Goal: Task Accomplishment & Management: Use online tool/utility

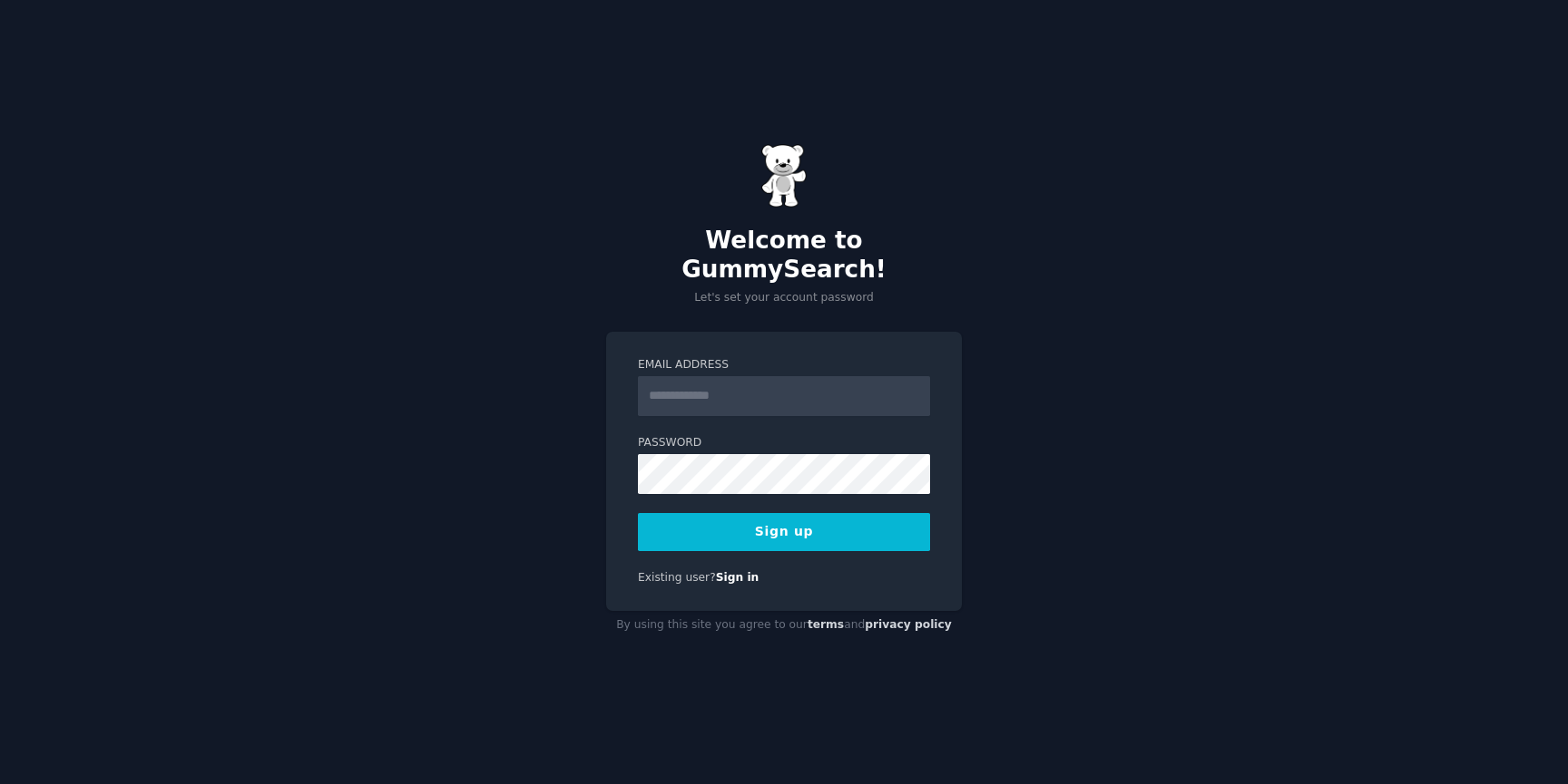
click at [809, 380] on input "Email Address" at bounding box center [784, 396] width 292 height 39
click at [754, 383] on input "Email Address" at bounding box center [784, 396] width 292 height 39
click at [638, 513] on button "Sign up" at bounding box center [784, 533] width 292 height 39
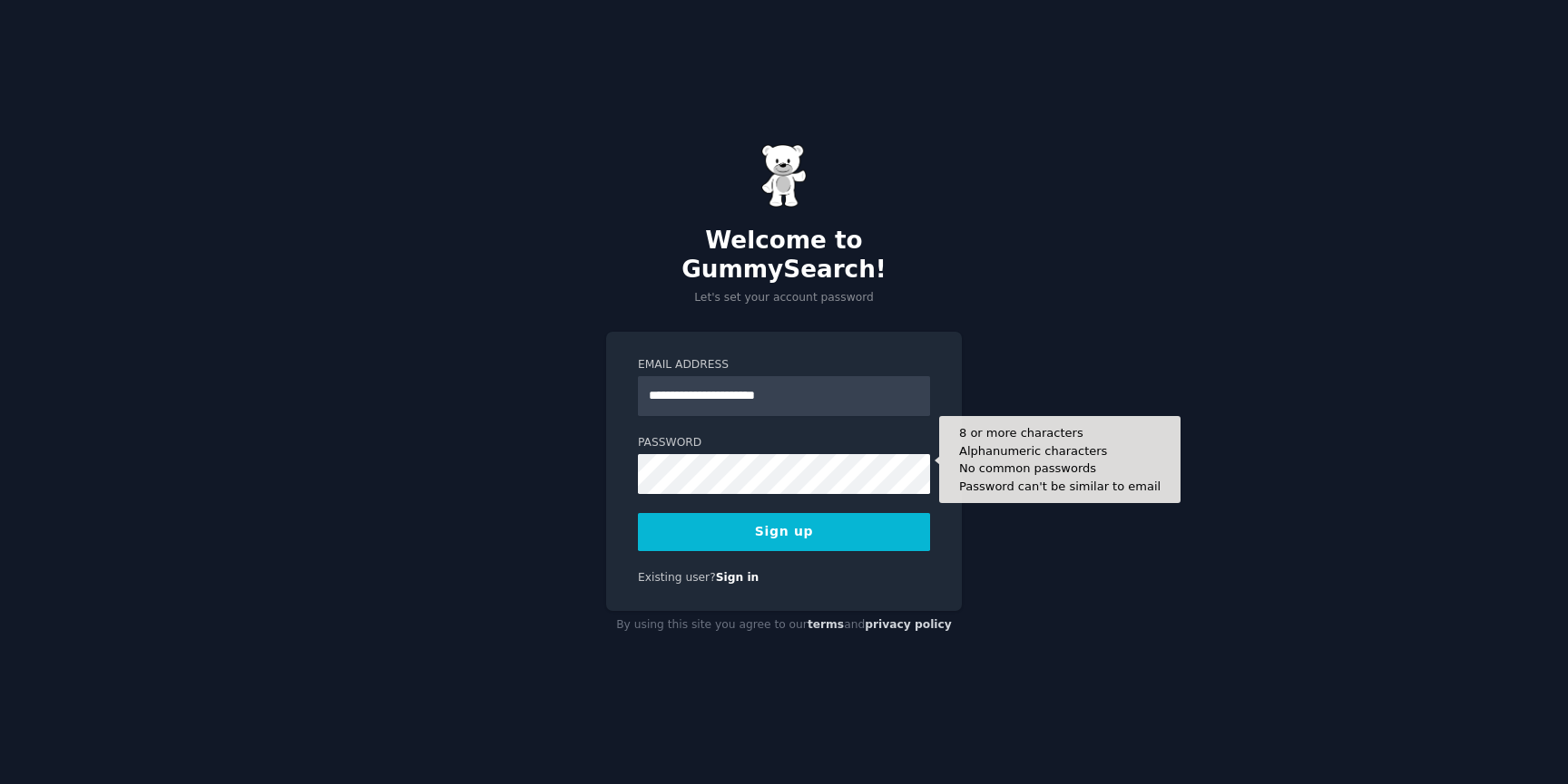
type input "**********"
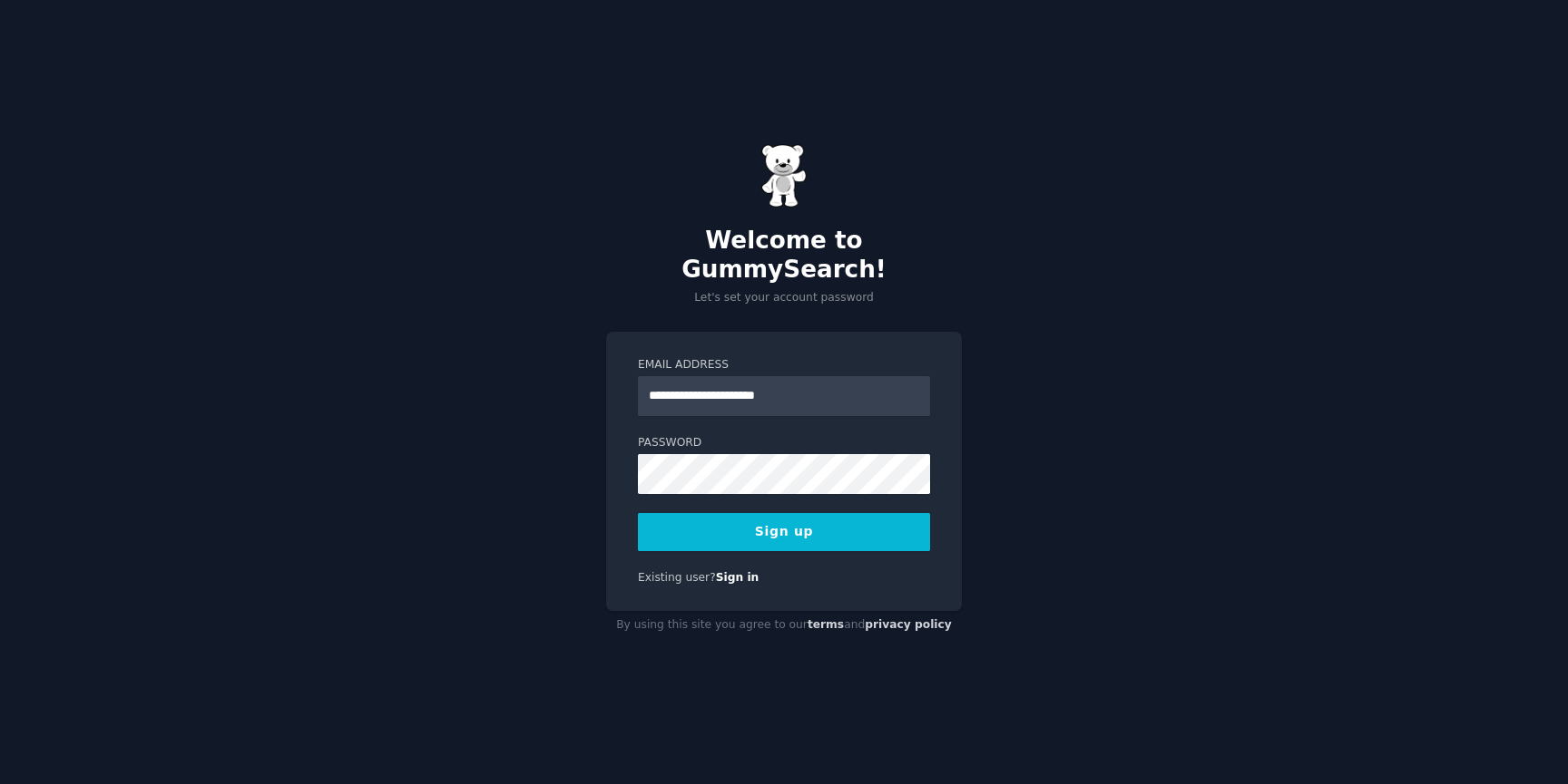
click at [796, 519] on button "Sign up" at bounding box center [784, 533] width 292 height 39
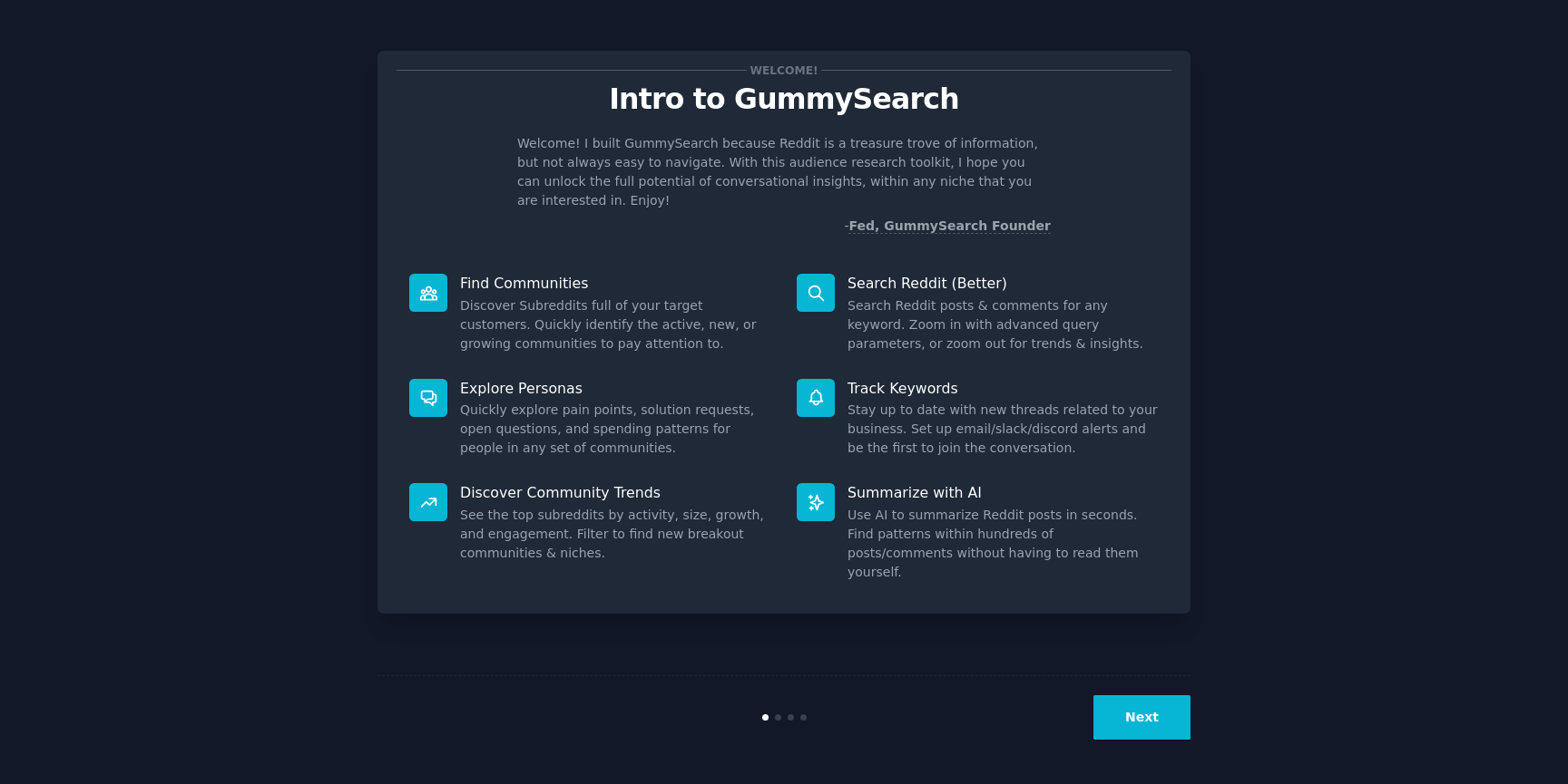
click at [1155, 708] on button "Next" at bounding box center [1141, 718] width 97 height 44
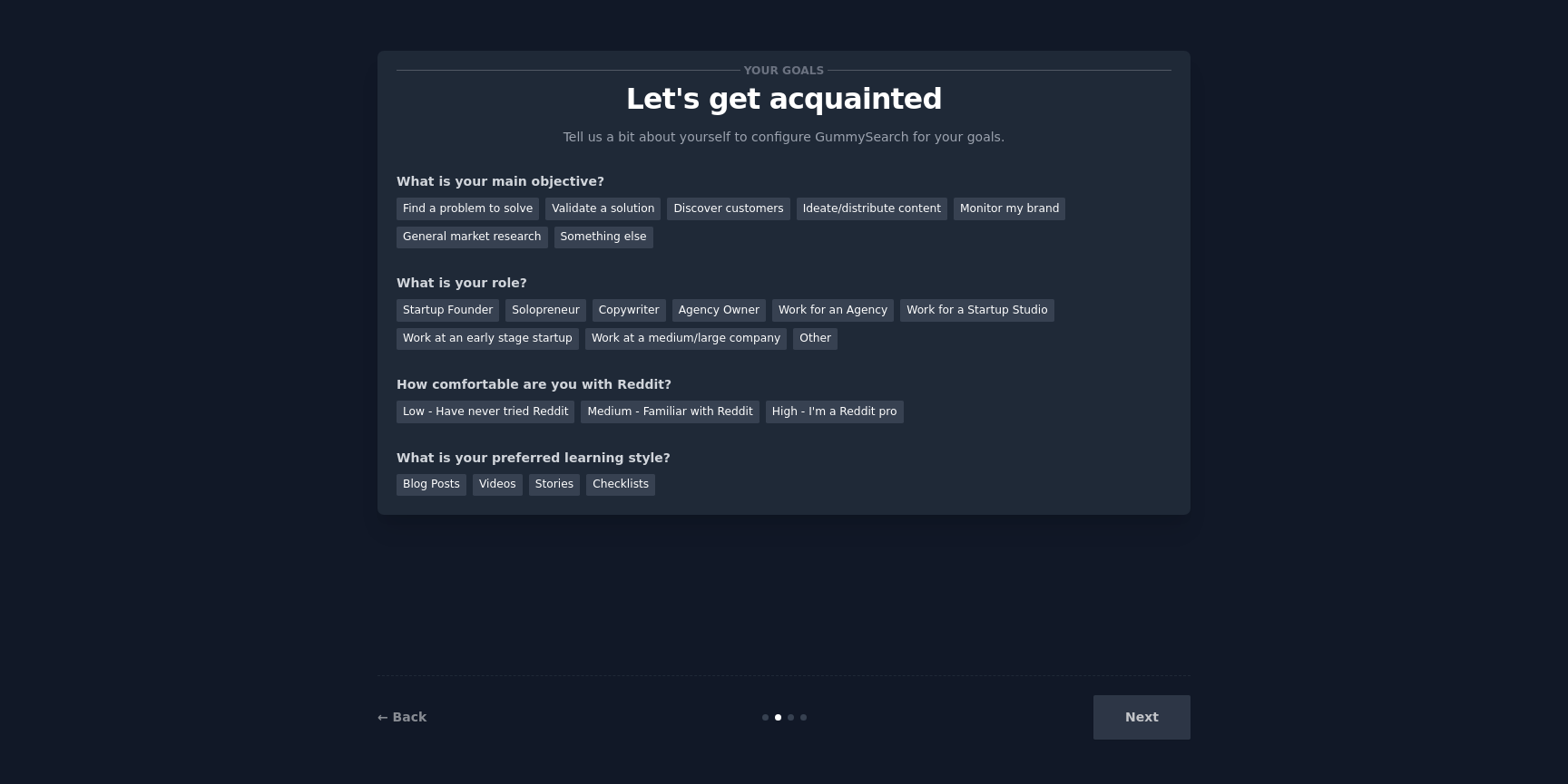
click at [1155, 708] on div "Next" at bounding box center [1054, 718] width 271 height 44
click at [1070, 612] on div "Your goals Let's get acquainted Tell us a bit about yourself to configure Gummy…" at bounding box center [784, 392] width 813 height 734
drag, startPoint x: 477, startPoint y: 457, endPoint x: 556, endPoint y: 457, distance: 79.0
click at [556, 457] on div "What is your preferred learning style?" at bounding box center [784, 458] width 775 height 19
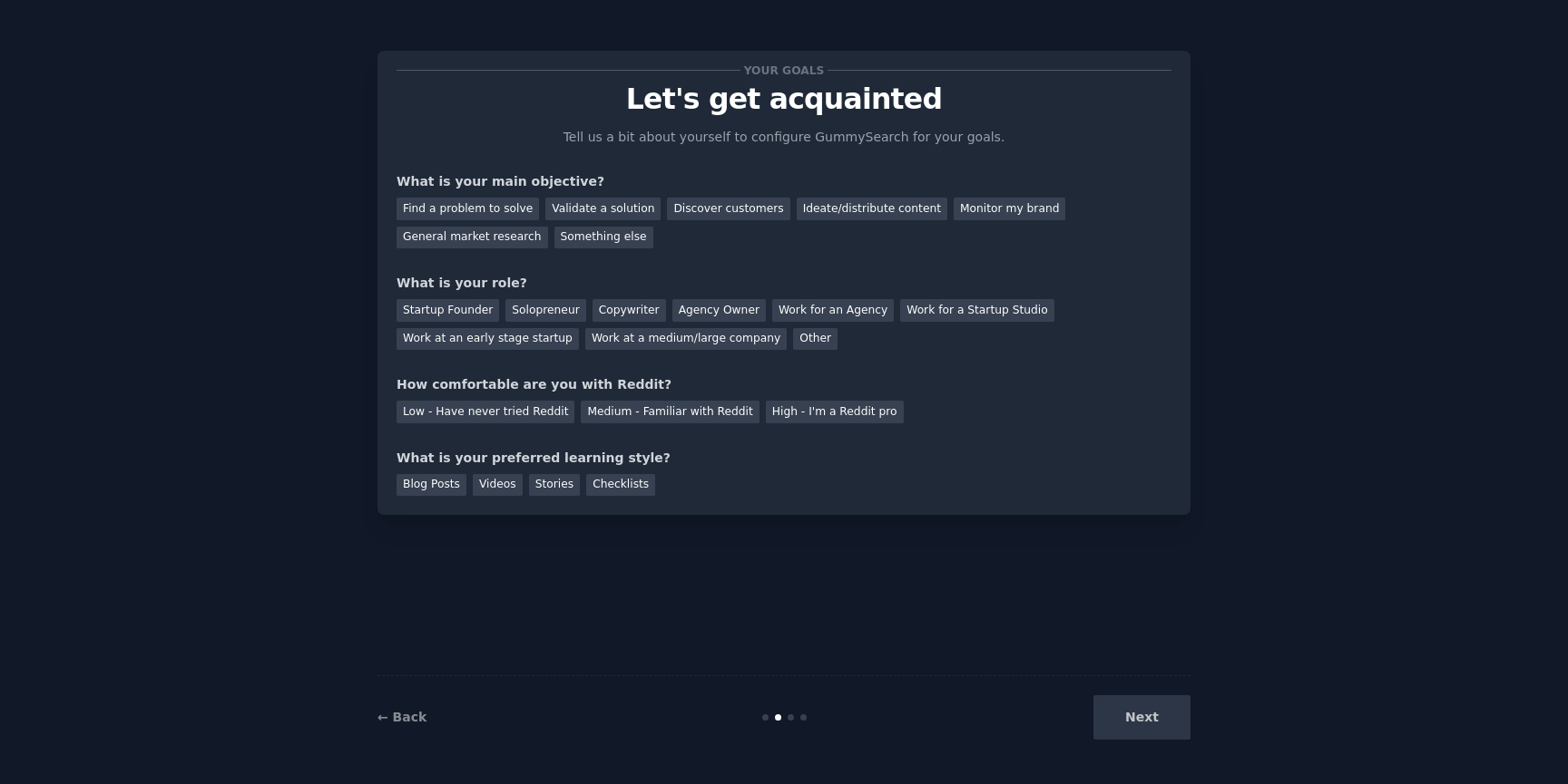
click at [581, 455] on div "What is your preferred learning style?" at bounding box center [784, 458] width 775 height 19
click at [520, 379] on div "How comfortable are you with Reddit?" at bounding box center [784, 385] width 775 height 19
click at [629, 401] on div "Medium - Familiar with Reddit" at bounding box center [670, 412] width 178 height 23
click at [781, 306] on div "Work for an Agency" at bounding box center [833, 311] width 121 height 23
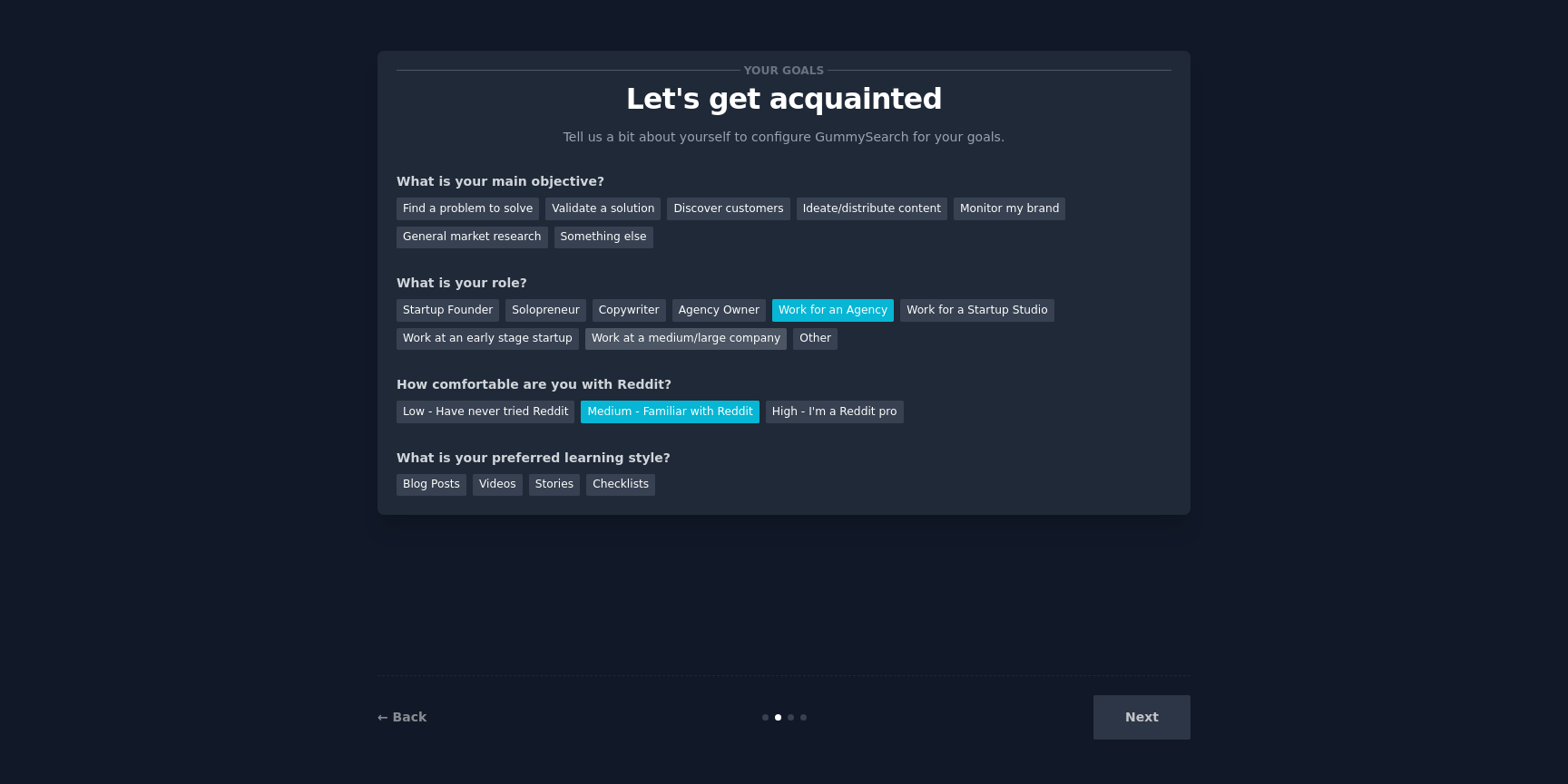
click at [737, 334] on div "Work at a medium/large company" at bounding box center [685, 340] width 201 height 23
click at [793, 333] on div "Other" at bounding box center [815, 340] width 44 height 23
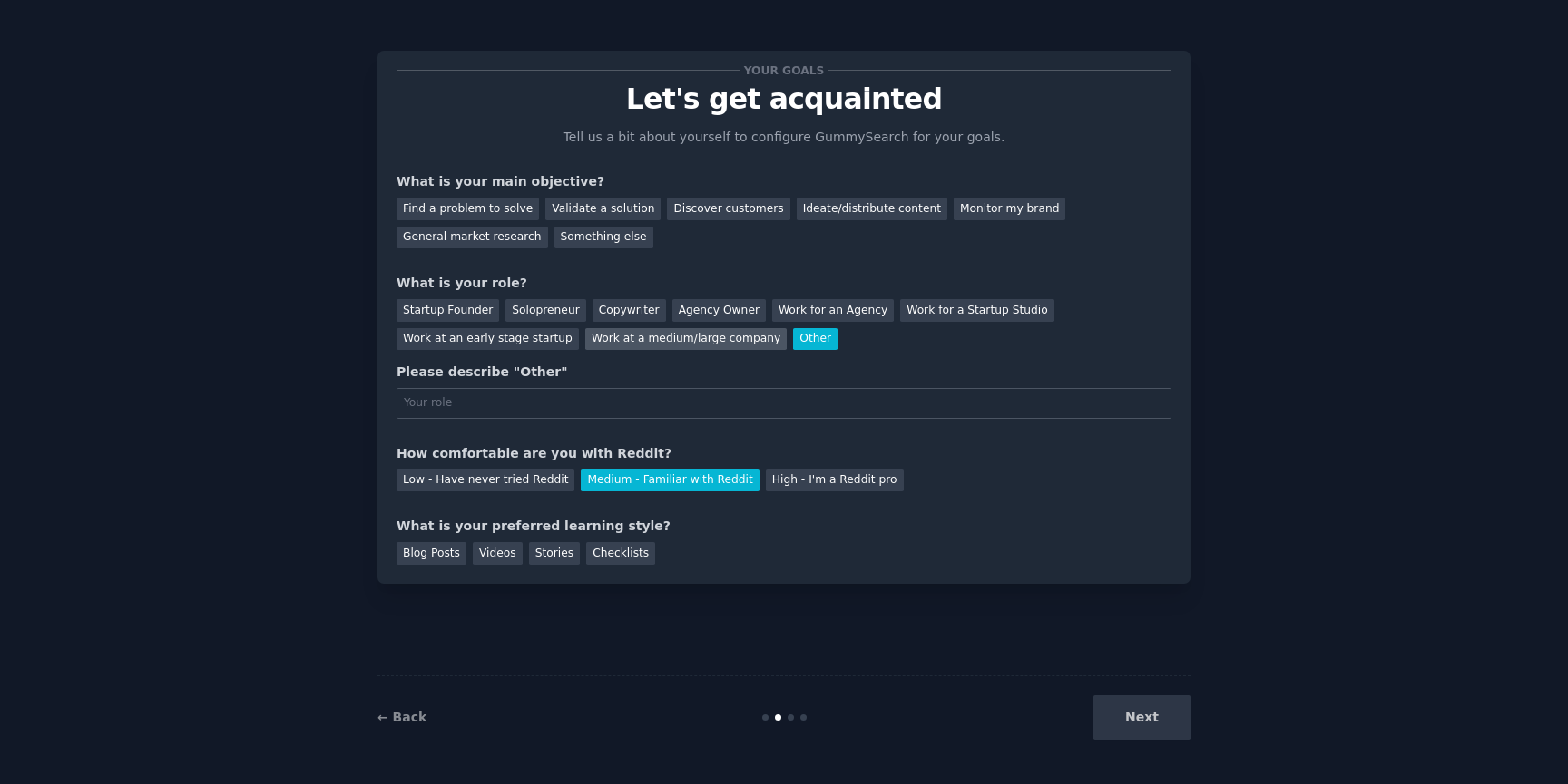
click at [731, 338] on div "Work at a medium/large company" at bounding box center [685, 340] width 201 height 23
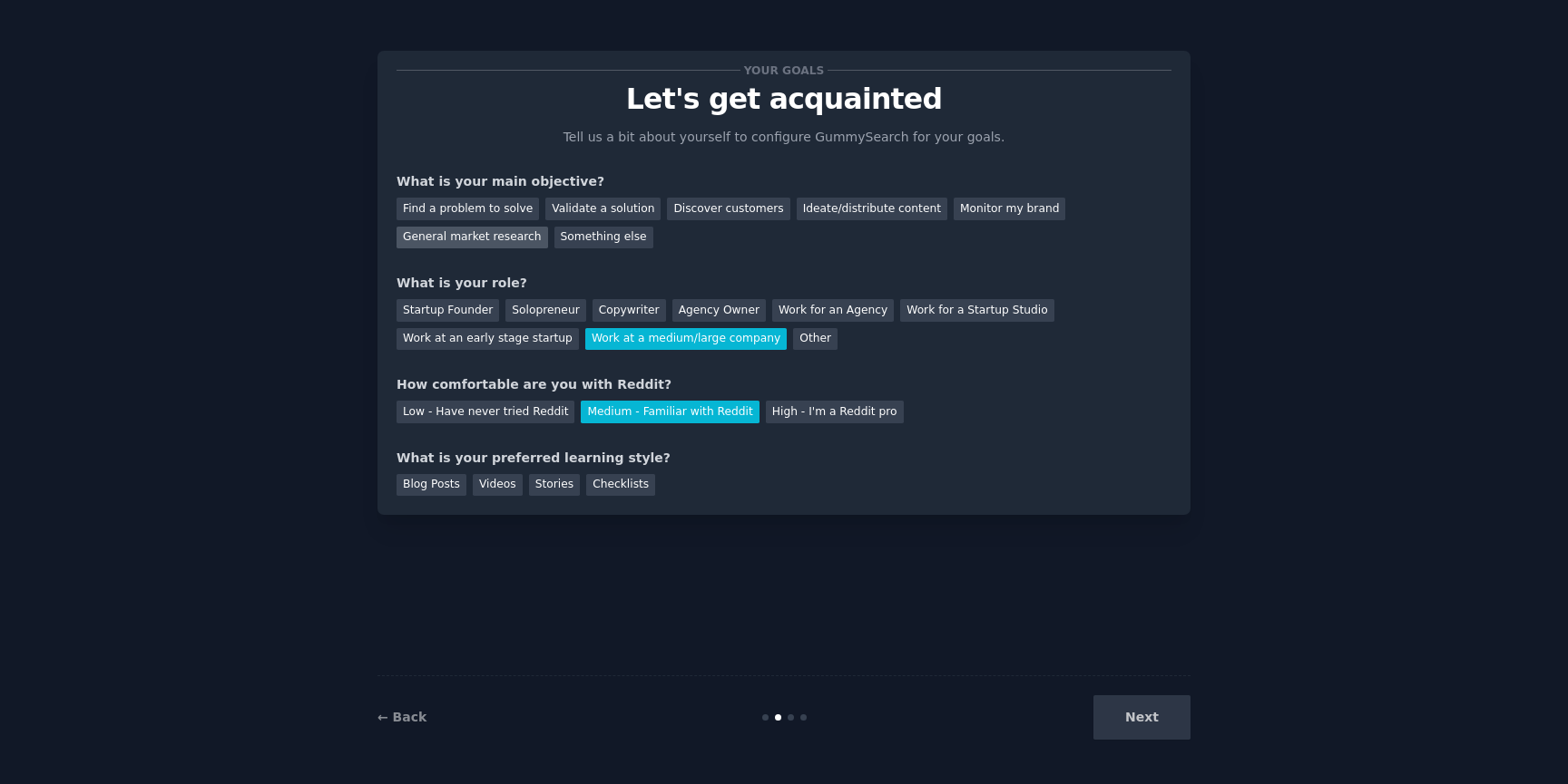
click at [532, 242] on div "General market research" at bounding box center [471, 238] width 151 height 23
click at [1132, 703] on div "Next" at bounding box center [1054, 718] width 271 height 44
click at [436, 490] on div "Blog Posts" at bounding box center [431, 485] width 69 height 23
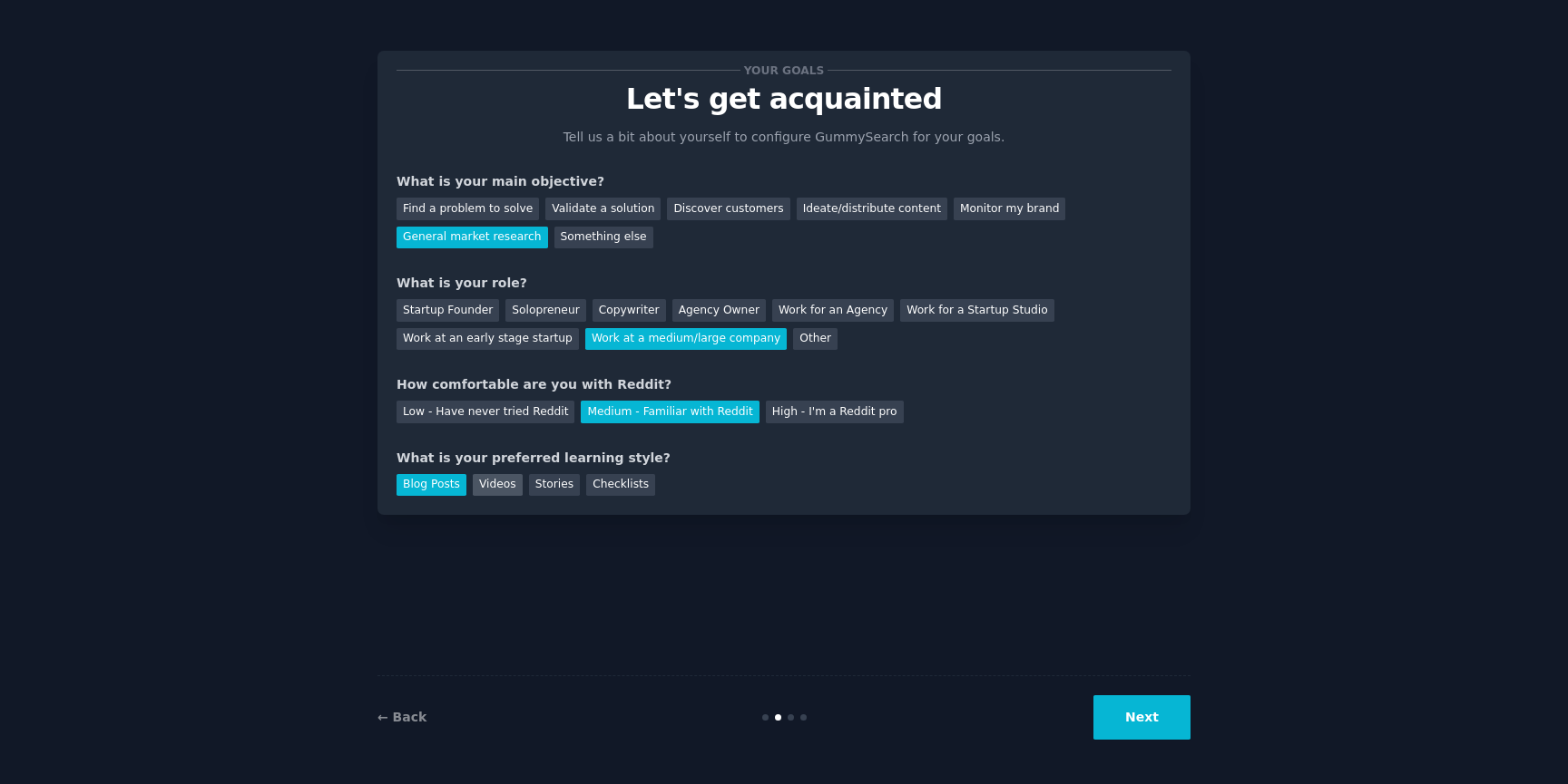
click at [497, 484] on div "Videos" at bounding box center [497, 485] width 50 height 23
click at [638, 493] on div "Checklists" at bounding box center [621, 485] width 69 height 23
click at [1110, 714] on button "Next" at bounding box center [1141, 718] width 97 height 44
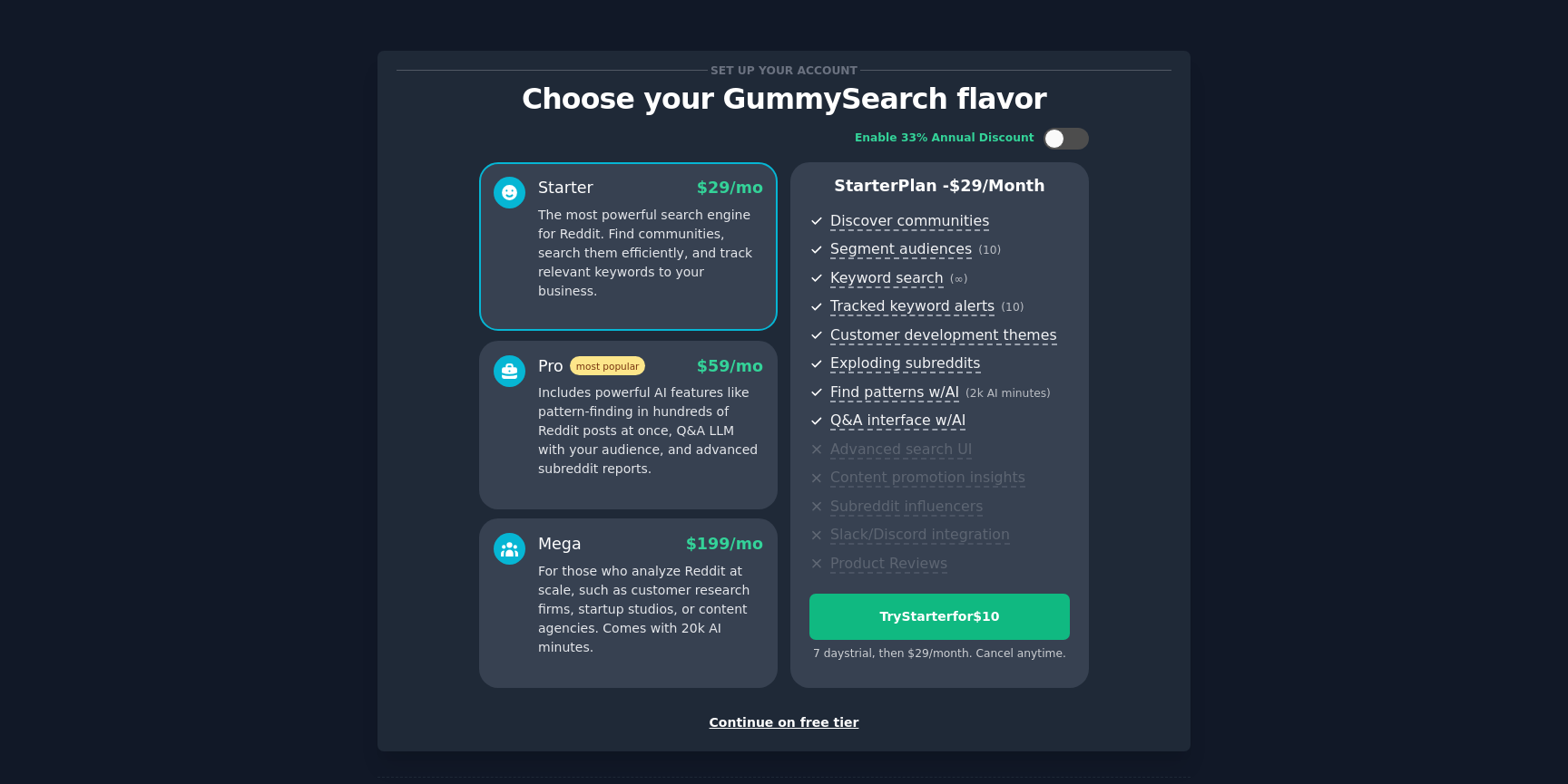
click at [807, 721] on div "Continue on free tier" at bounding box center [784, 723] width 775 height 19
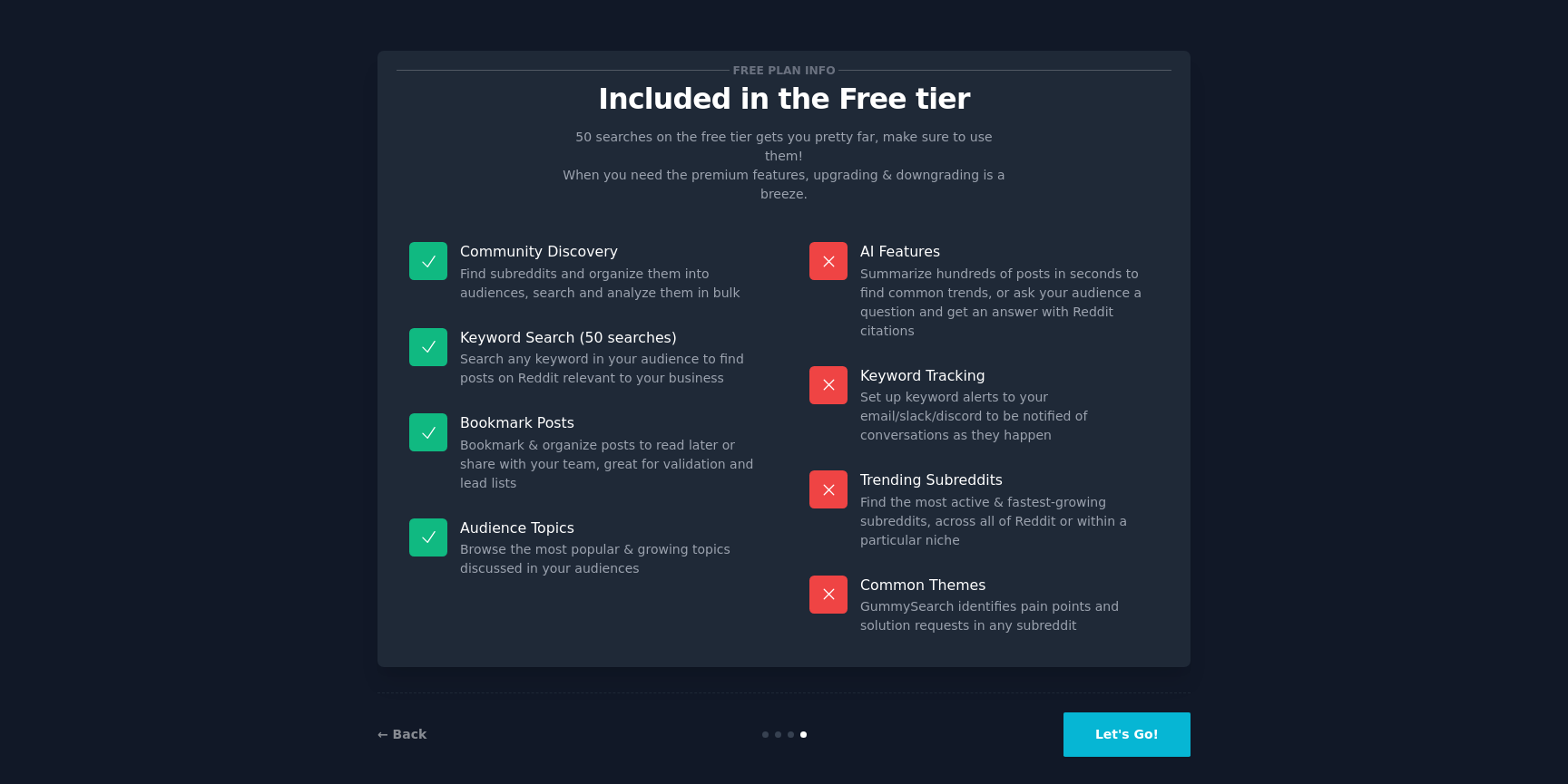
click at [946, 366] on p "Keyword Tracking" at bounding box center [1009, 376] width 299 height 19
click at [946, 471] on p "Trending Subreddits" at bounding box center [1009, 481] width 299 height 19
click at [946, 493] on dd "Find the most active & fastest-growing subreddits, across all of Reddit or with…" at bounding box center [1009, 521] width 299 height 57
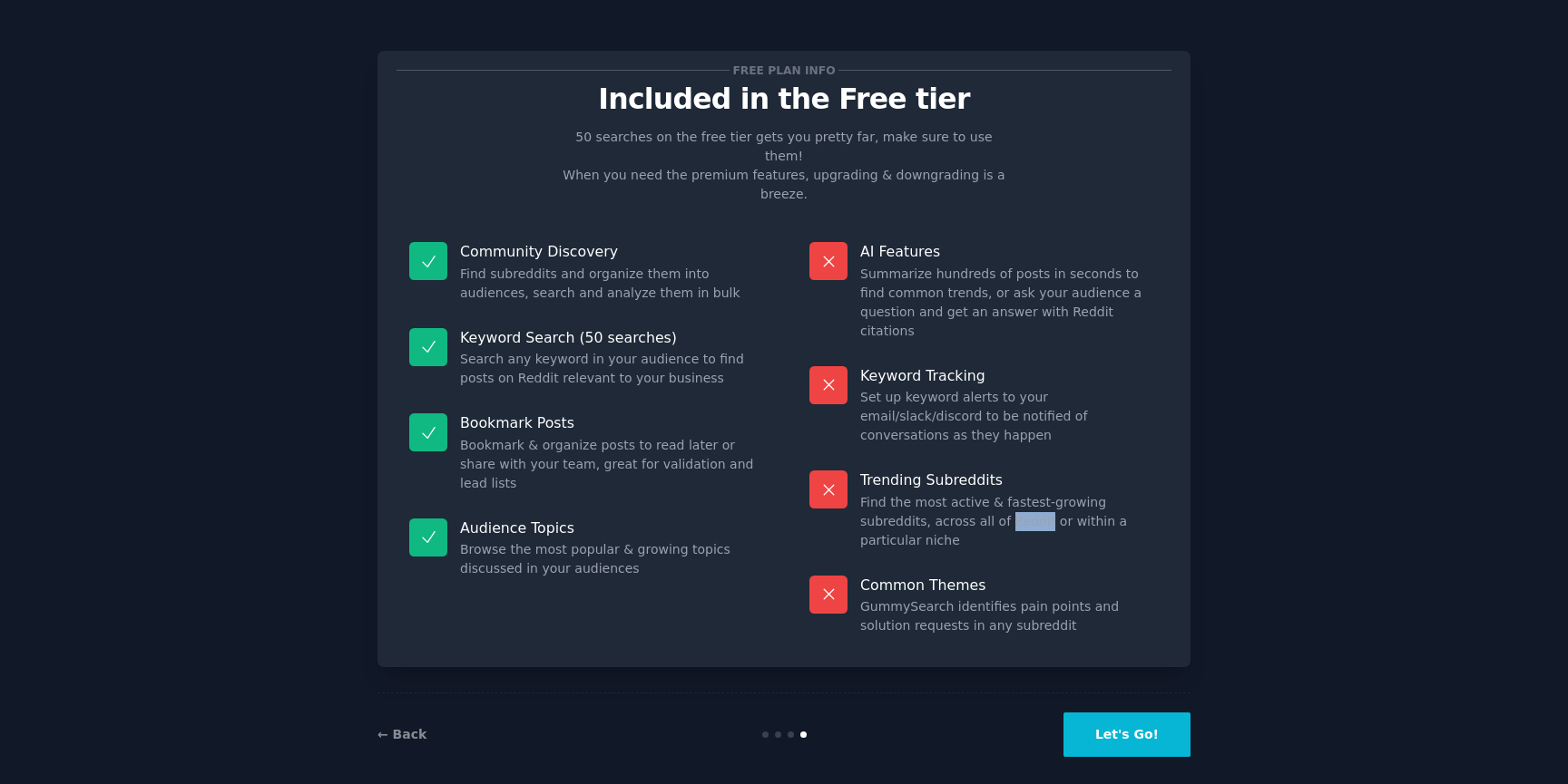
click at [946, 493] on dd "Find the most active & fastest-growing subreddits, across all of Reddit or with…" at bounding box center [1009, 521] width 299 height 57
click at [943, 597] on dd "GummySearch identifies pain points and solution requests in any subreddit" at bounding box center [1009, 616] width 299 height 39
click at [935, 563] on div "Common Themes GummySearch identifies pain points and solution requests in any s…" at bounding box center [984, 606] width 375 height 86
click at [1146, 749] on div "← Back Let's Go!" at bounding box center [784, 734] width 813 height 84
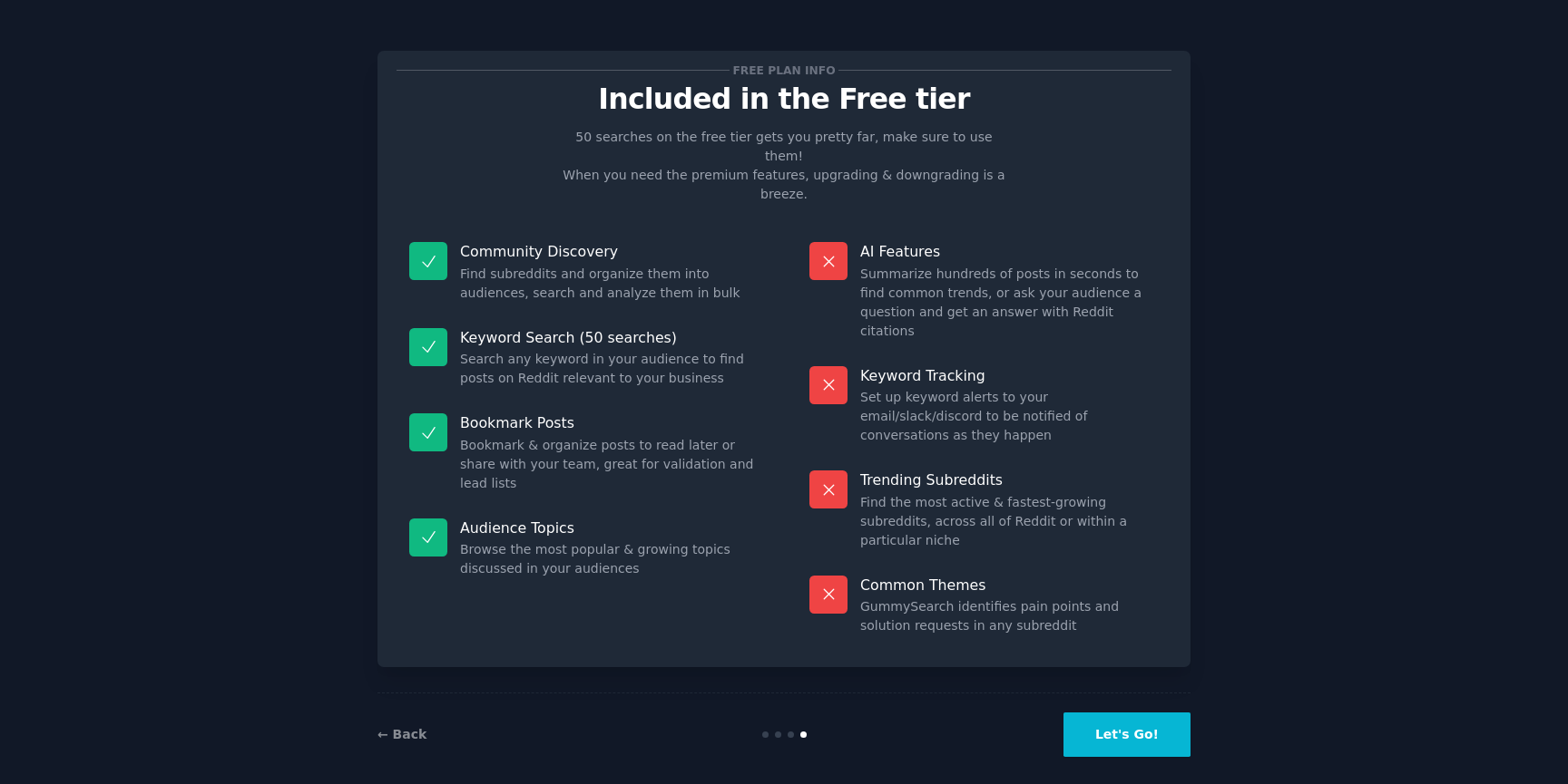
click at [1138, 713] on button "Let's Go!" at bounding box center [1127, 735] width 127 height 44
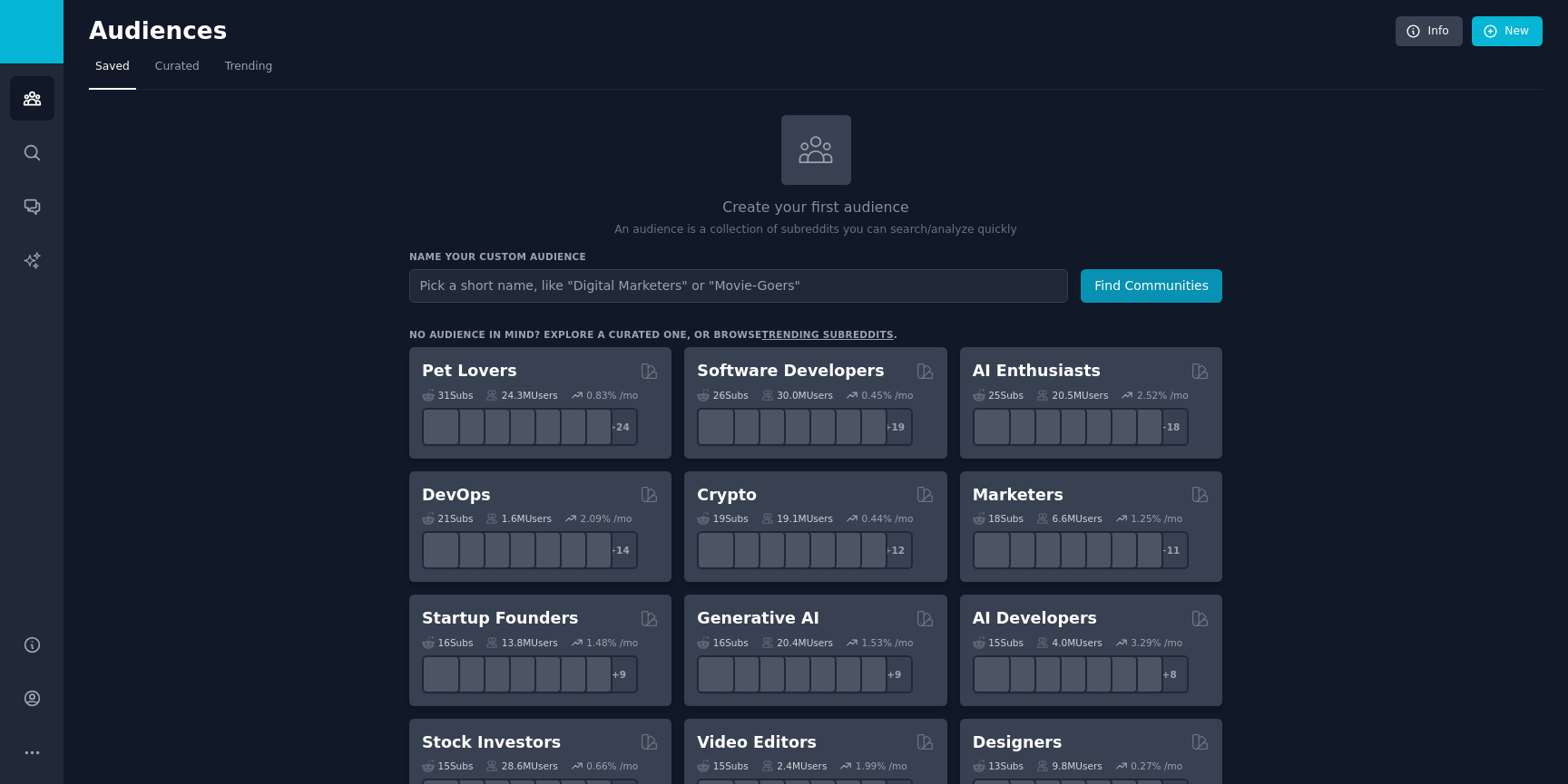
click at [777, 285] on input "text" at bounding box center [738, 286] width 658 height 34
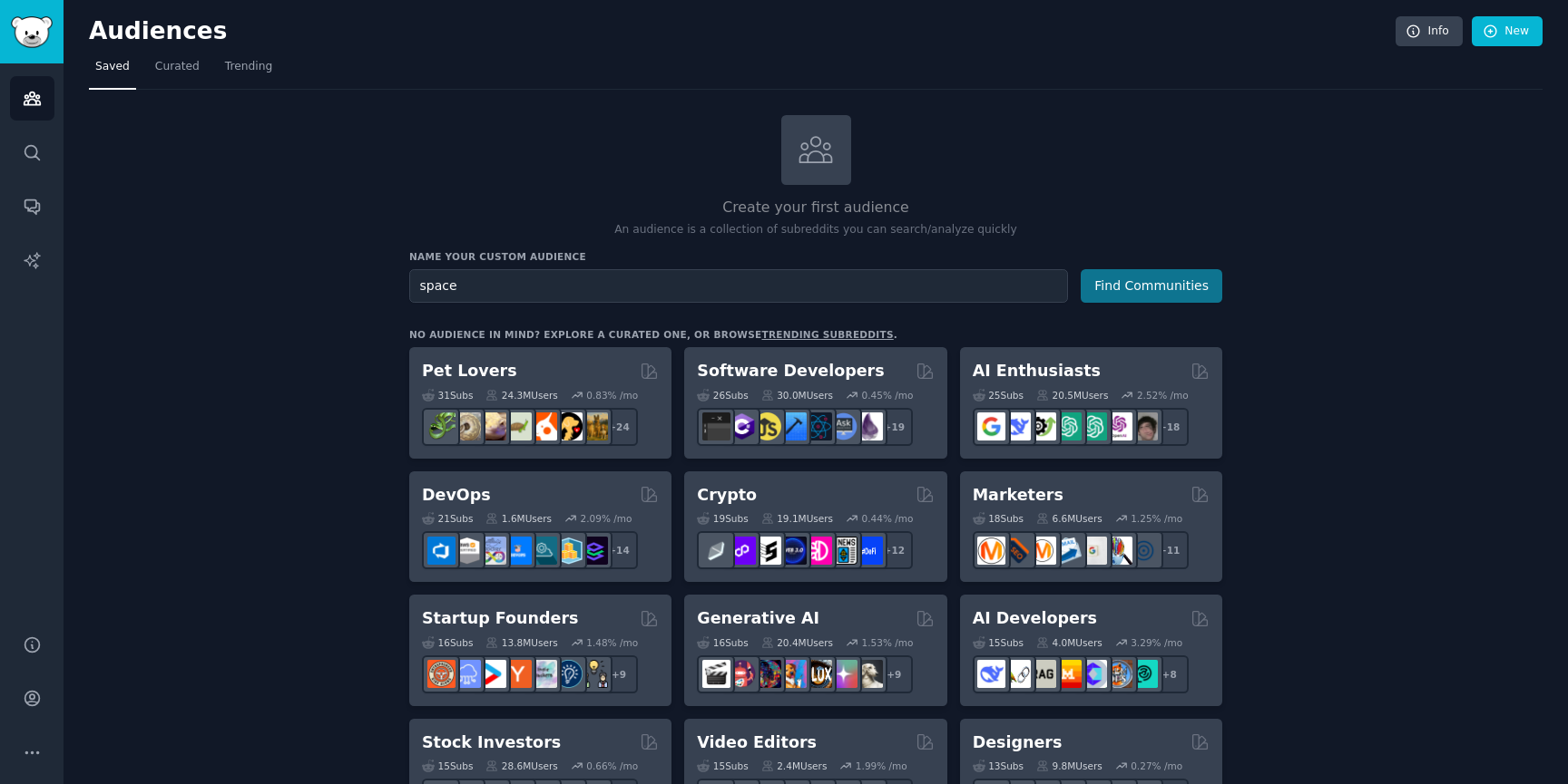
type input "space"
click at [1104, 286] on button "Find Communities" at bounding box center [1151, 286] width 142 height 34
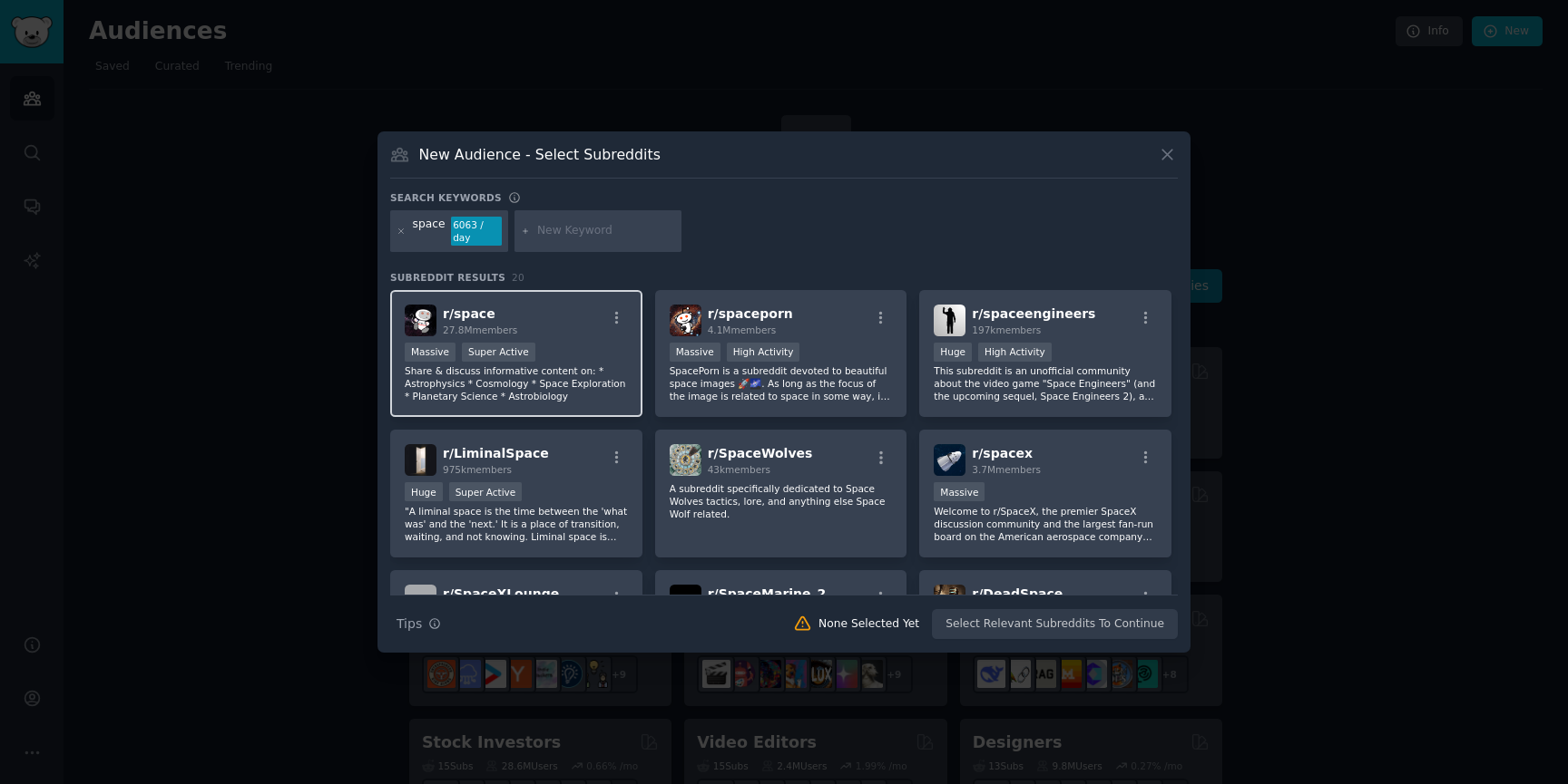
click at [587, 344] on div "Massive Super Active" at bounding box center [517, 354] width 224 height 23
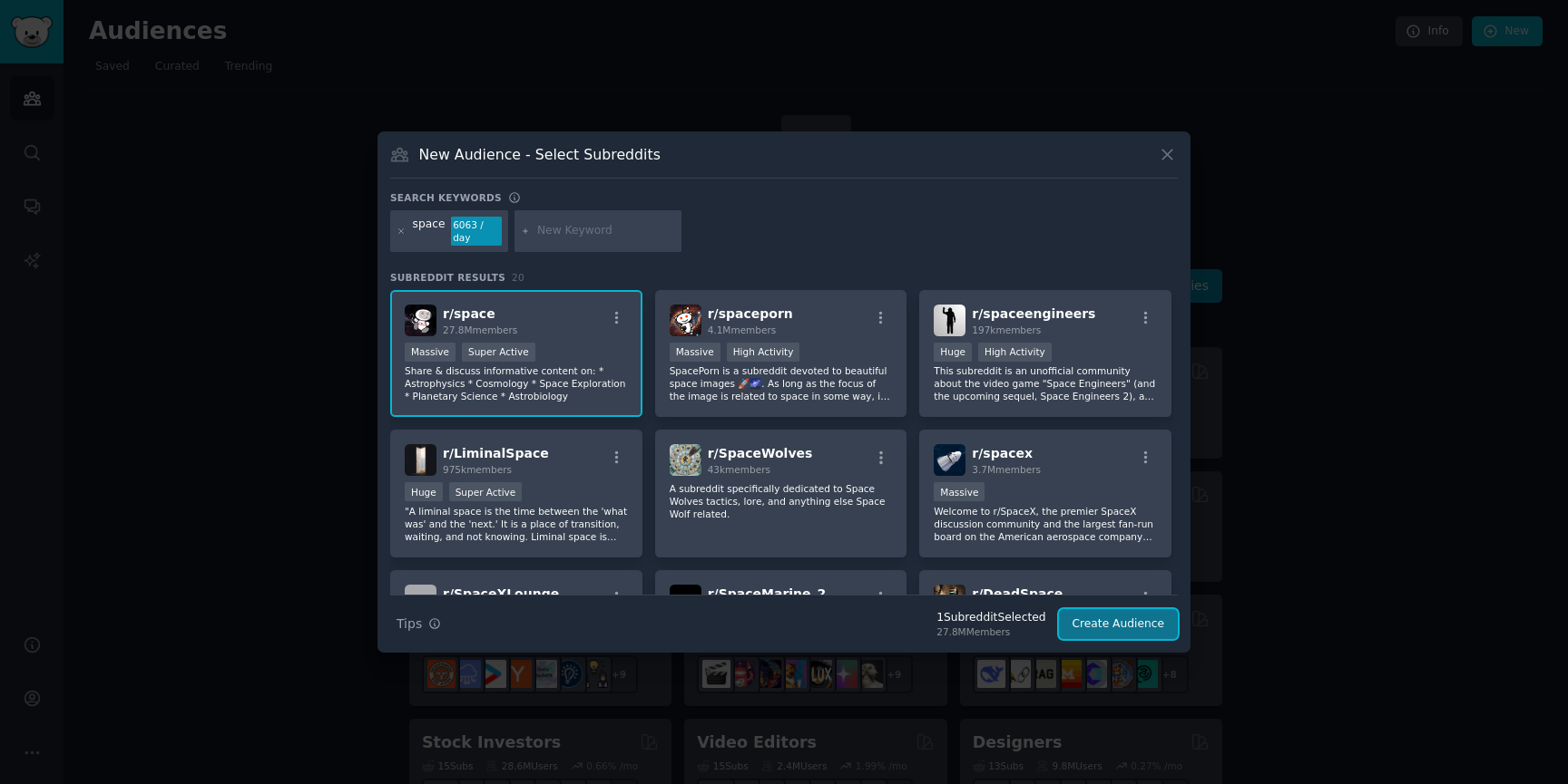
click at [1141, 614] on button "Create Audience" at bounding box center [1119, 625] width 120 height 31
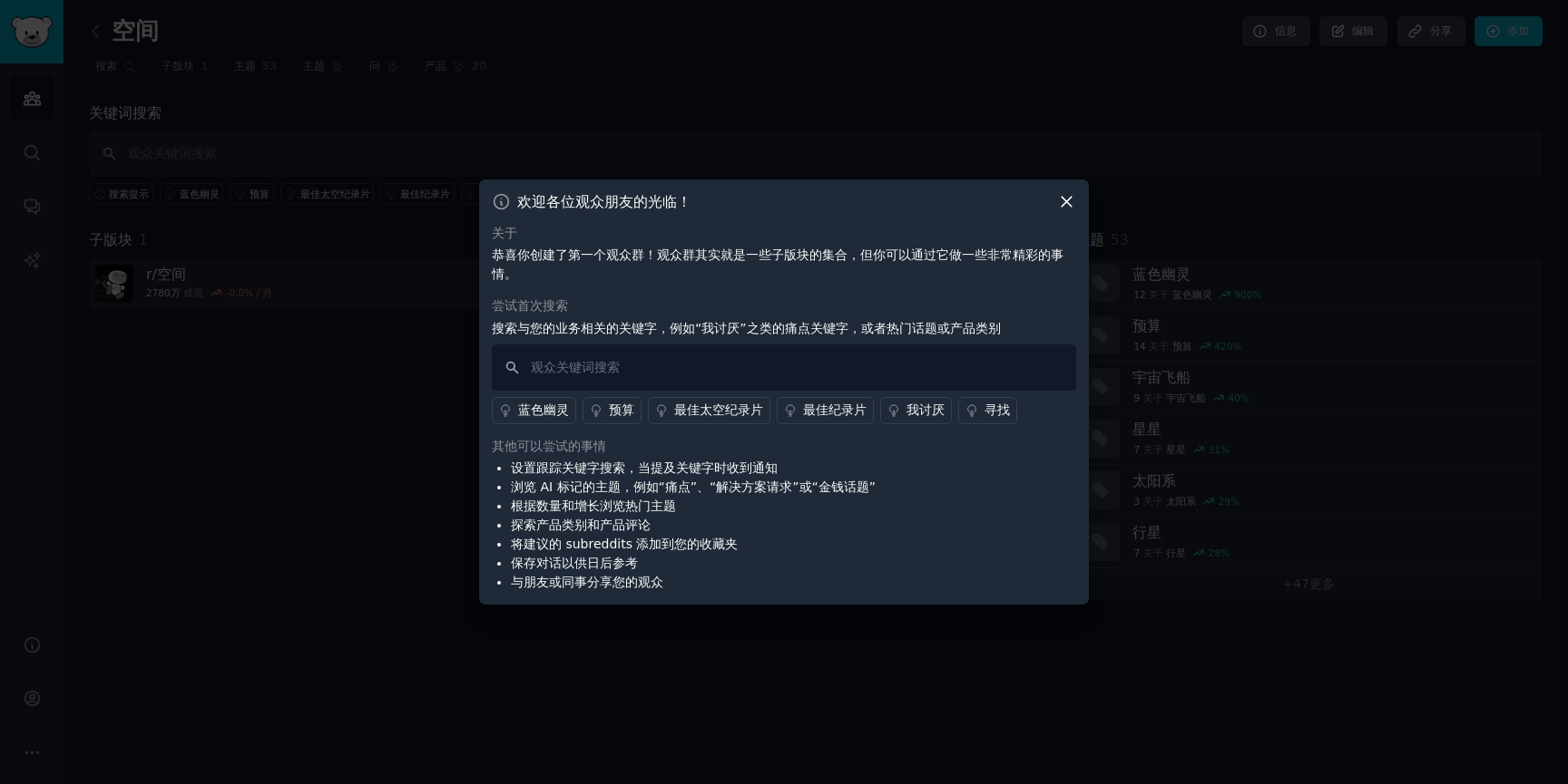
click at [1054, 184] on div "欢迎各位观众朋友的光临！ 关于 恭喜你创建了第一个观众群！观众群其实就是一些子版块的集合，但你可以通过它做一些非常精彩的事情。 尝试首次搜索 搜索与您的业务相…" at bounding box center [784, 392] width 610 height 426
click at [1067, 199] on icon at bounding box center [1067, 202] width 19 height 19
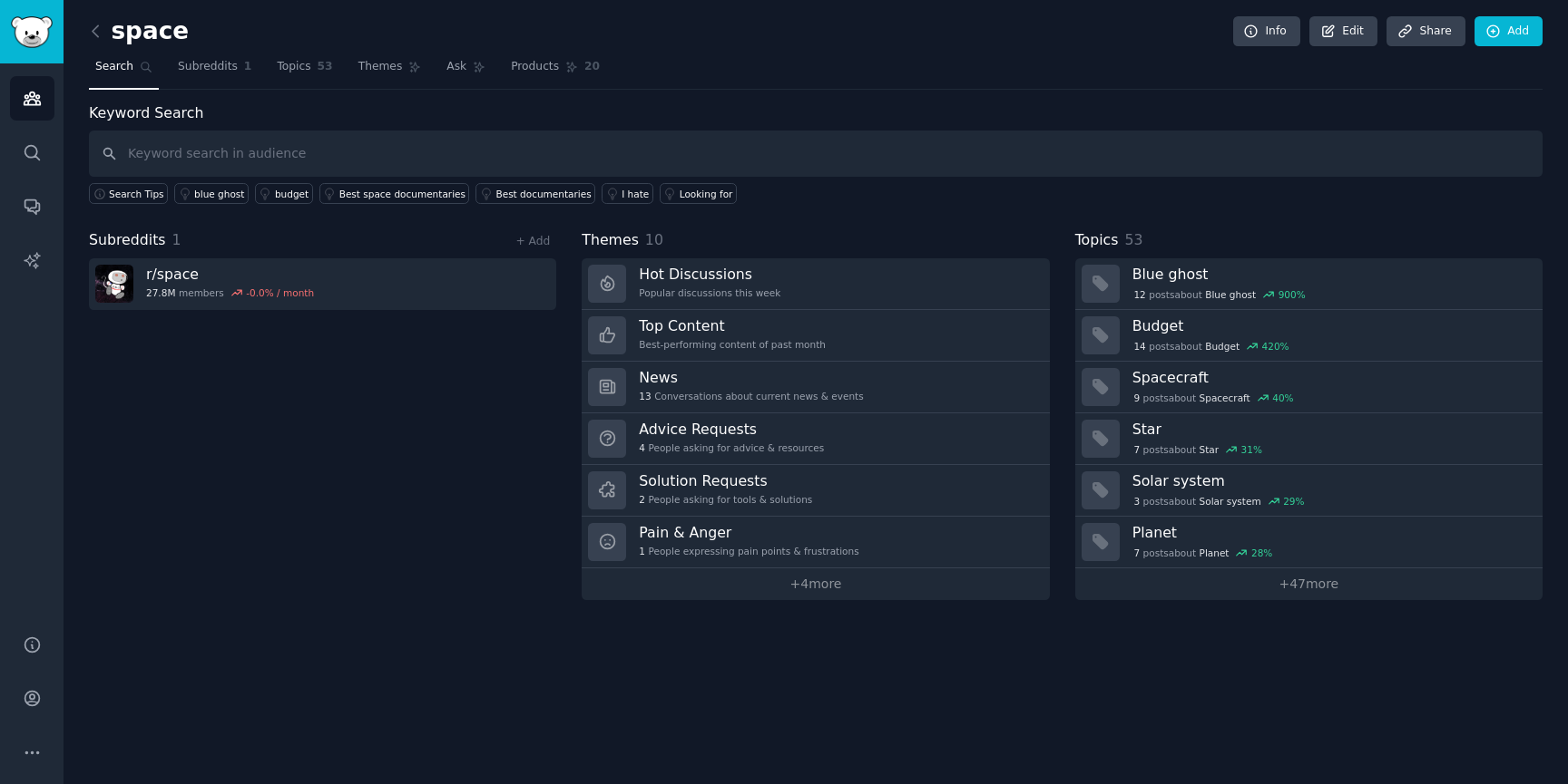
click at [268, 389] on div "Subreddits 1 + Add r/ space 27.8M members -0.0 % / month" at bounding box center [322, 414] width 467 height 371
click at [204, 77] on link "Subreddits 1" at bounding box center [214, 71] width 86 height 38
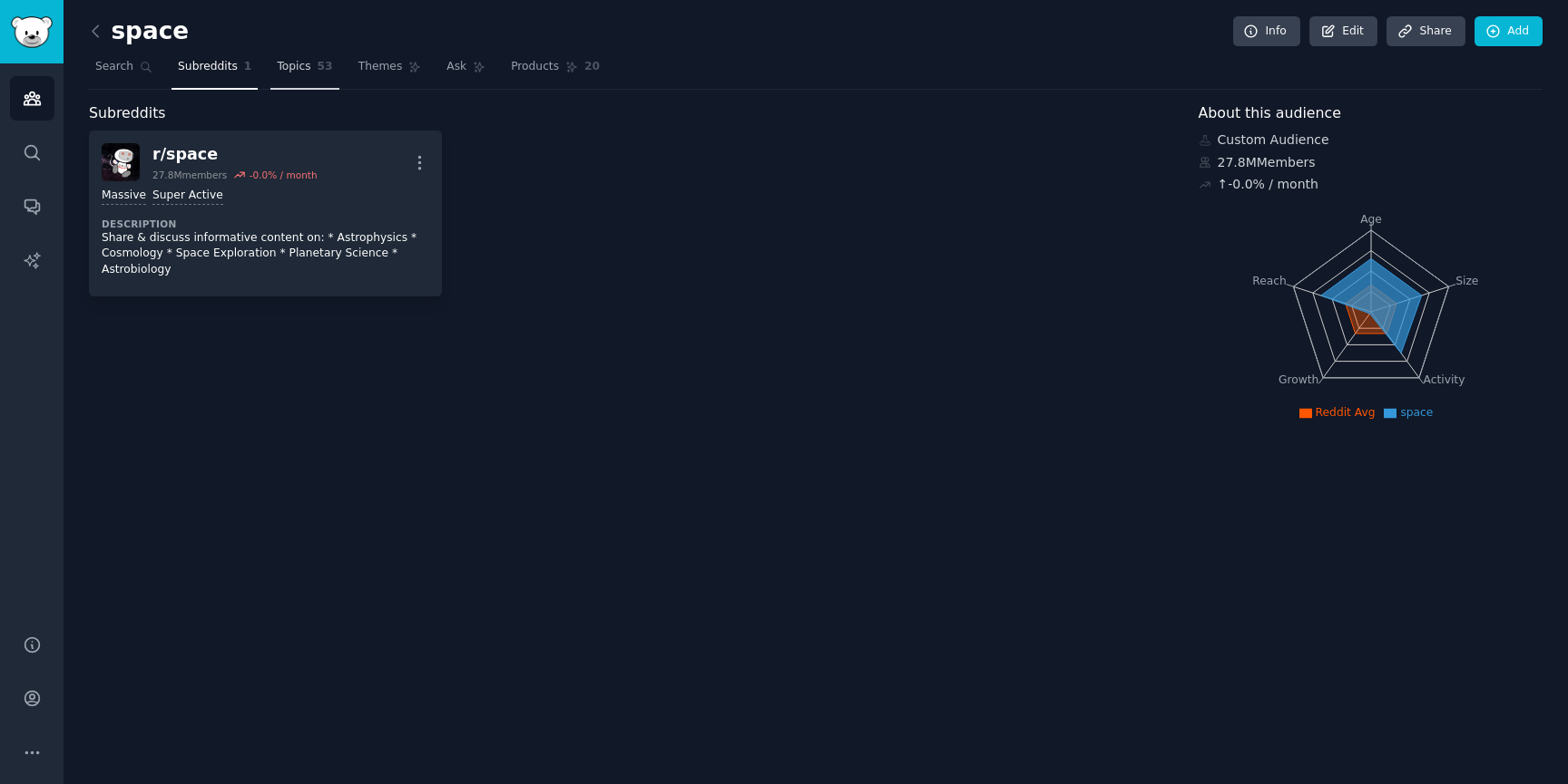
click at [304, 62] on span "Topics" at bounding box center [293, 66] width 34 height 16
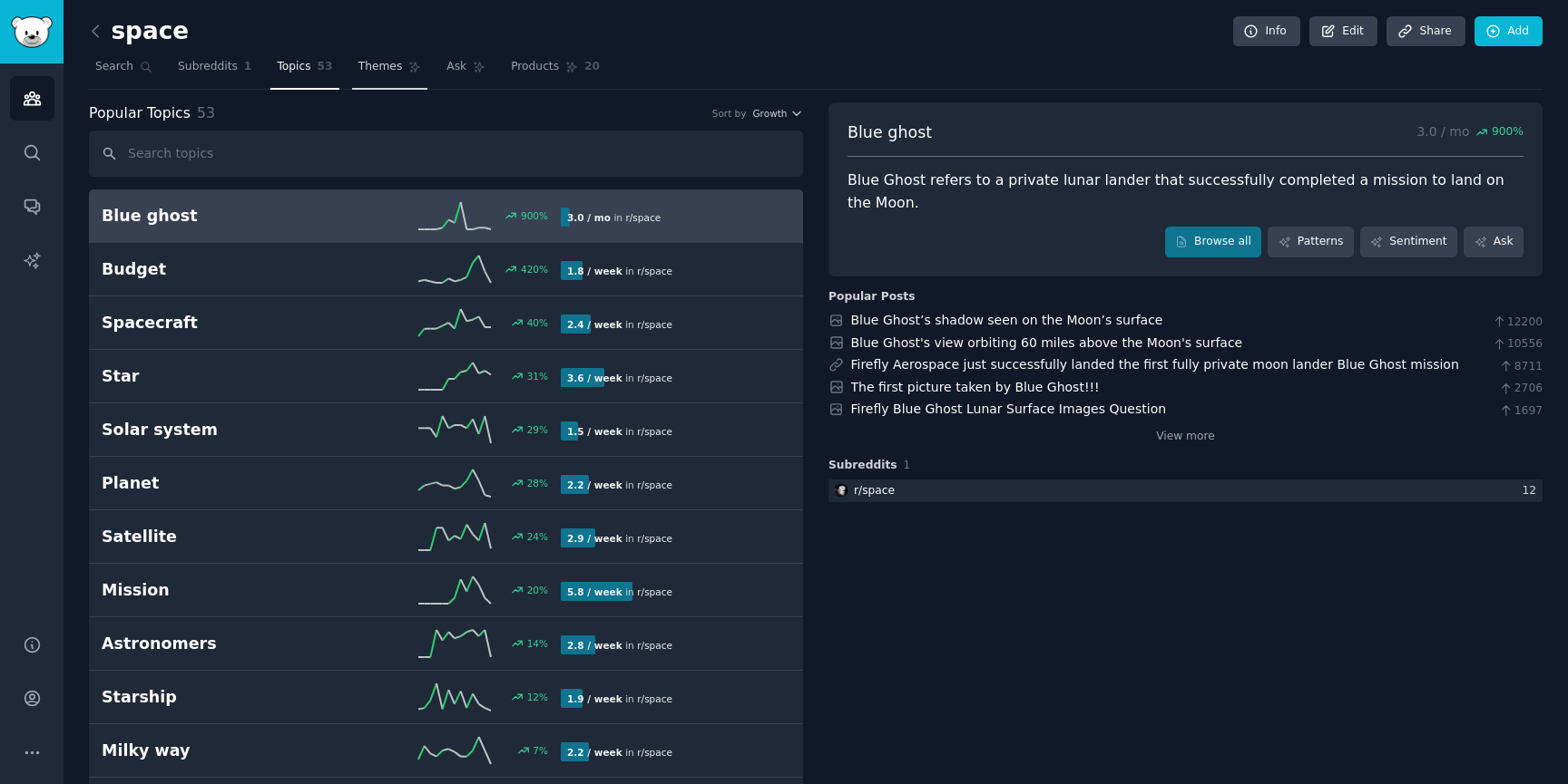
click at [371, 77] on link "Themes" at bounding box center [389, 71] width 76 height 38
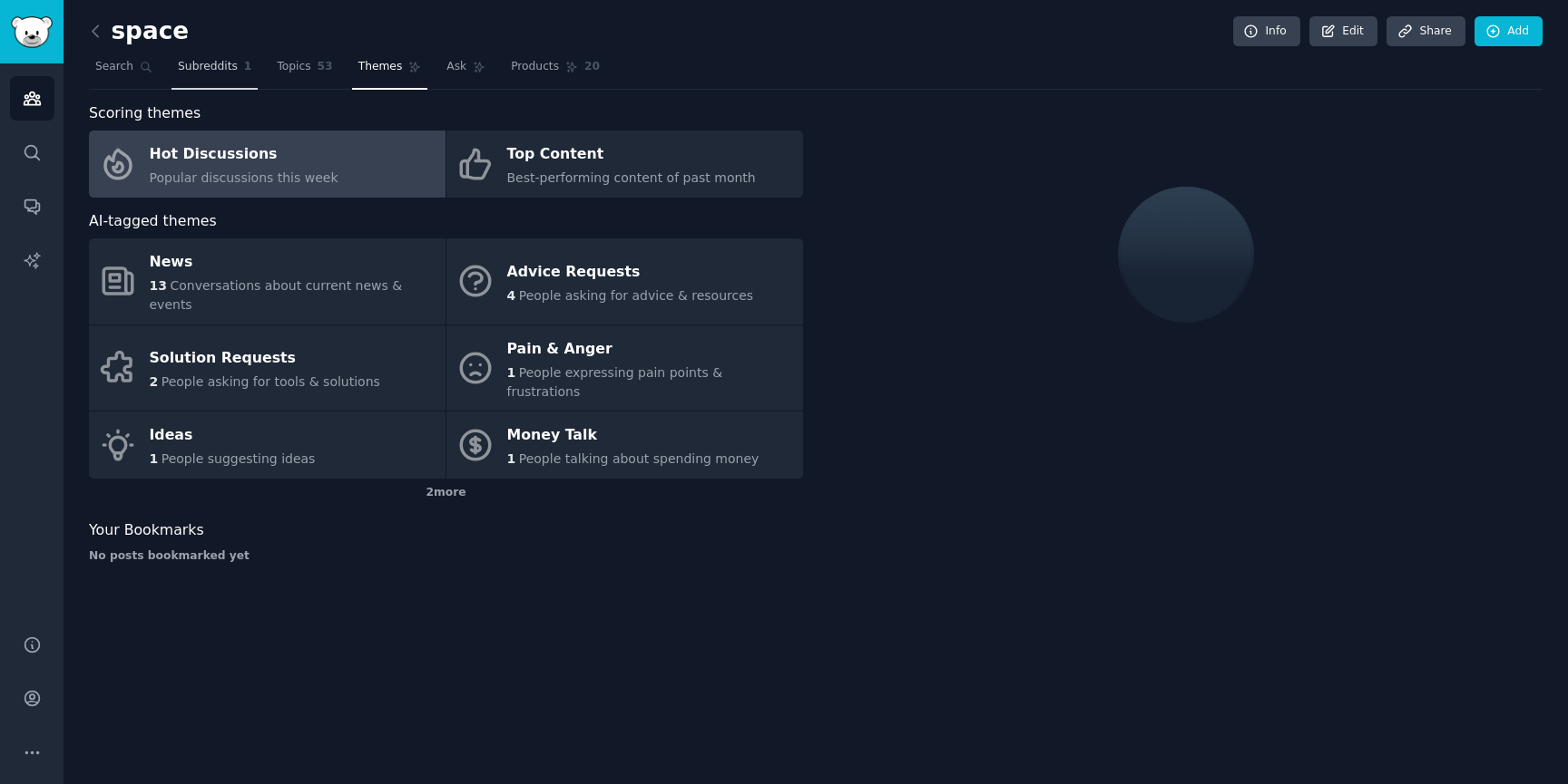
click at [186, 64] on span "Subreddits" at bounding box center [208, 66] width 60 height 16
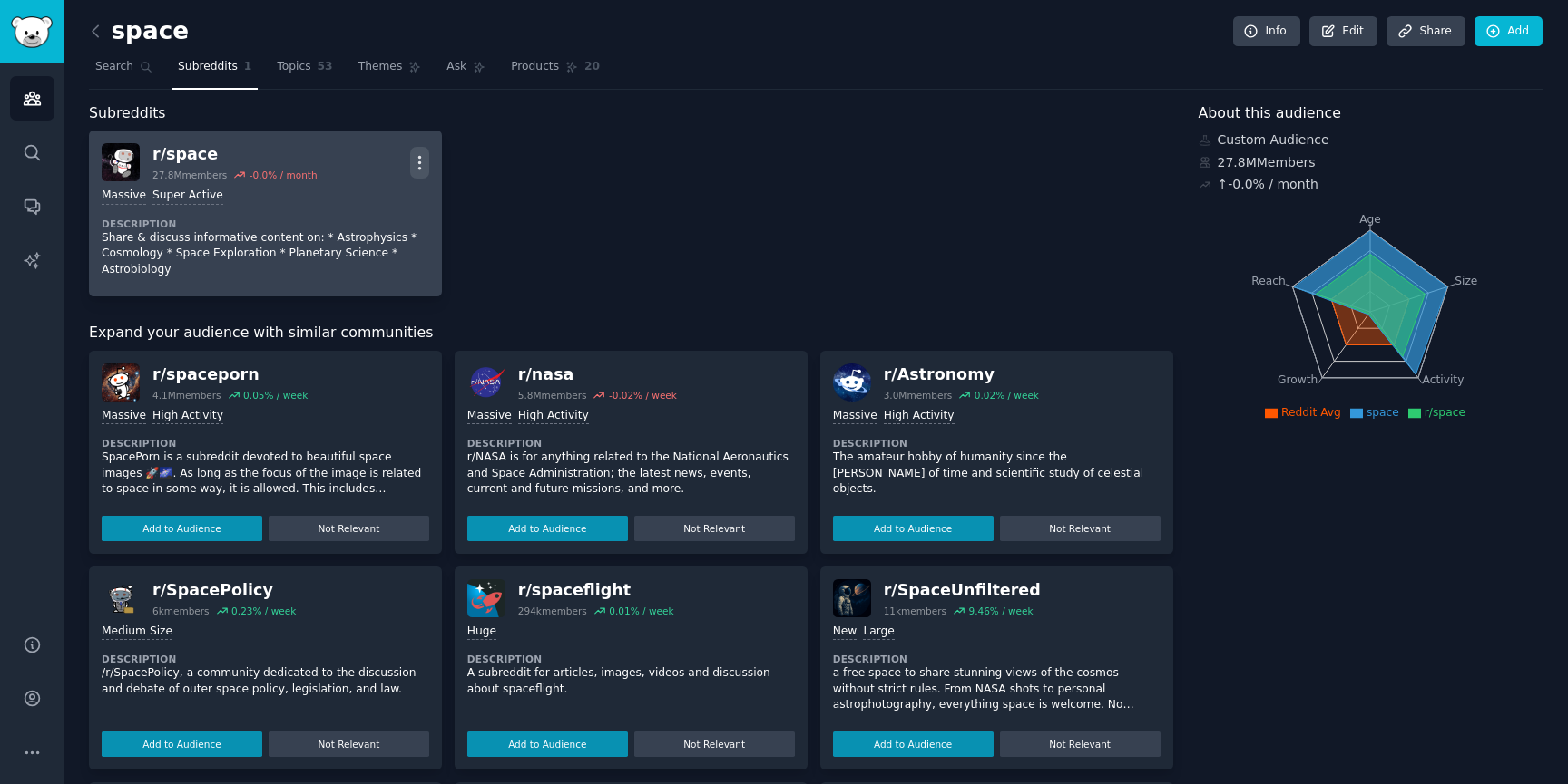
click at [416, 160] on icon "button" at bounding box center [420, 163] width 19 height 19
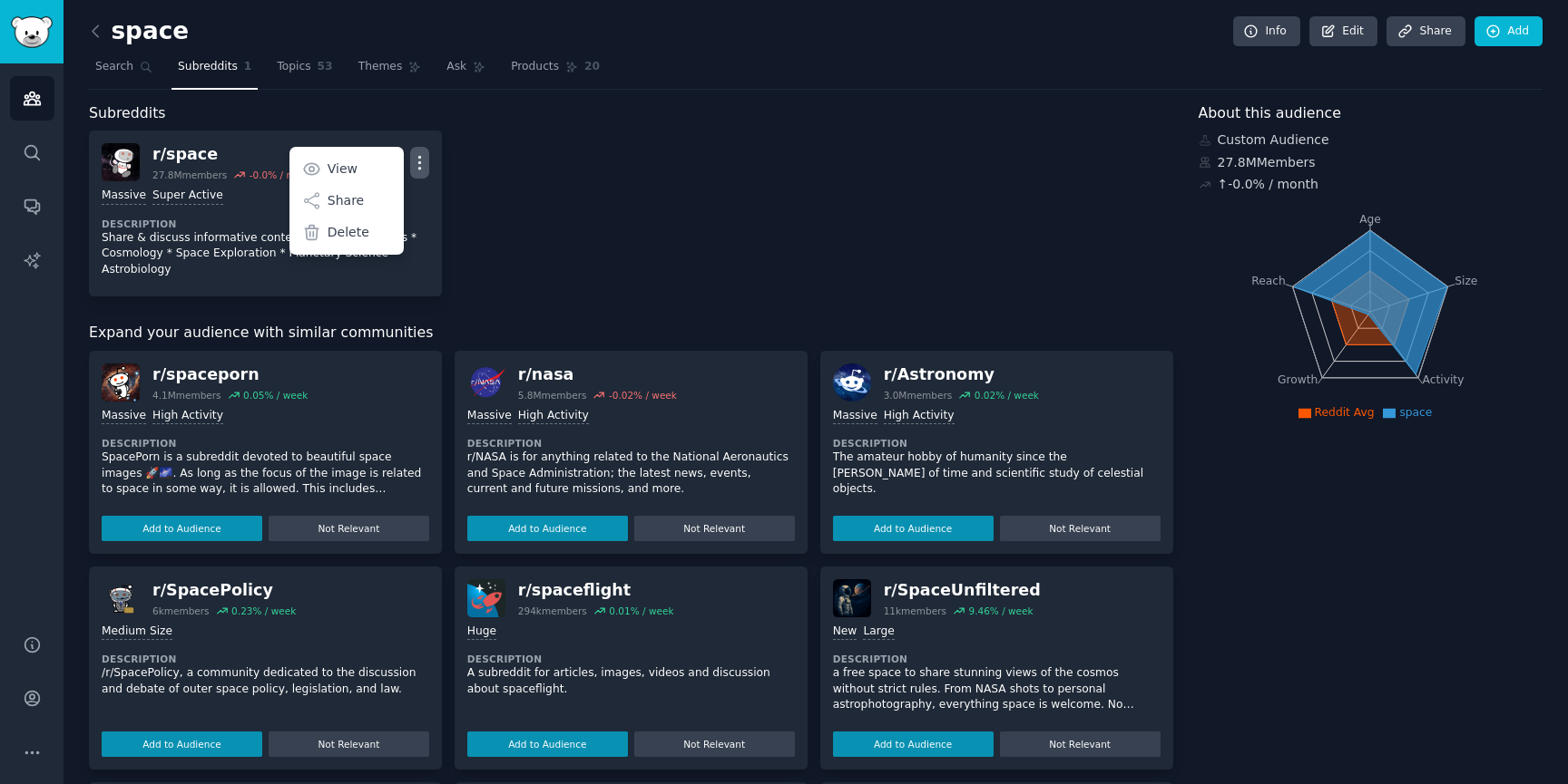
click at [575, 182] on div "r/ space 27.8M members -0.0 % / month More View Share Delete Massive Super Acti…" at bounding box center [630, 214] width 1084 height 166
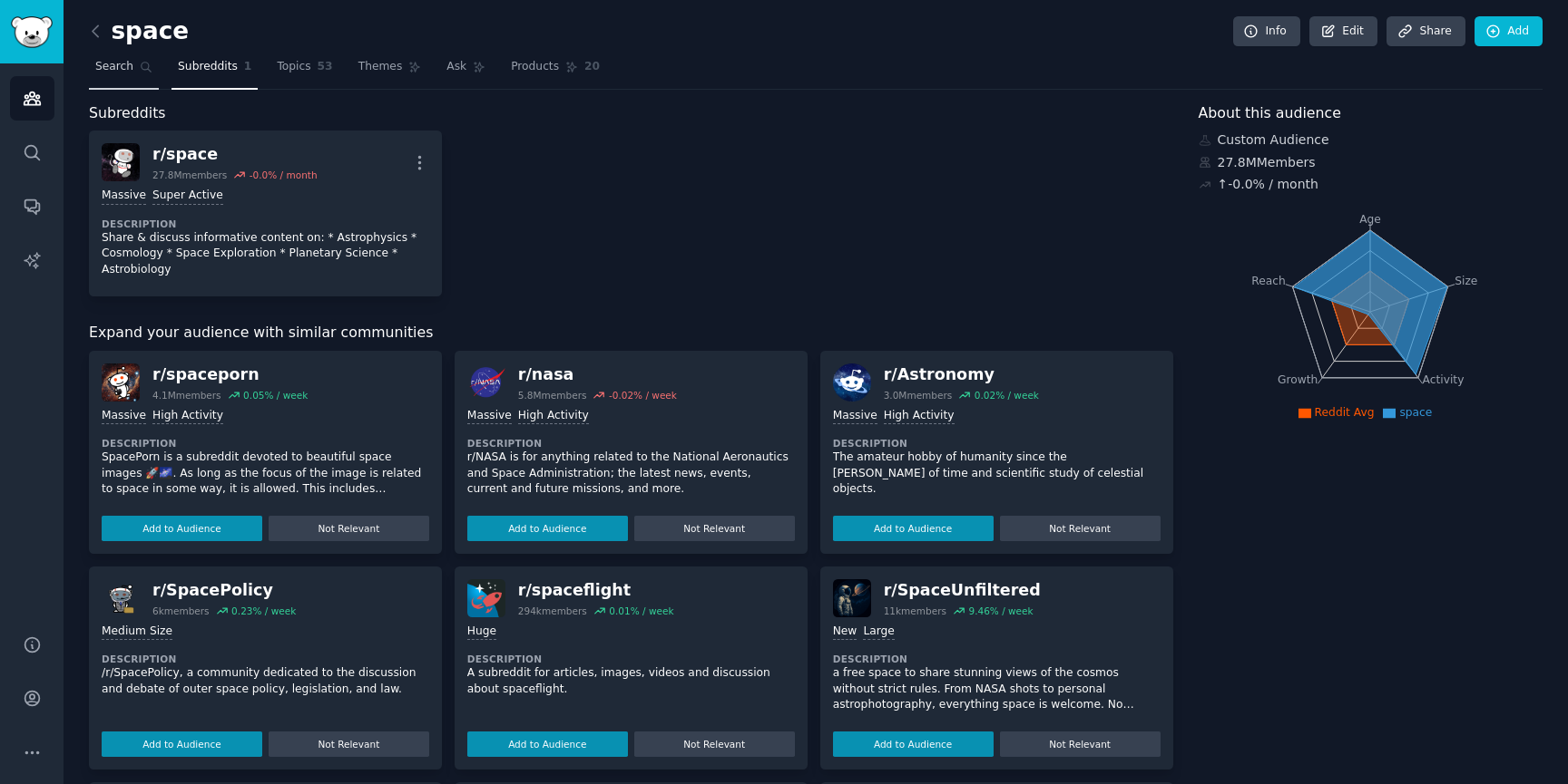
click at [115, 76] on link "Search" at bounding box center [123, 71] width 69 height 38
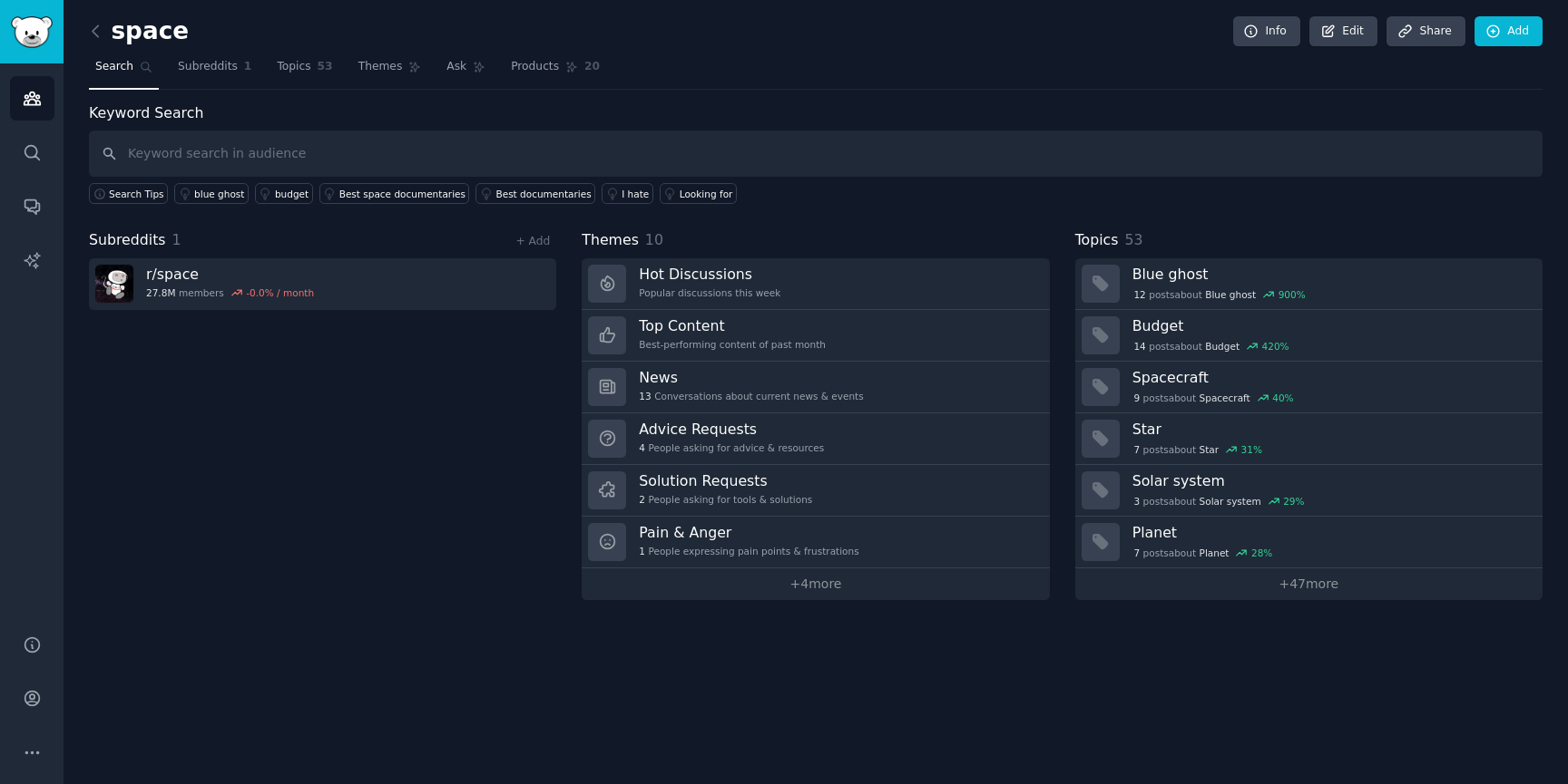
click at [277, 147] on input "text" at bounding box center [815, 154] width 1453 height 46
type input "clashofclans"
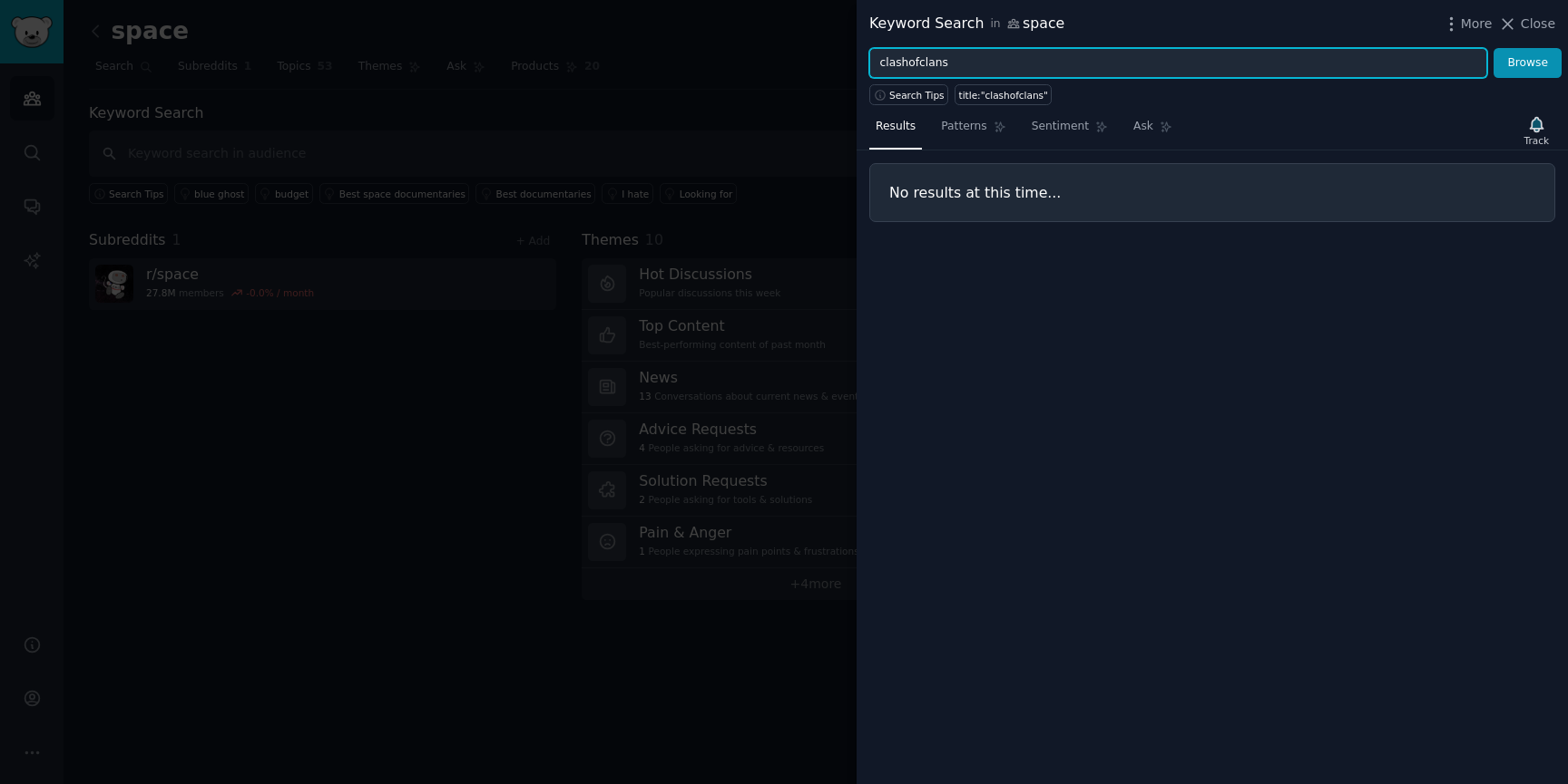
click at [908, 65] on input "clashofclans" at bounding box center [1178, 64] width 618 height 31
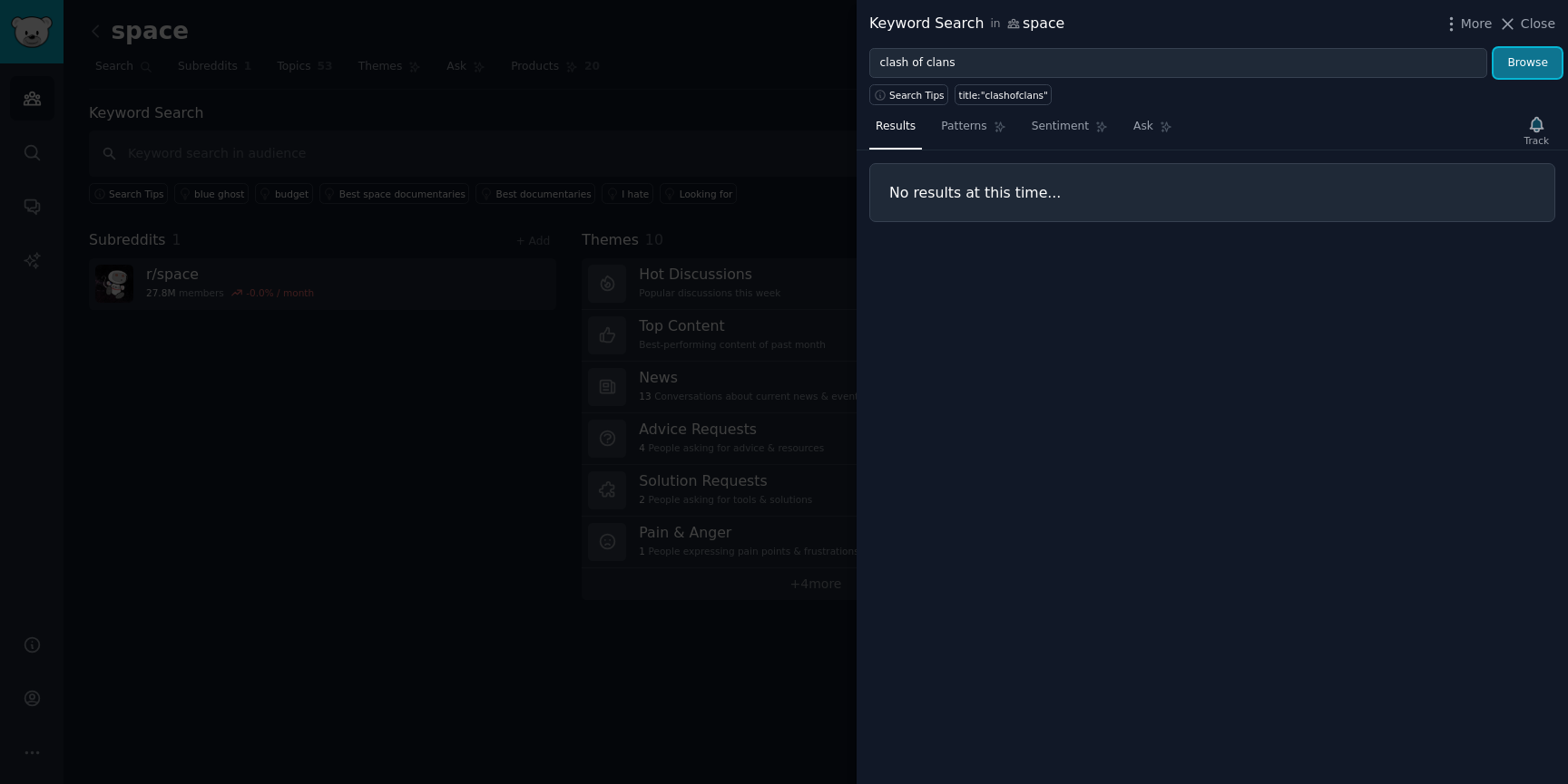
click at [1514, 72] on button "Browse" at bounding box center [1528, 64] width 68 height 31
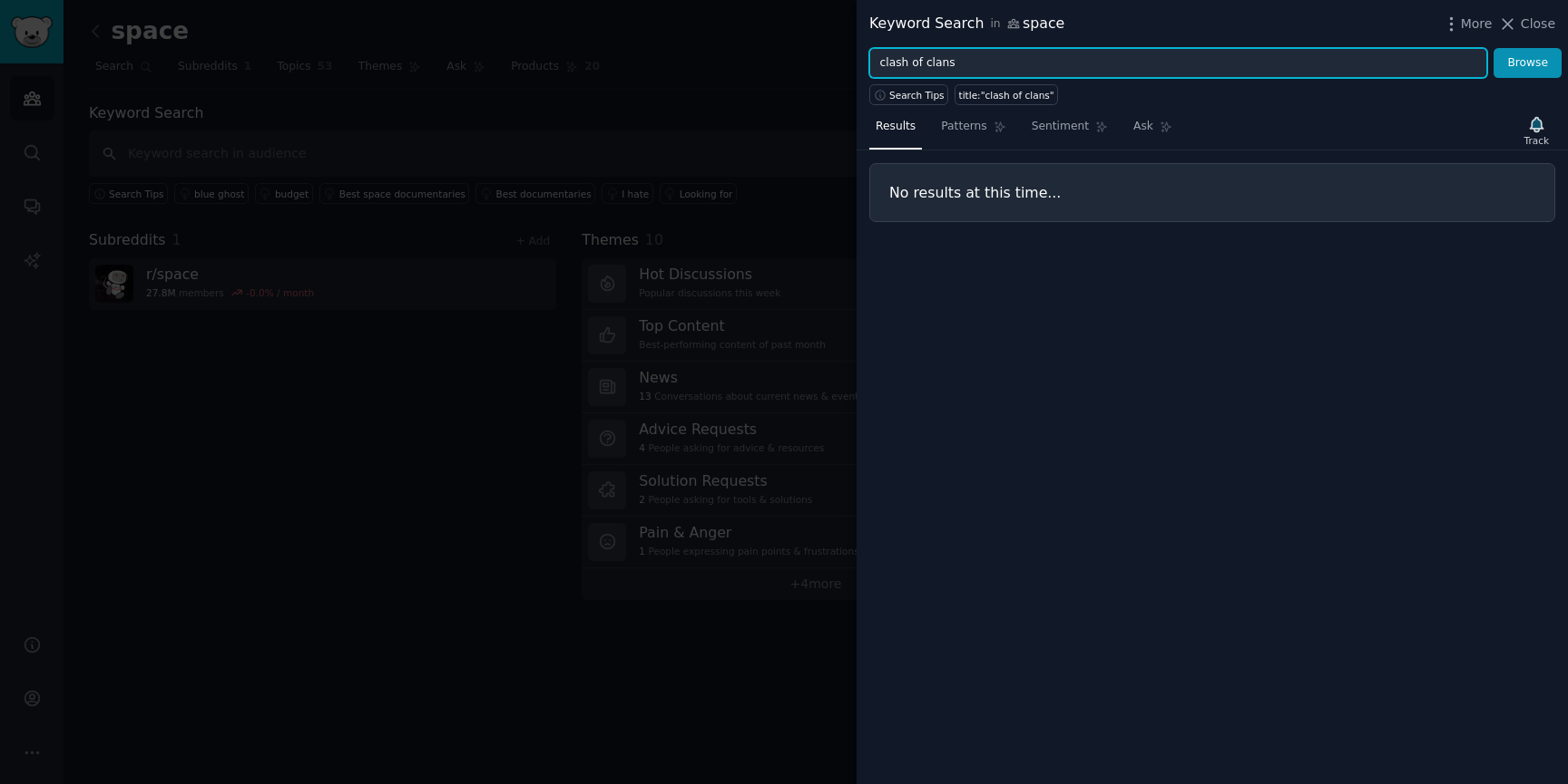
click at [955, 70] on input "clash of clans" at bounding box center [1178, 64] width 618 height 31
drag, startPoint x: 999, startPoint y: 57, endPoint x: 794, endPoint y: 57, distance: 205.0
click at [794, 57] on div "Keyword Search in space More Close clash of clans Browse Search Tips title:"cla…" at bounding box center [784, 392] width 1568 height 784
paste input "r/ClashOfC"
type input "r/ClashOfClans"
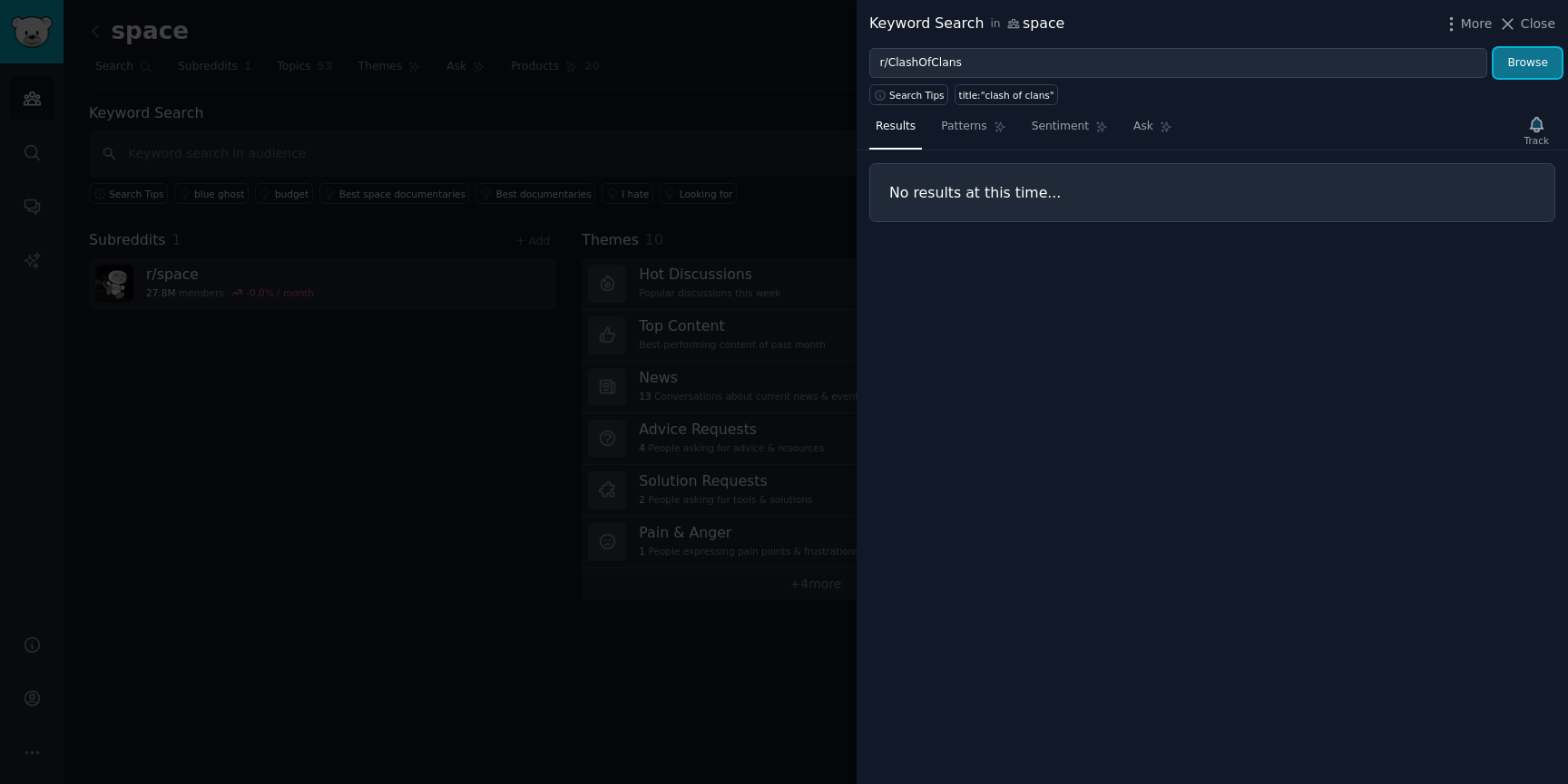
click at [1509, 63] on button "Browse" at bounding box center [1528, 64] width 68 height 31
click at [1033, 137] on link "Sentiment" at bounding box center [1070, 131] width 89 height 38
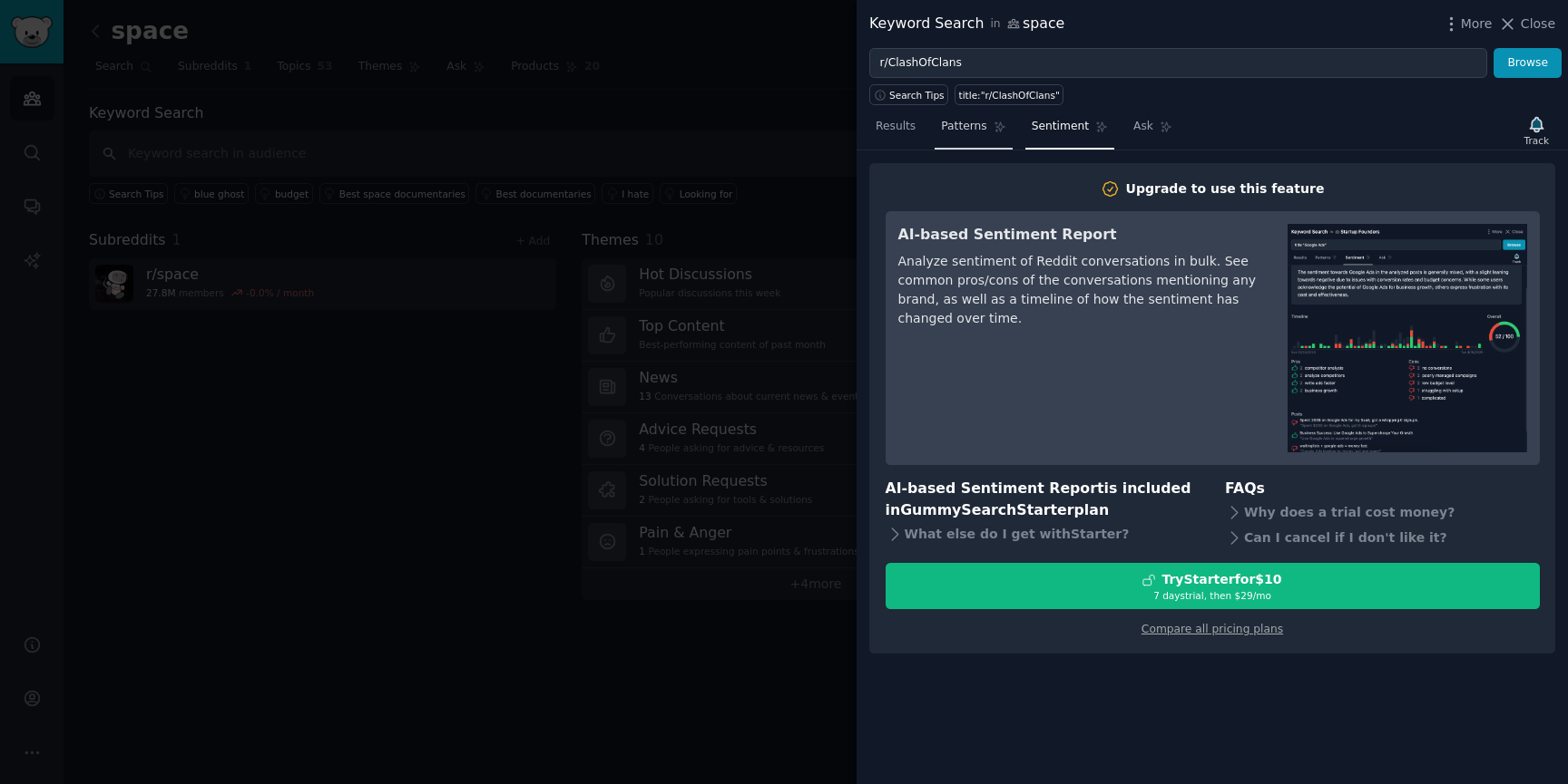
click at [966, 124] on span "Patterns" at bounding box center [963, 126] width 45 height 16
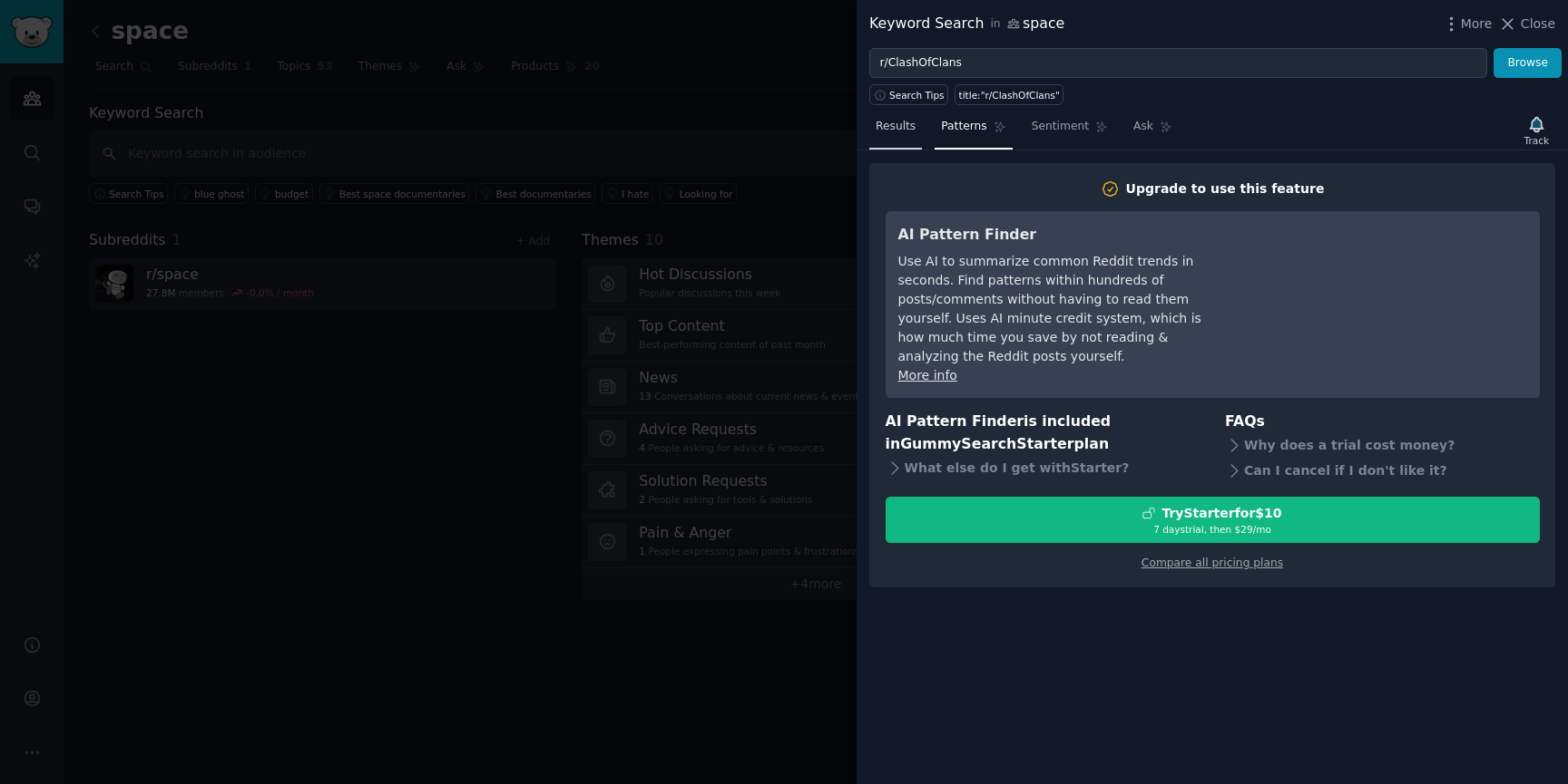
click at [911, 123] on span "Results" at bounding box center [894, 126] width 40 height 16
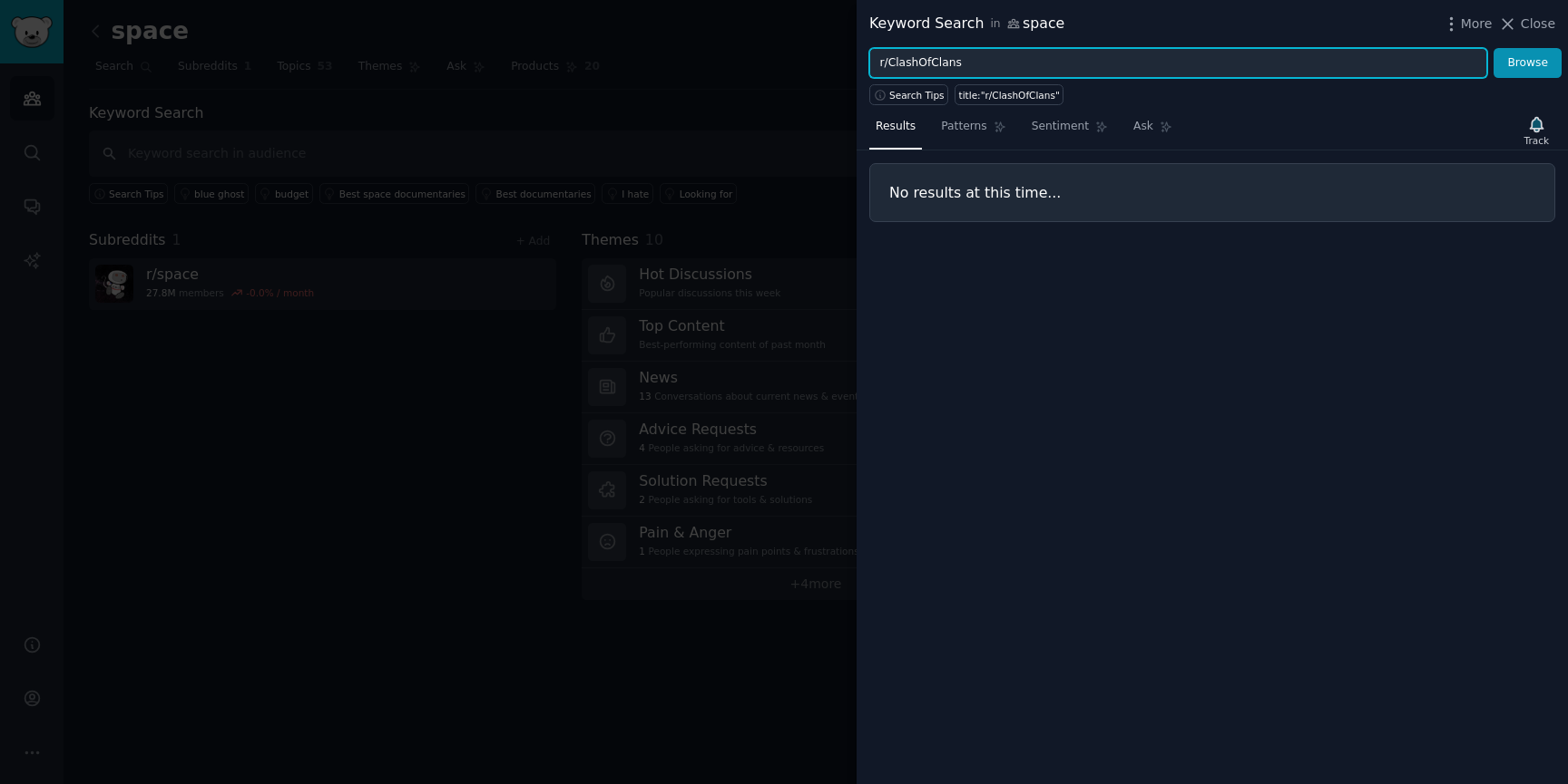
click at [897, 67] on input "r/ClashOfClans" at bounding box center [1178, 64] width 618 height 31
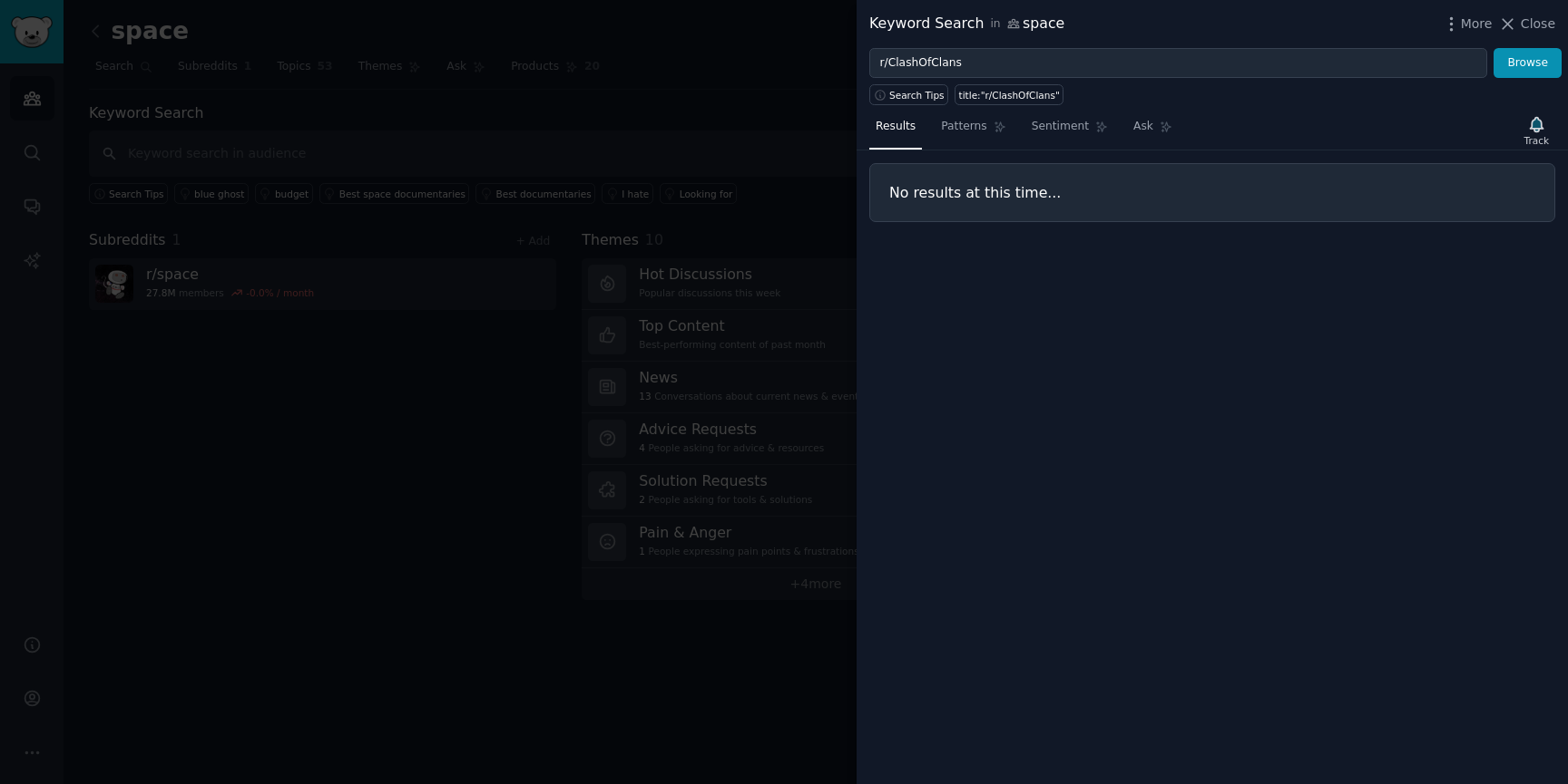
click at [724, 103] on div at bounding box center [784, 392] width 1568 height 784
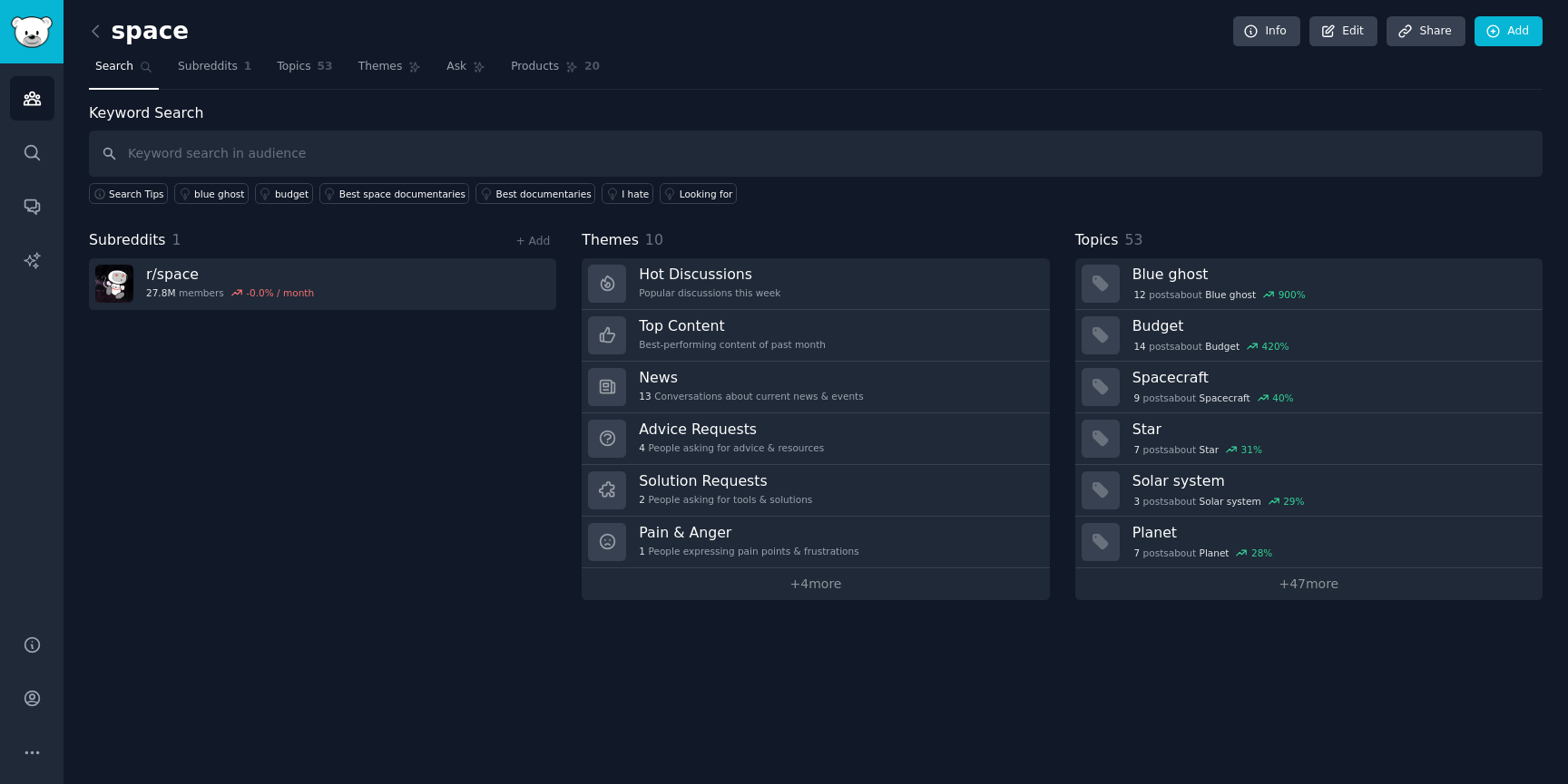
click at [128, 34] on h2 "space" at bounding box center [139, 32] width 100 height 29
click at [99, 32] on icon at bounding box center [95, 32] width 19 height 19
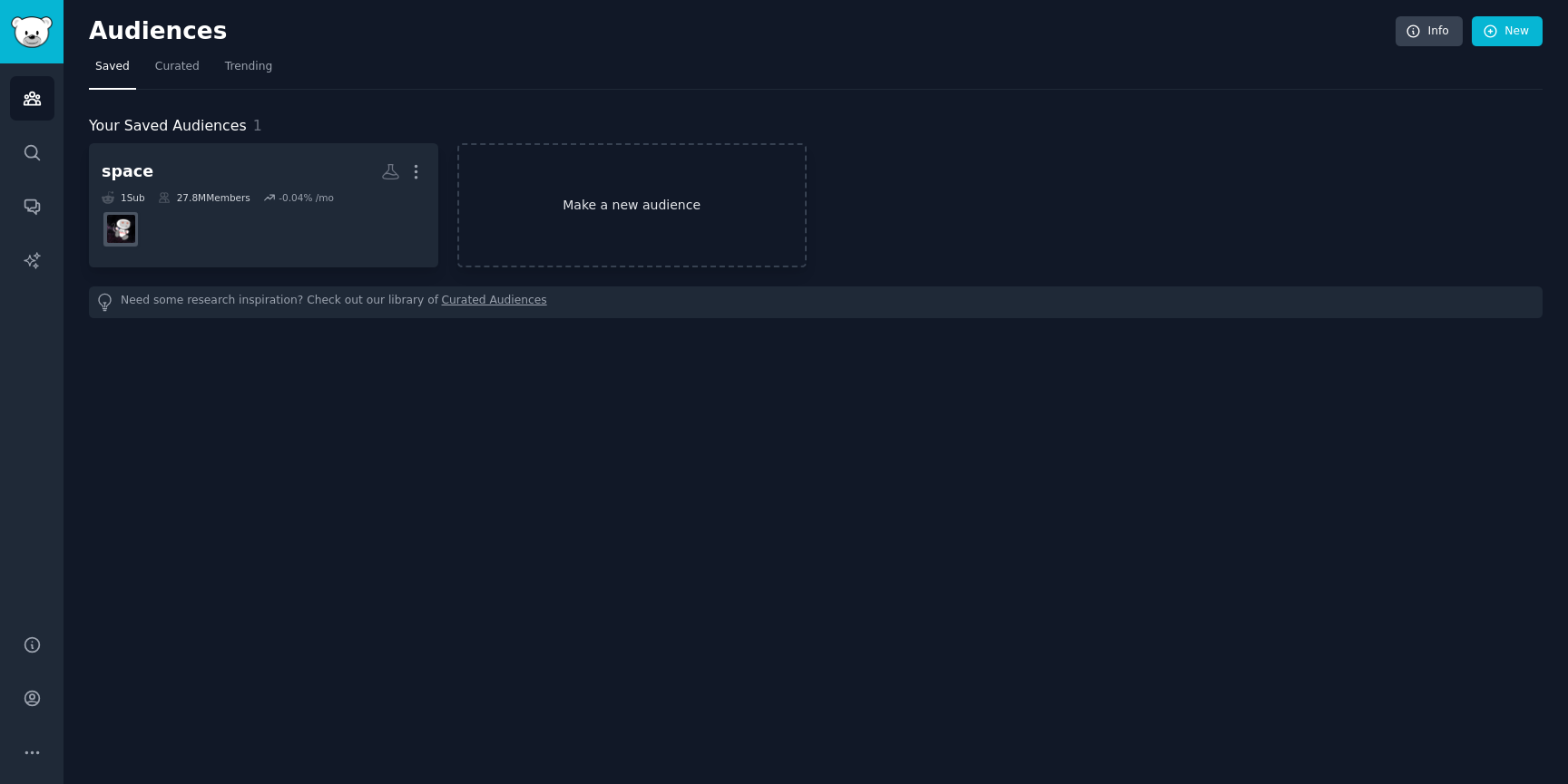
click at [649, 242] on link "Make a new audience" at bounding box center [631, 205] width 349 height 124
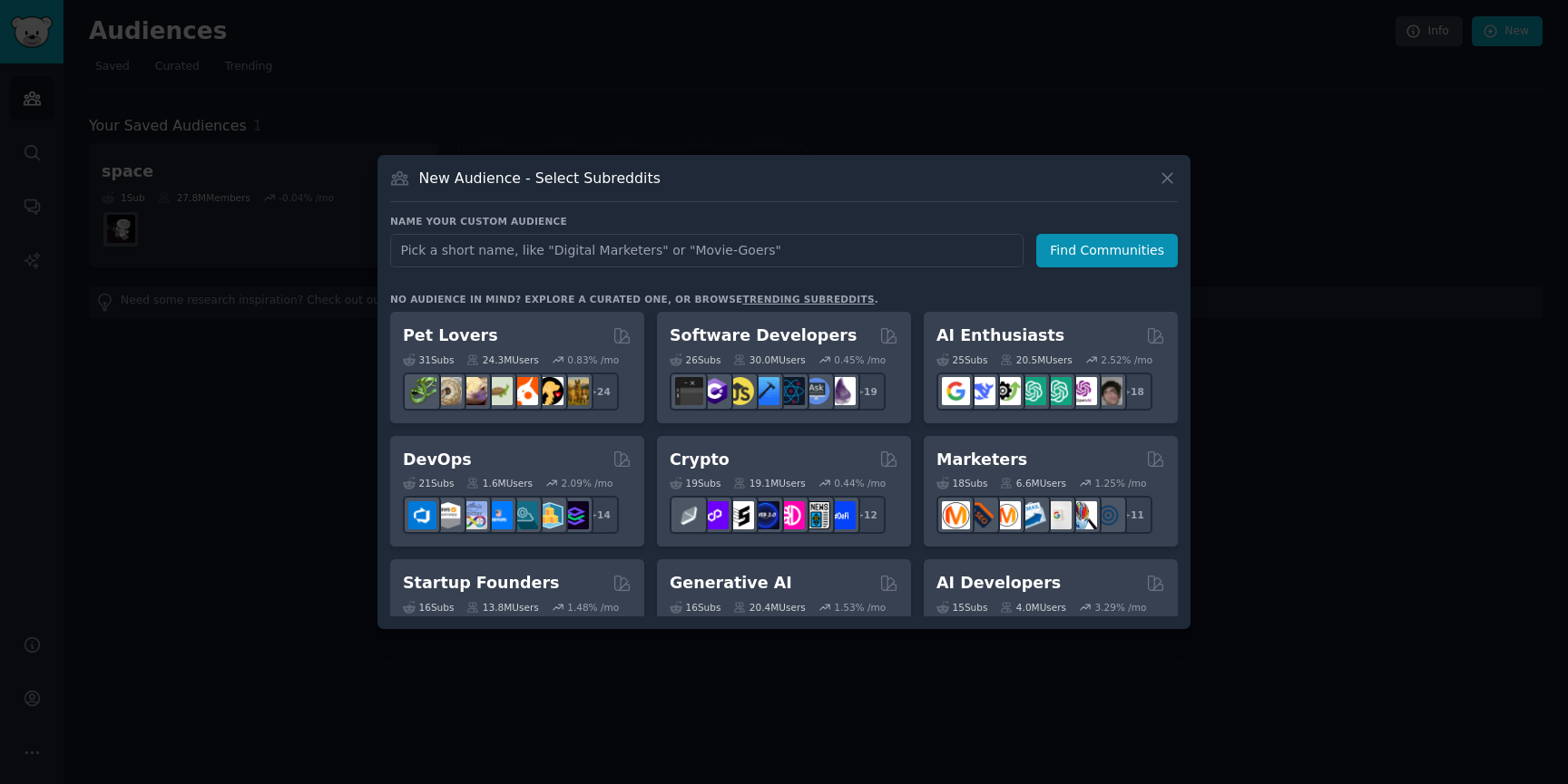
click at [723, 254] on input "text" at bounding box center [706, 250] width 633 height 34
type input "r/ClashOfClans"
click at [1077, 265] on button "Find Communities" at bounding box center [1106, 250] width 142 height 34
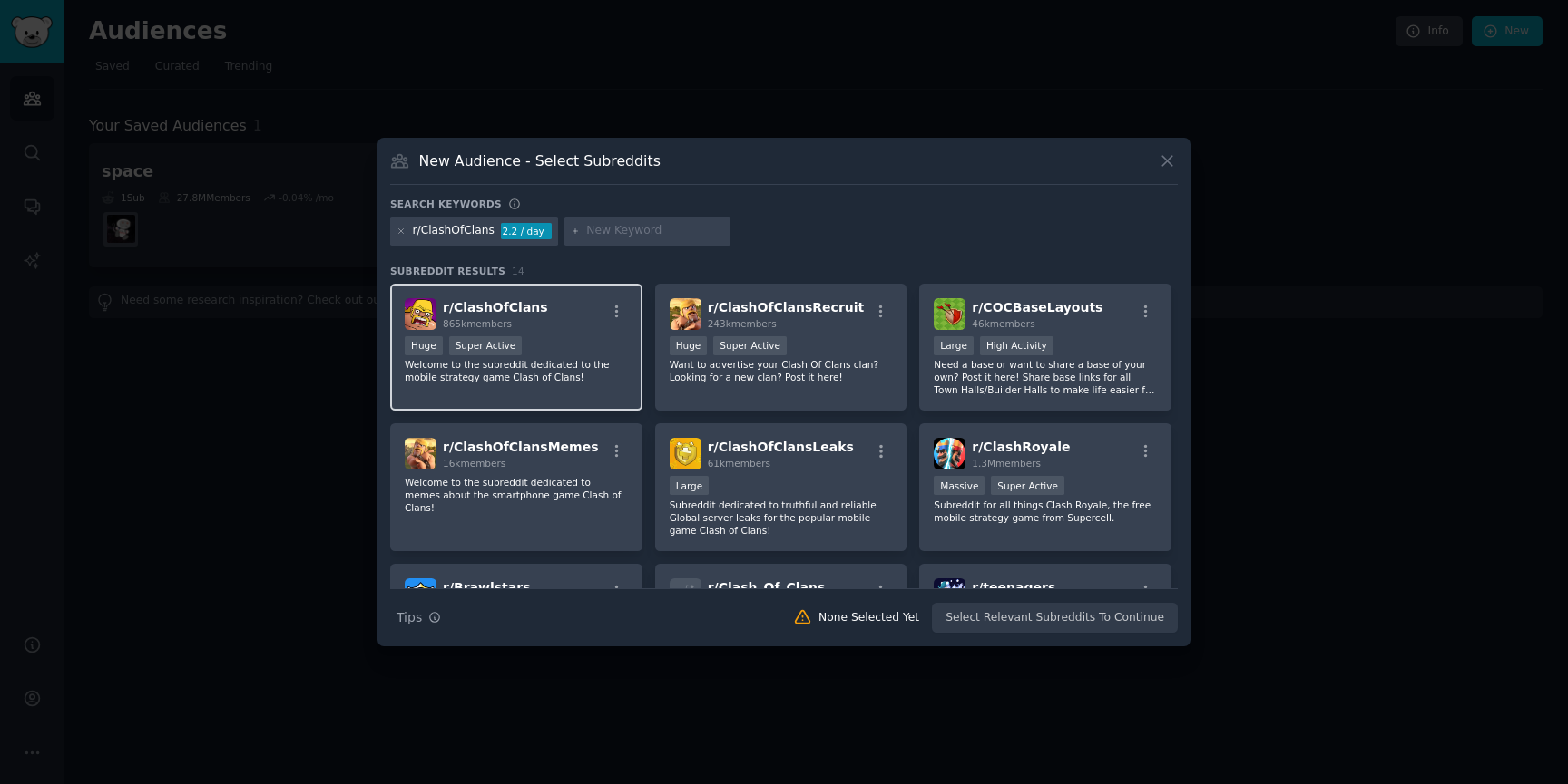
click at [587, 339] on div ">= 95th percentile for submissions / day Huge Super Active" at bounding box center [517, 348] width 224 height 23
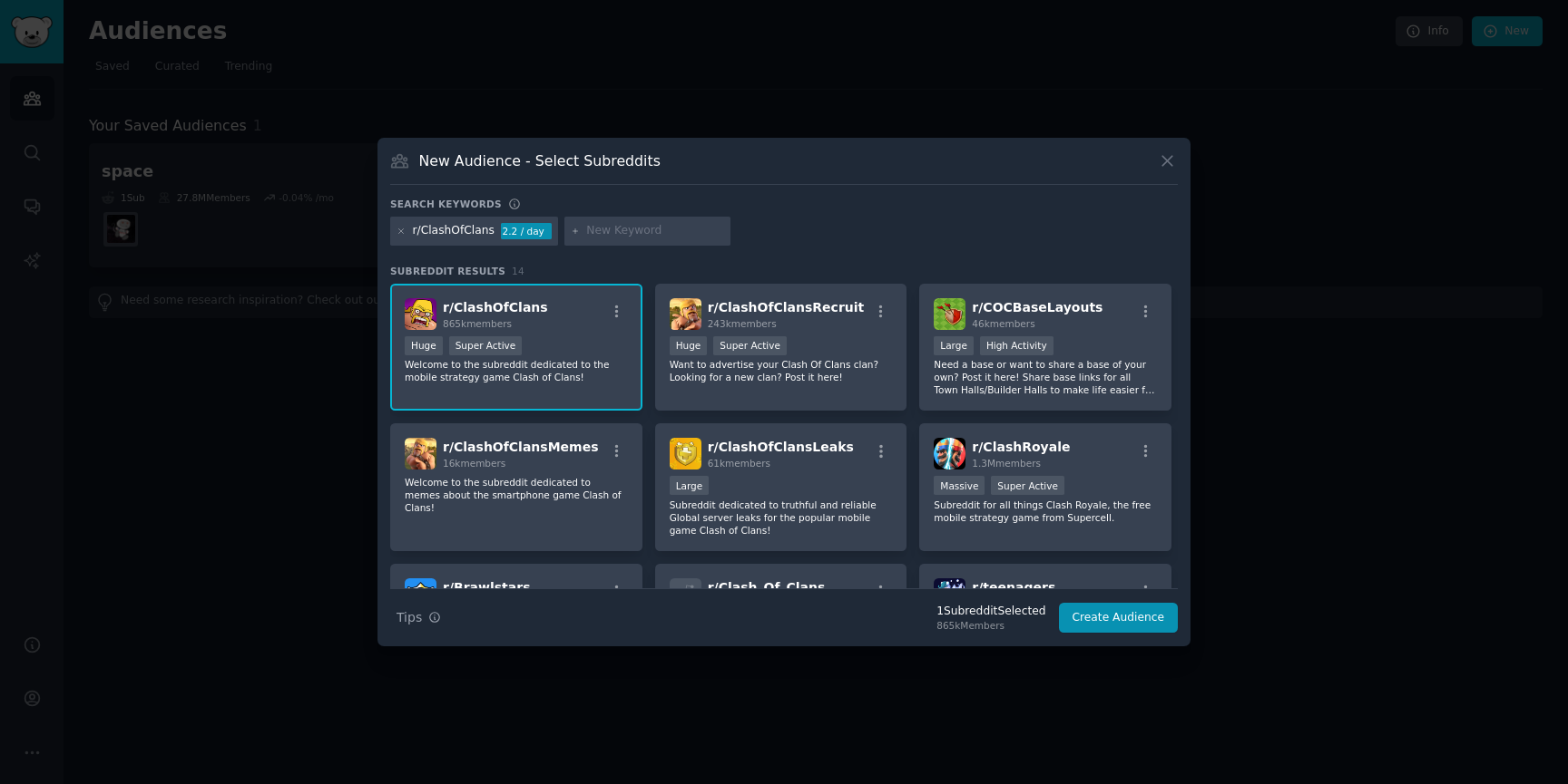
click at [1106, 640] on div "New Audience - Select Subreddits Search keywords r/ClashOfClans 2.2 / day Subre…" at bounding box center [784, 392] width 813 height 509
click at [1106, 620] on button "Create Audience" at bounding box center [1119, 618] width 120 height 31
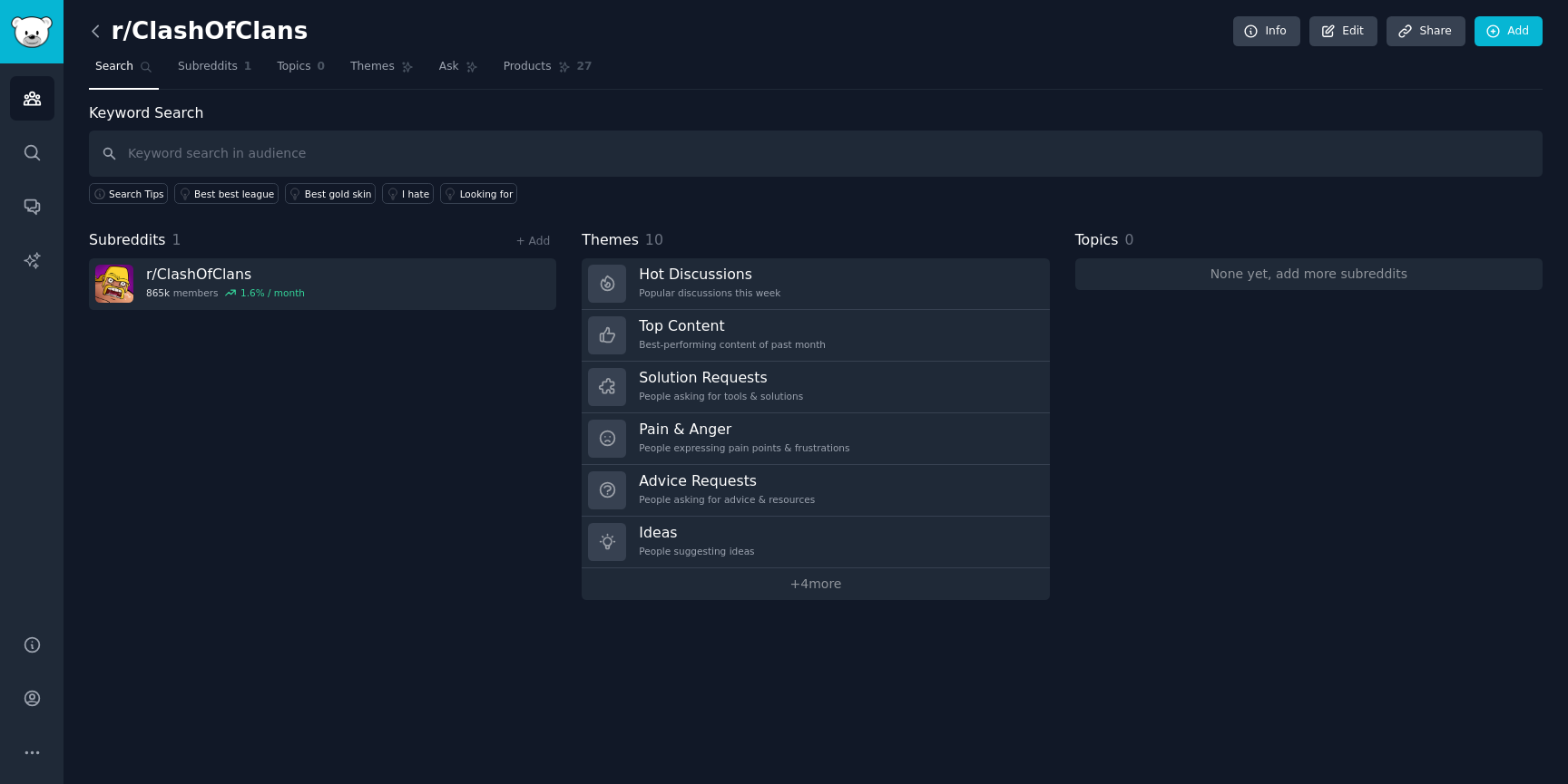
click at [98, 25] on icon at bounding box center [95, 30] width 6 height 11
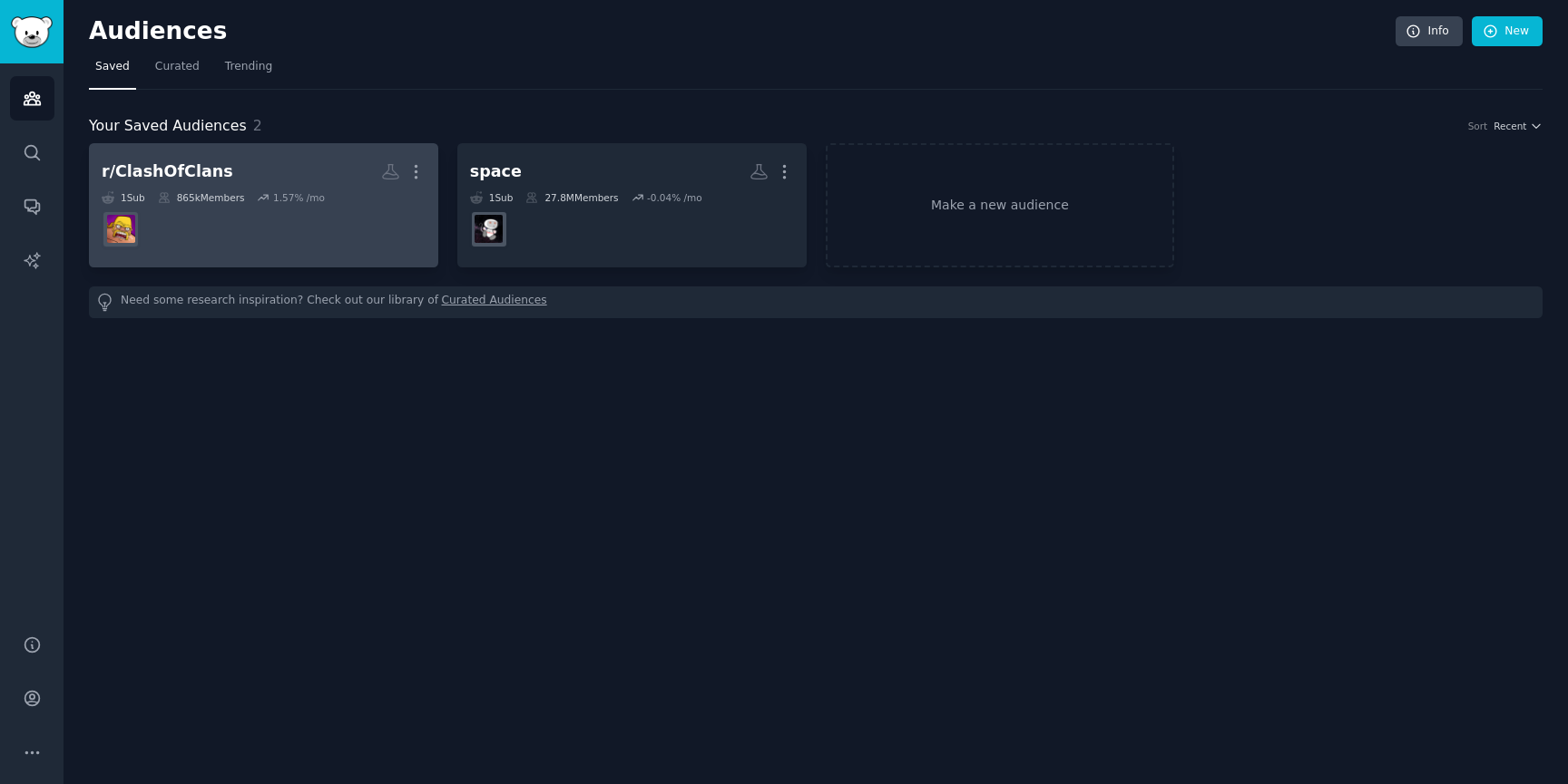
click at [374, 239] on dd at bounding box center [263, 229] width 324 height 51
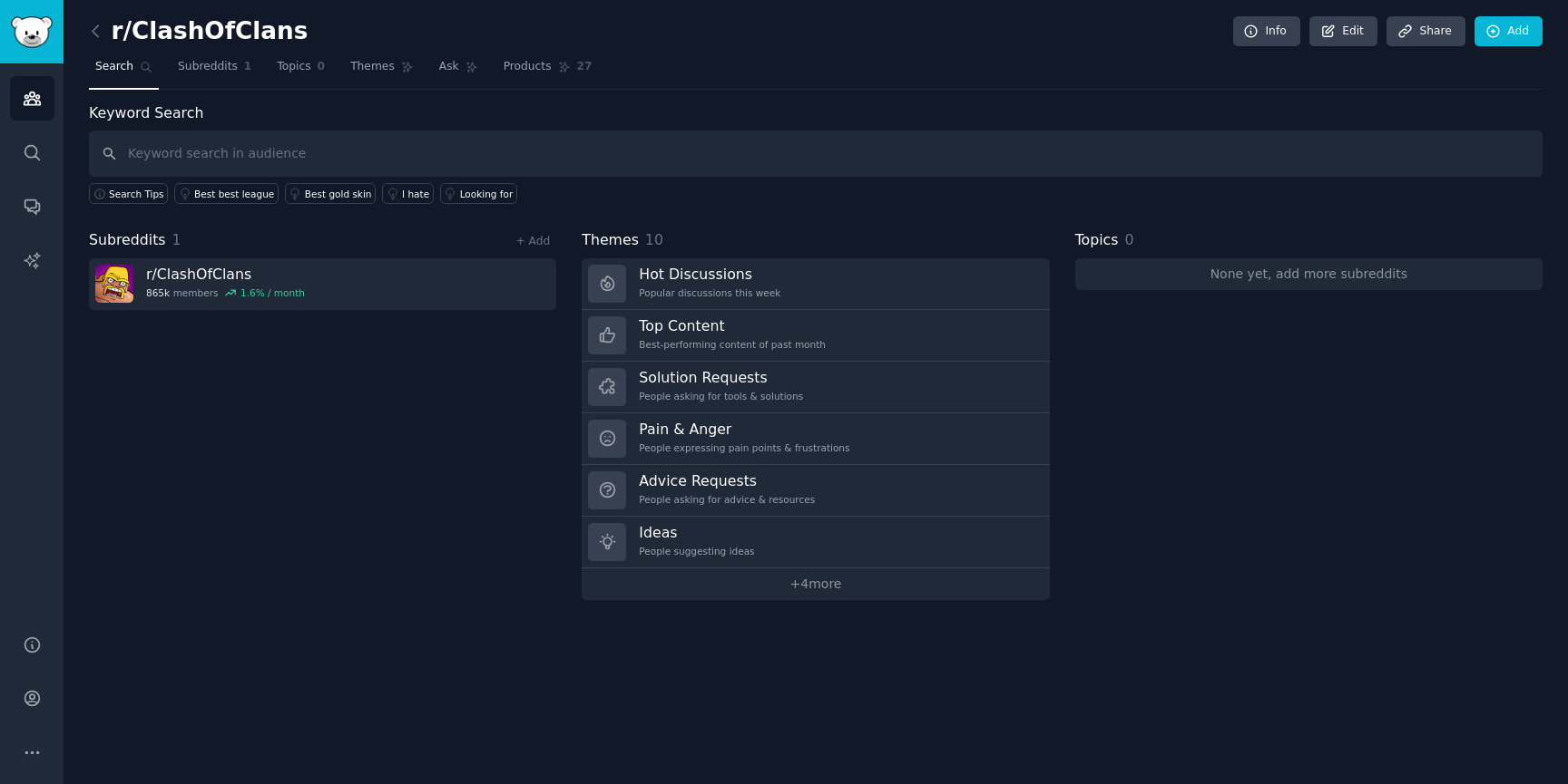
click at [93, 19] on link at bounding box center [100, 32] width 23 height 29
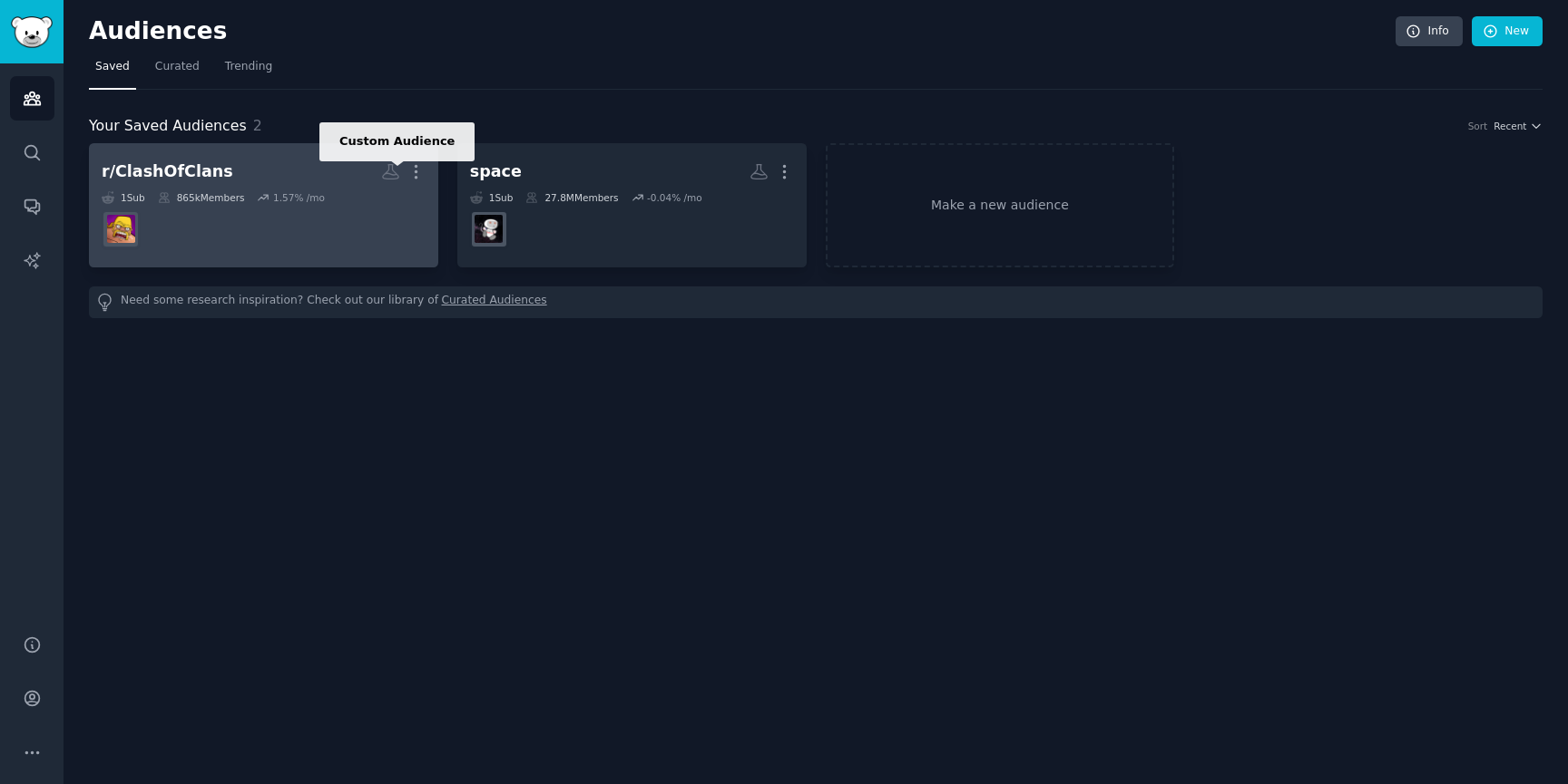
click at [394, 175] on icon at bounding box center [390, 171] width 15 height 14
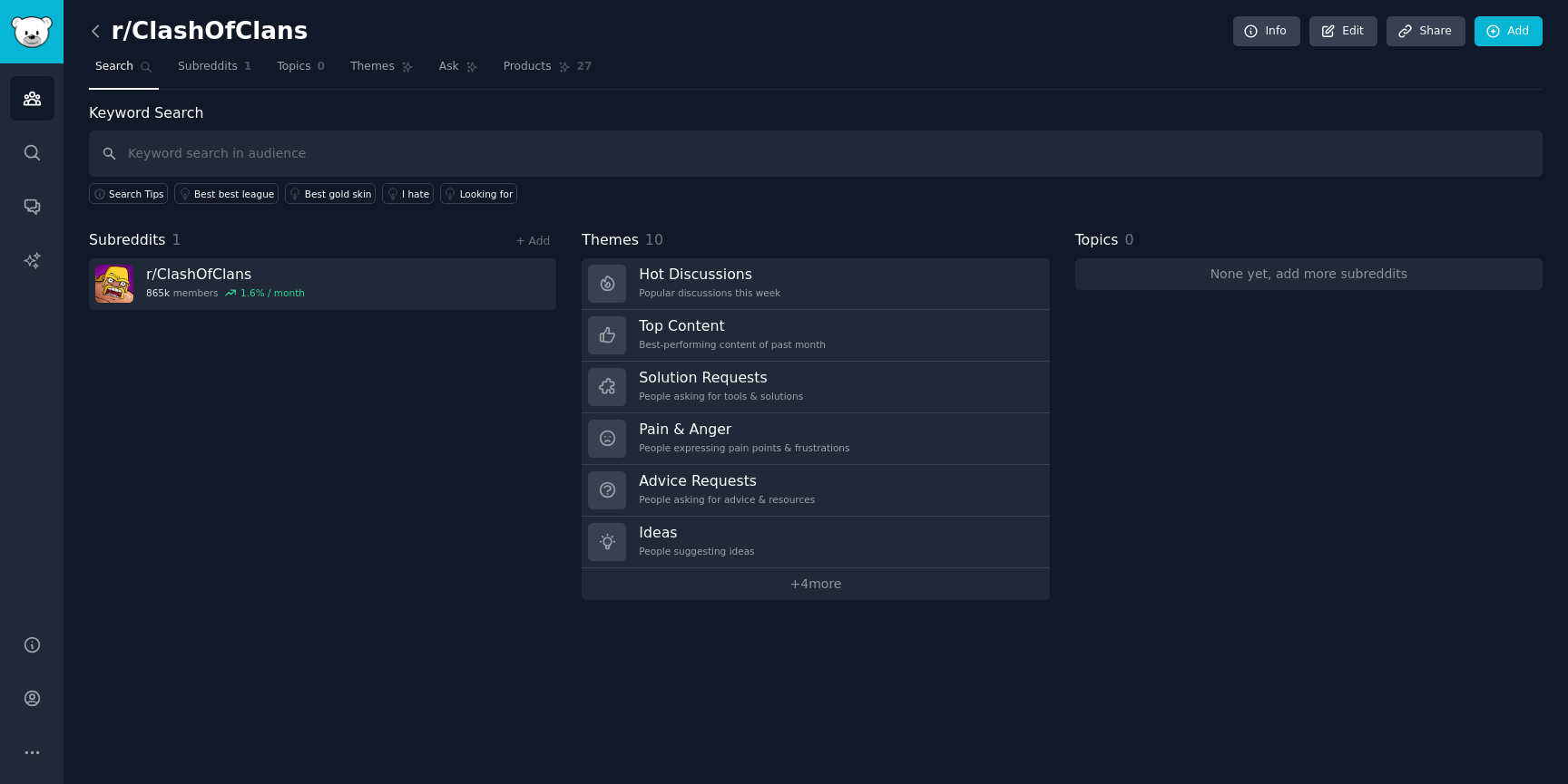
click at [94, 30] on icon at bounding box center [95, 32] width 19 height 19
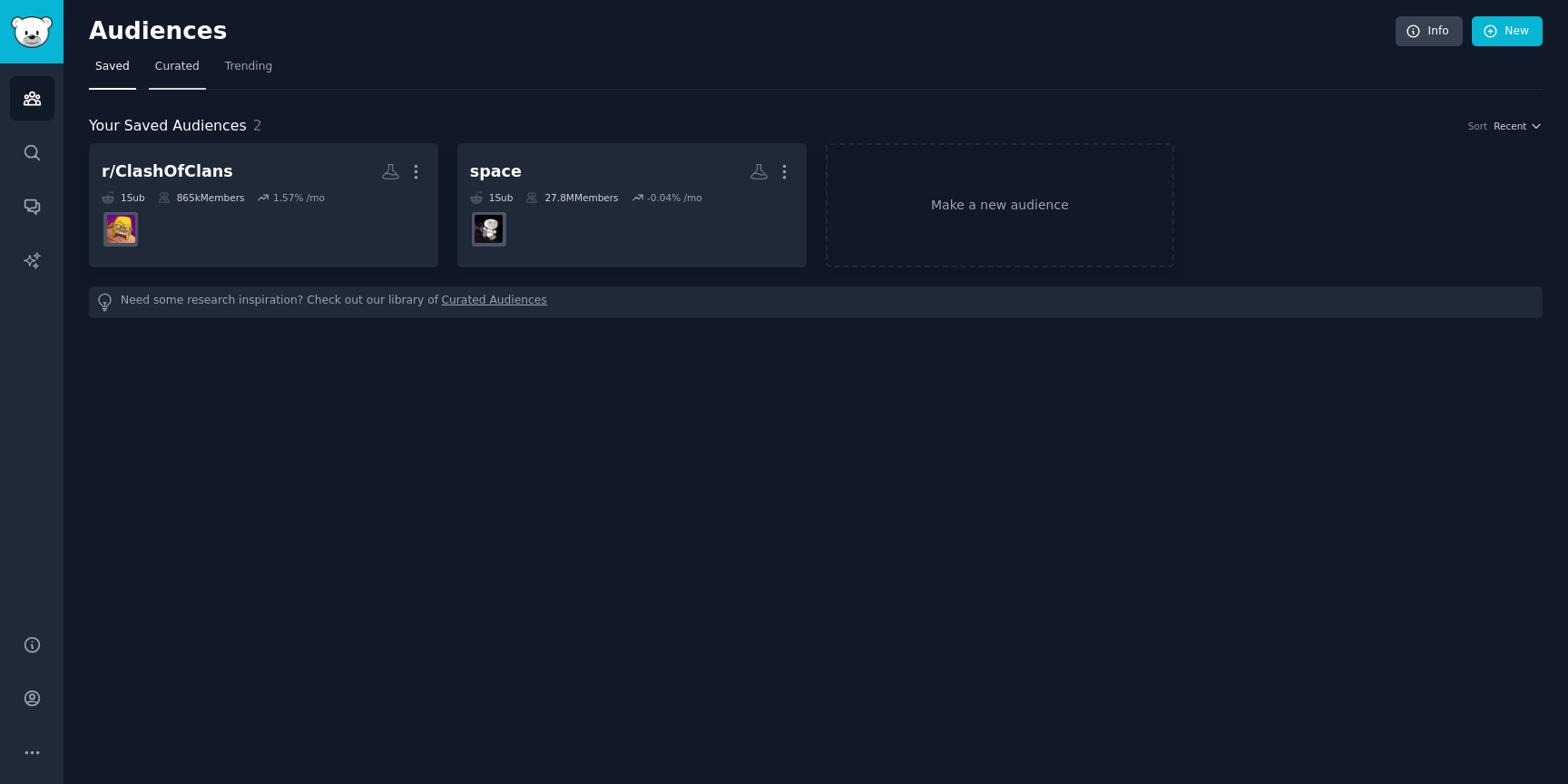
click at [185, 72] on span "Curated" at bounding box center [177, 66] width 44 height 16
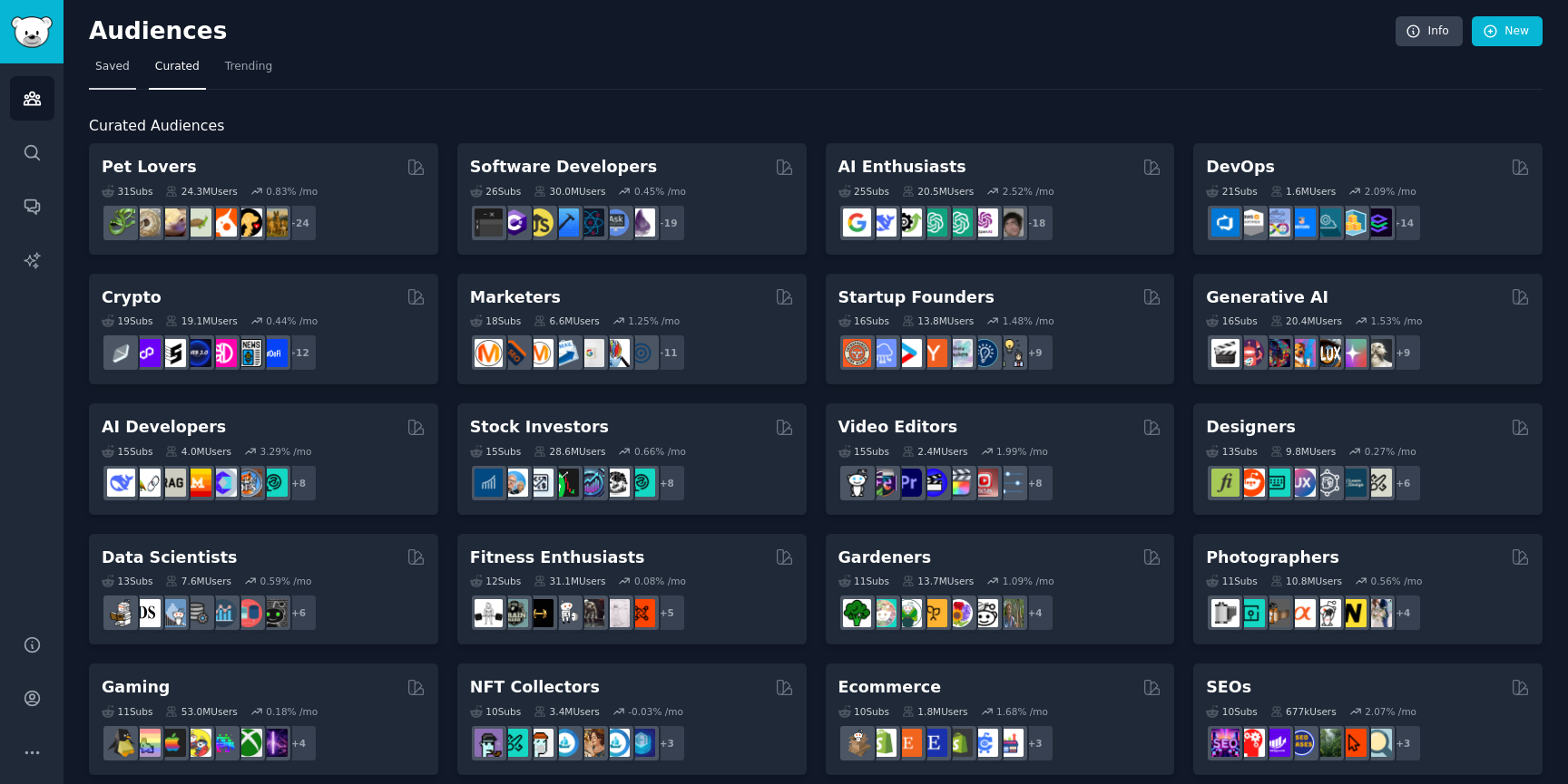
click at [123, 79] on link "Saved" at bounding box center [112, 71] width 47 height 38
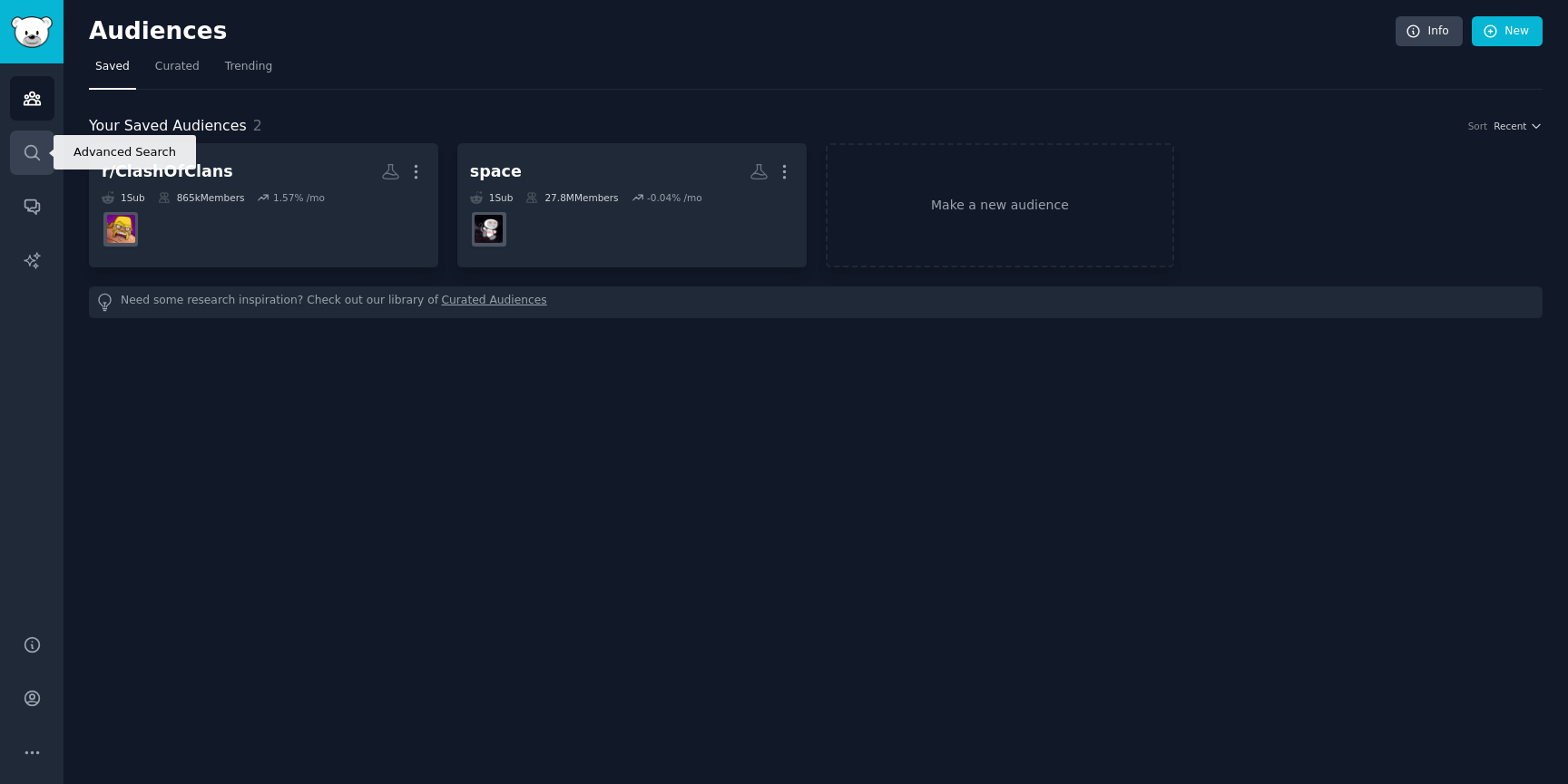
click at [30, 145] on icon "Sidebar" at bounding box center [31, 152] width 14 height 14
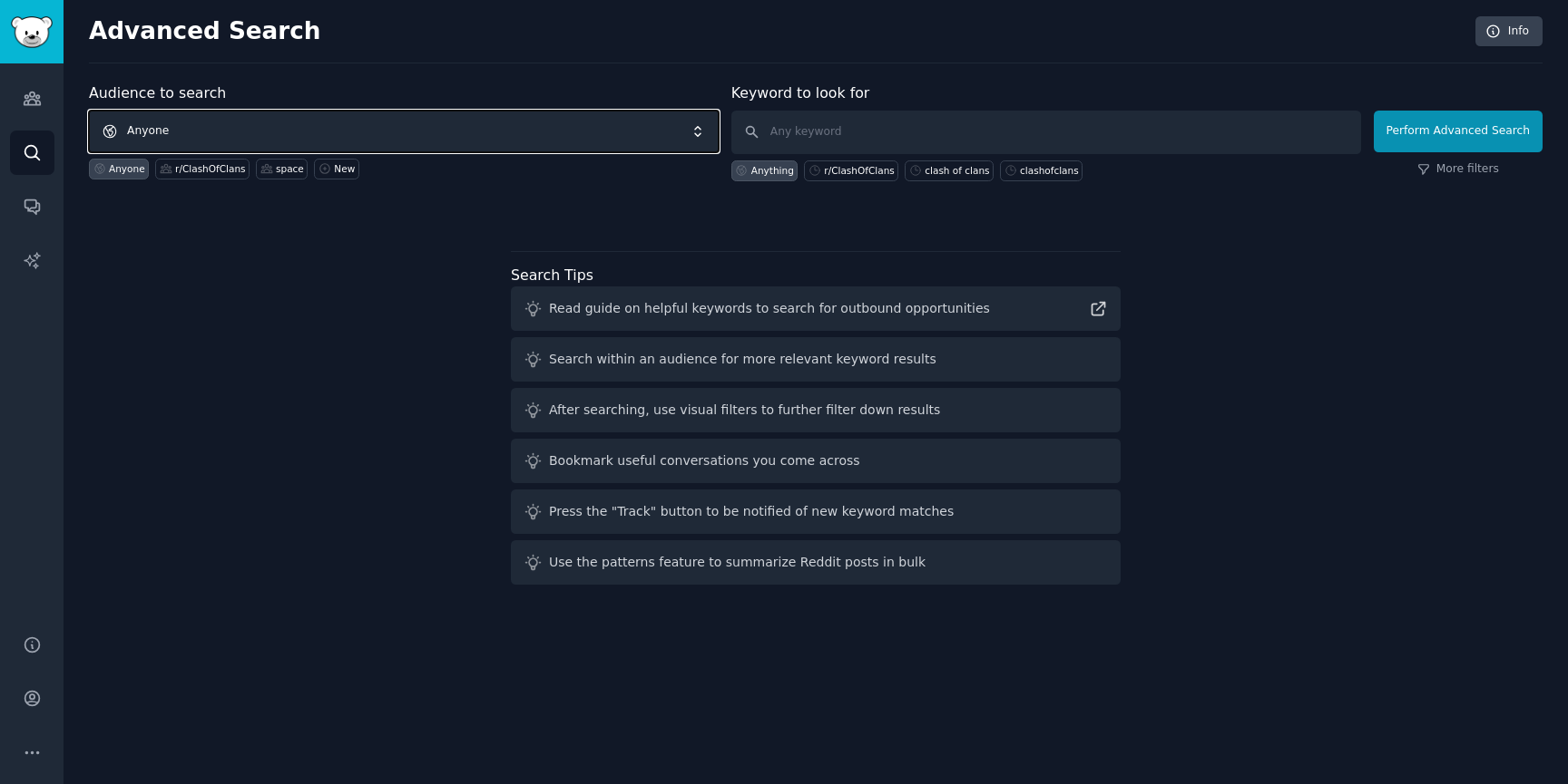
click at [239, 132] on span "Anyone" at bounding box center [403, 131] width 629 height 41
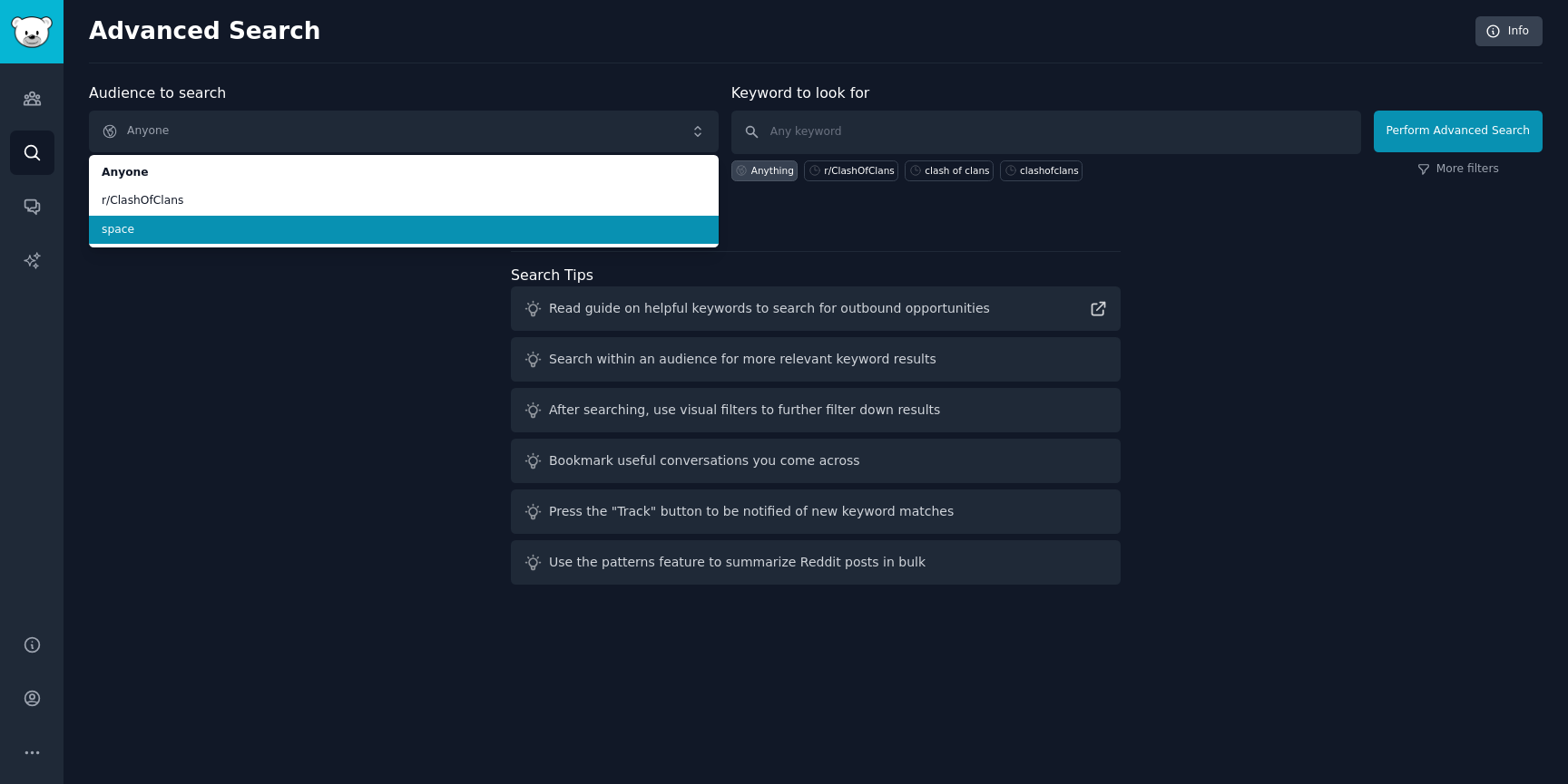
click at [190, 224] on span "space" at bounding box center [403, 230] width 604 height 16
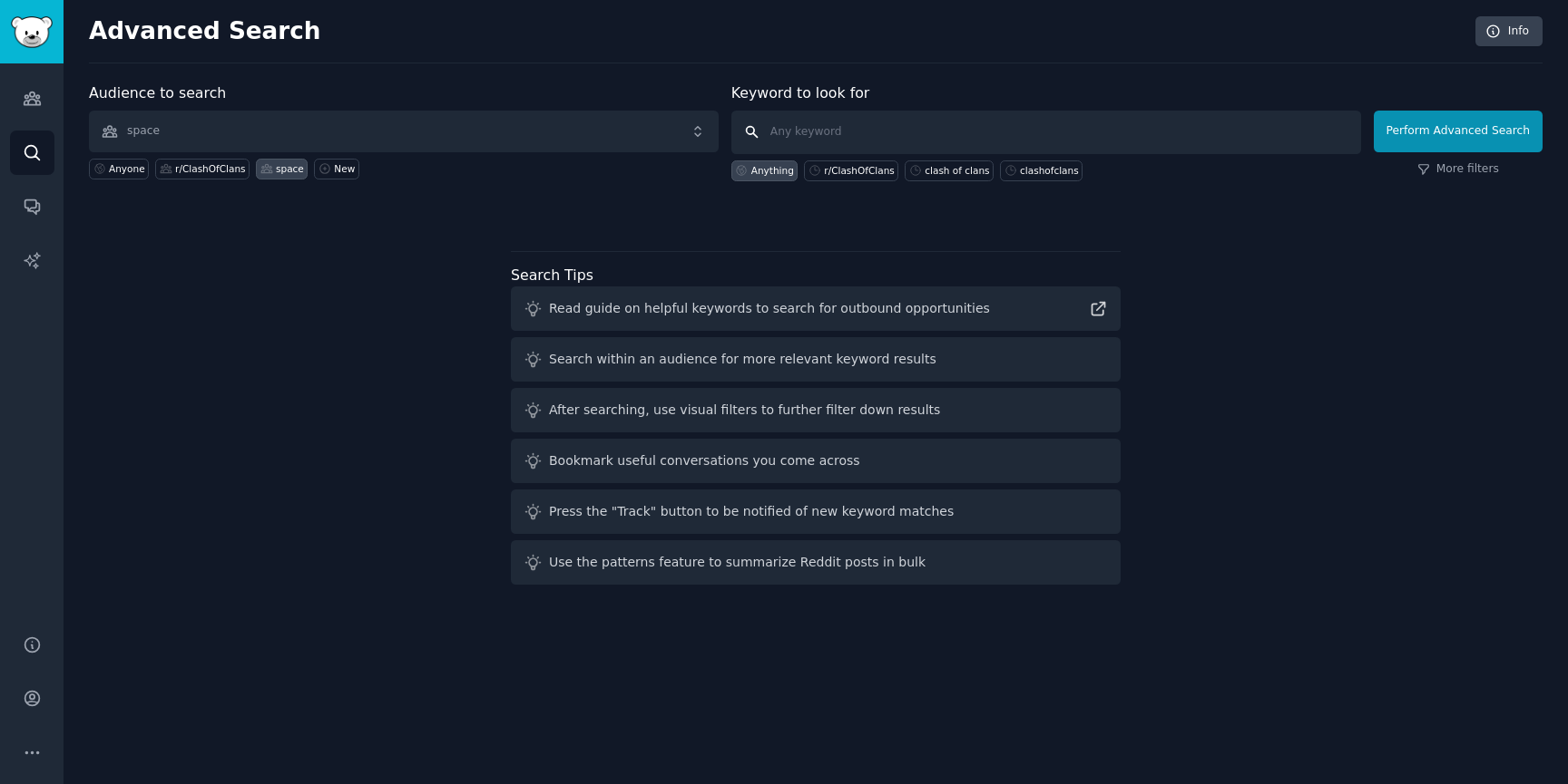
click at [852, 141] on input "text" at bounding box center [1046, 132] width 629 height 43
click at [754, 354] on div "Search within an audience for more relevant keyword results" at bounding box center [743, 359] width 387 height 19
click at [342, 188] on div "Audience to search space Anyone r/ClashOfClans space New Keyword to look for An…" at bounding box center [815, 151] width 1453 height 137
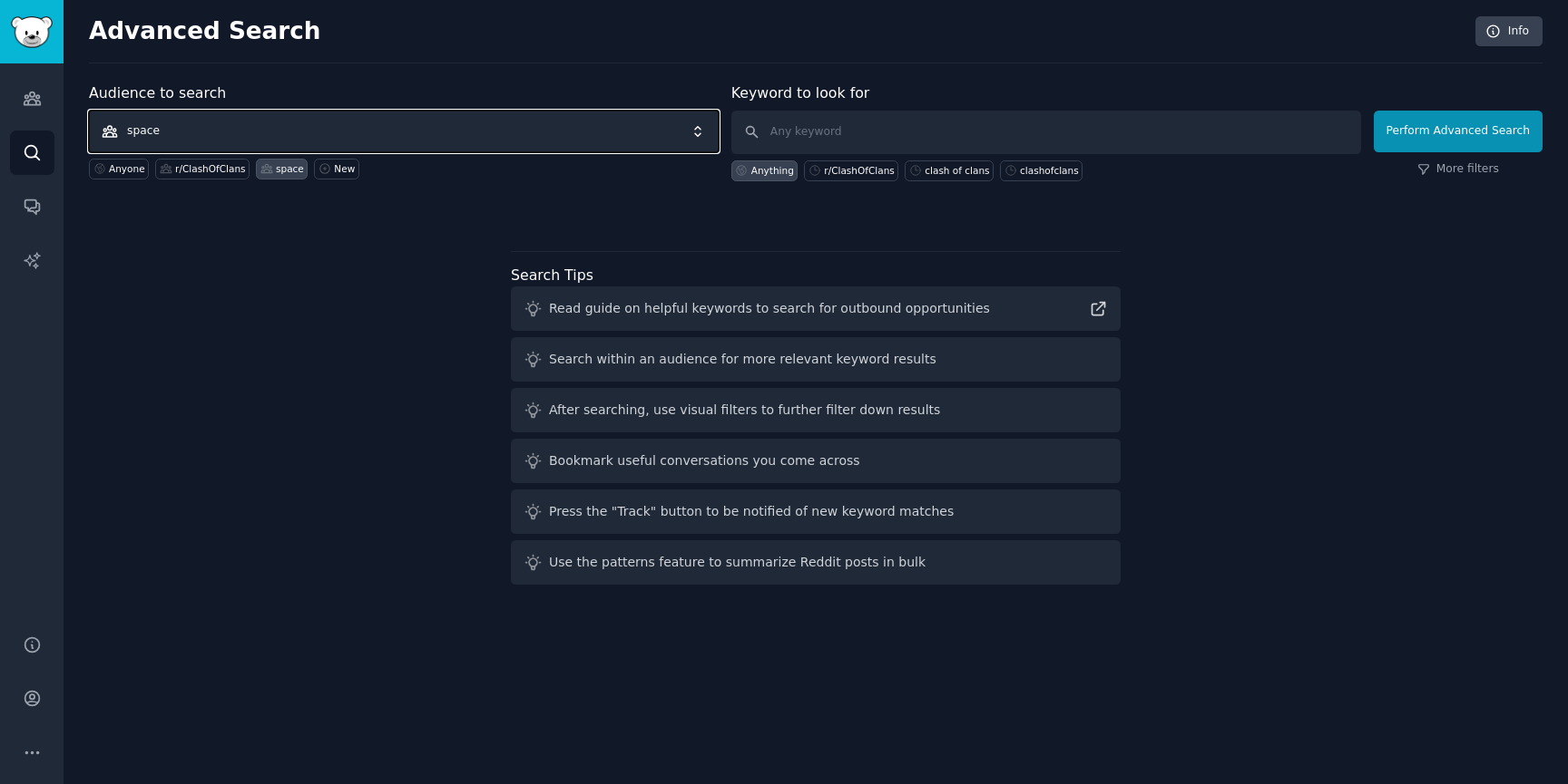
click at [186, 132] on span "space" at bounding box center [403, 131] width 629 height 41
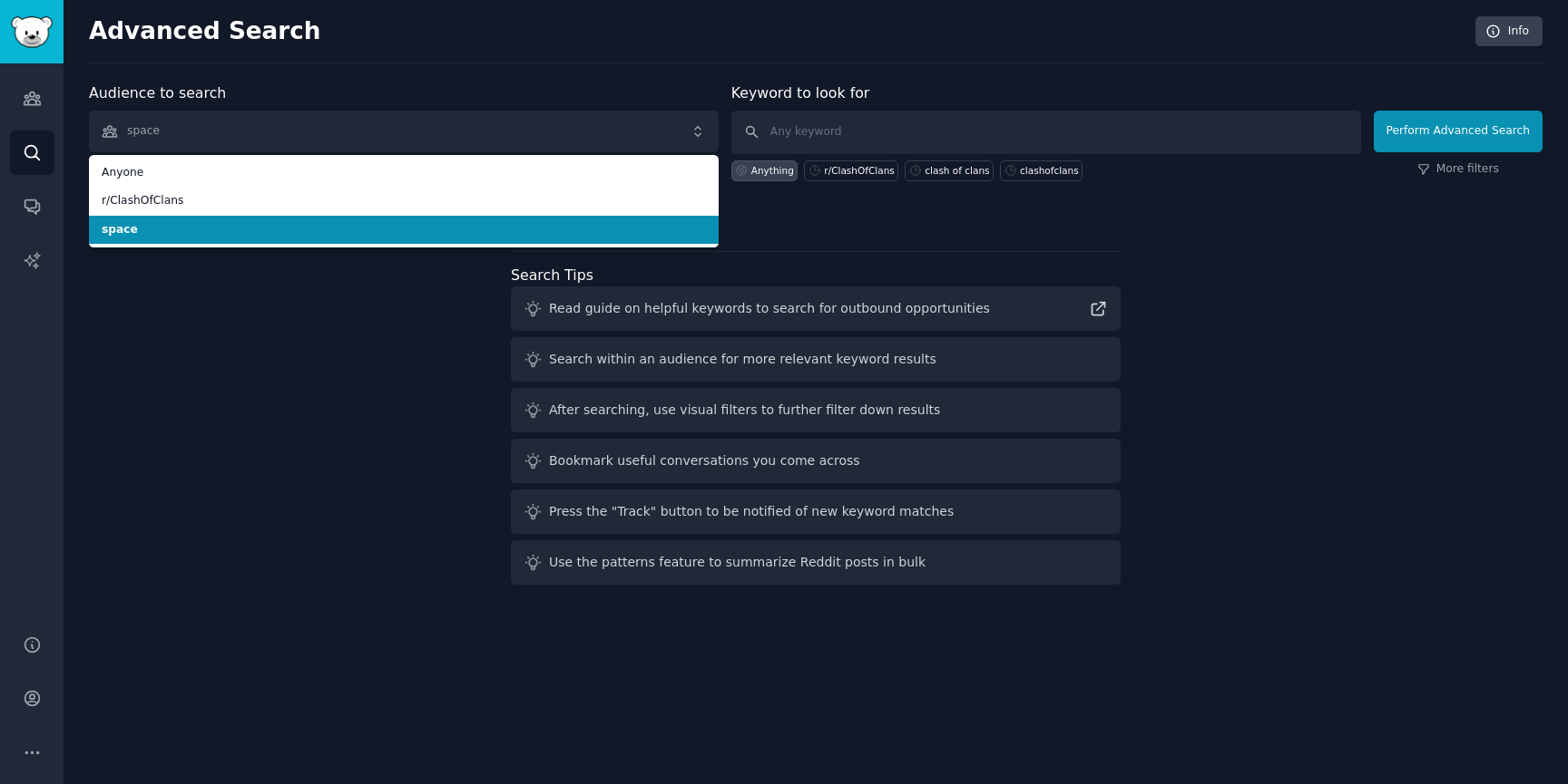
click at [147, 207] on span "r/ClashOfClans" at bounding box center [403, 201] width 604 height 16
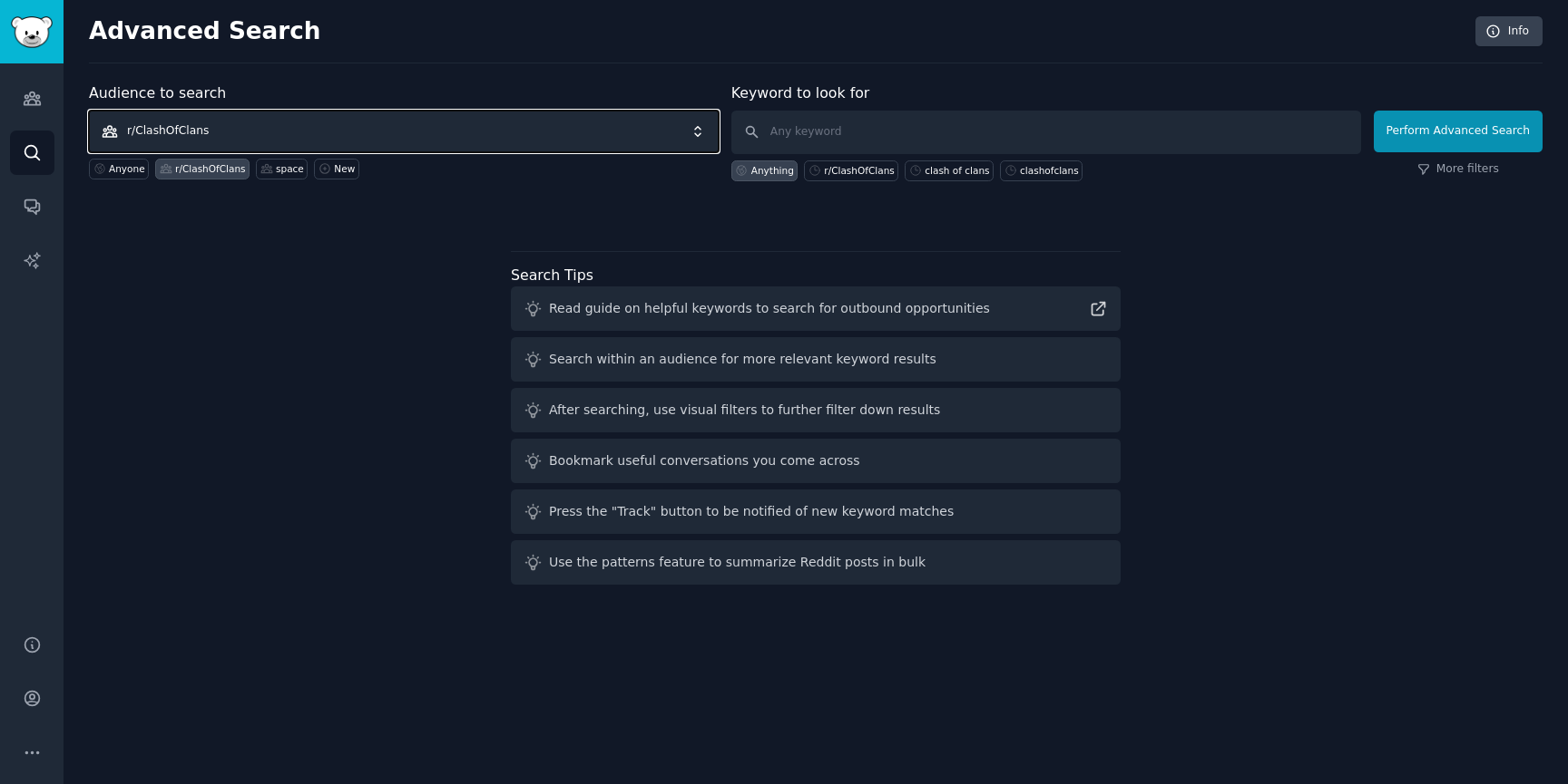
click at [189, 138] on span "r/ClashOfClans" at bounding box center [403, 131] width 629 height 41
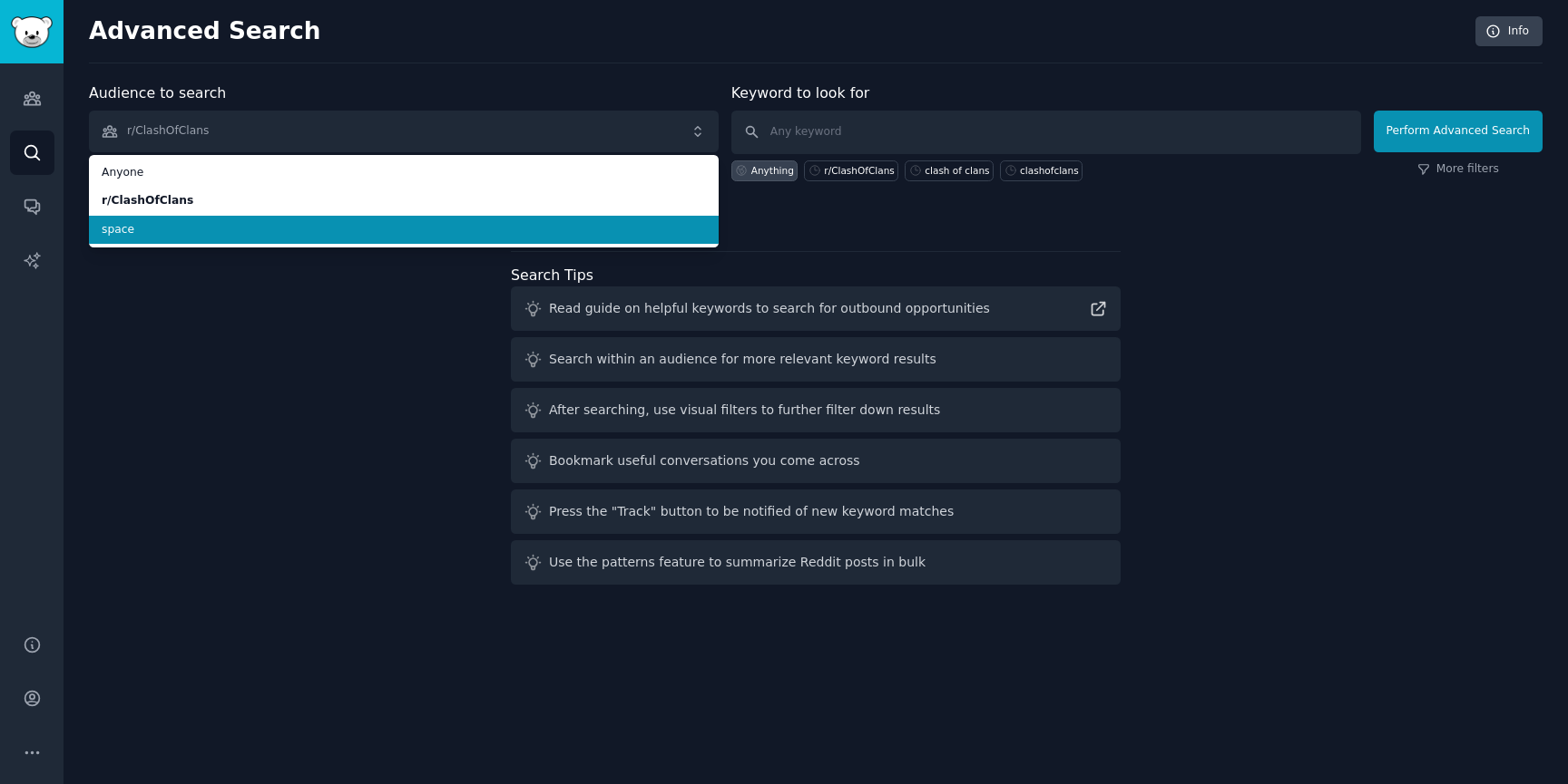
click at [171, 222] on span "space" at bounding box center [403, 230] width 604 height 16
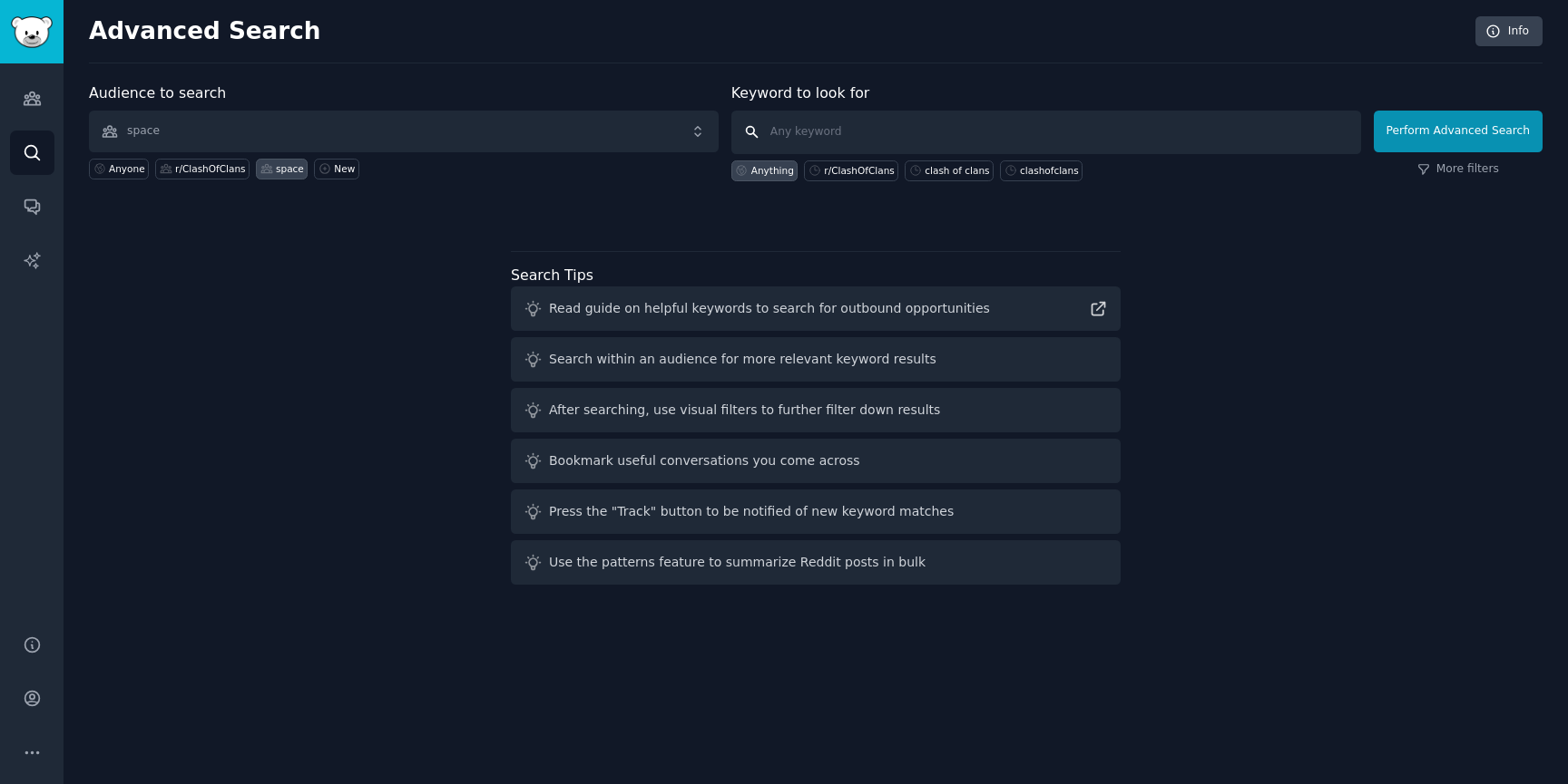
click at [893, 130] on input "text" at bounding box center [1046, 132] width 629 height 43
type input "clash of clans"
click button "Perform Advanced Search" at bounding box center [1457, 131] width 169 height 41
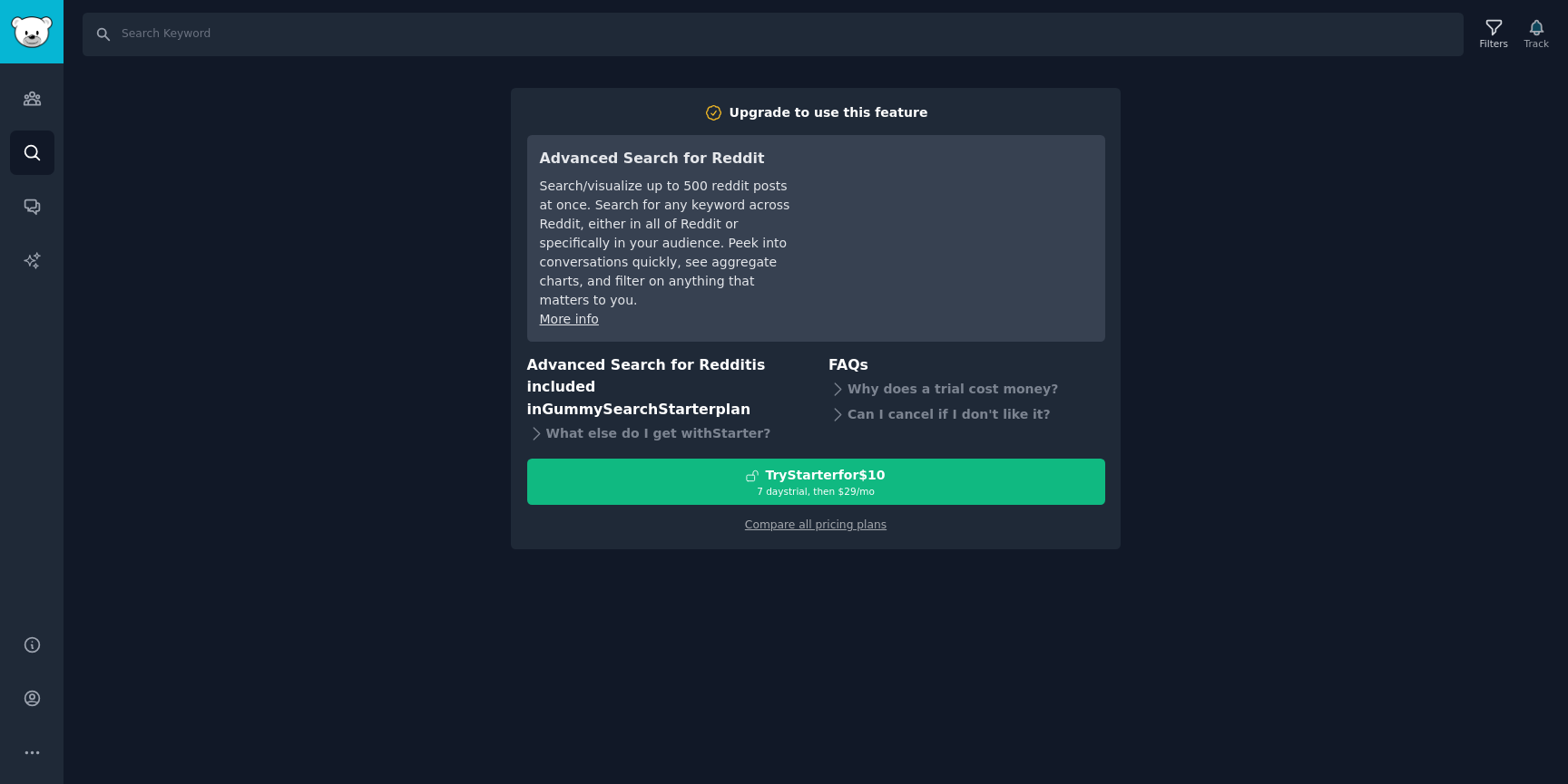
click at [1213, 119] on div "Search Filters Track Upgrade to use this feature Advanced Search for Reddit Sea…" at bounding box center [815, 392] width 1504 height 784
click at [58, 164] on div "Audiences Search Conversations AI Reports" at bounding box center [32, 338] width 64 height 550
click at [43, 156] on link "Search" at bounding box center [32, 153] width 44 height 44
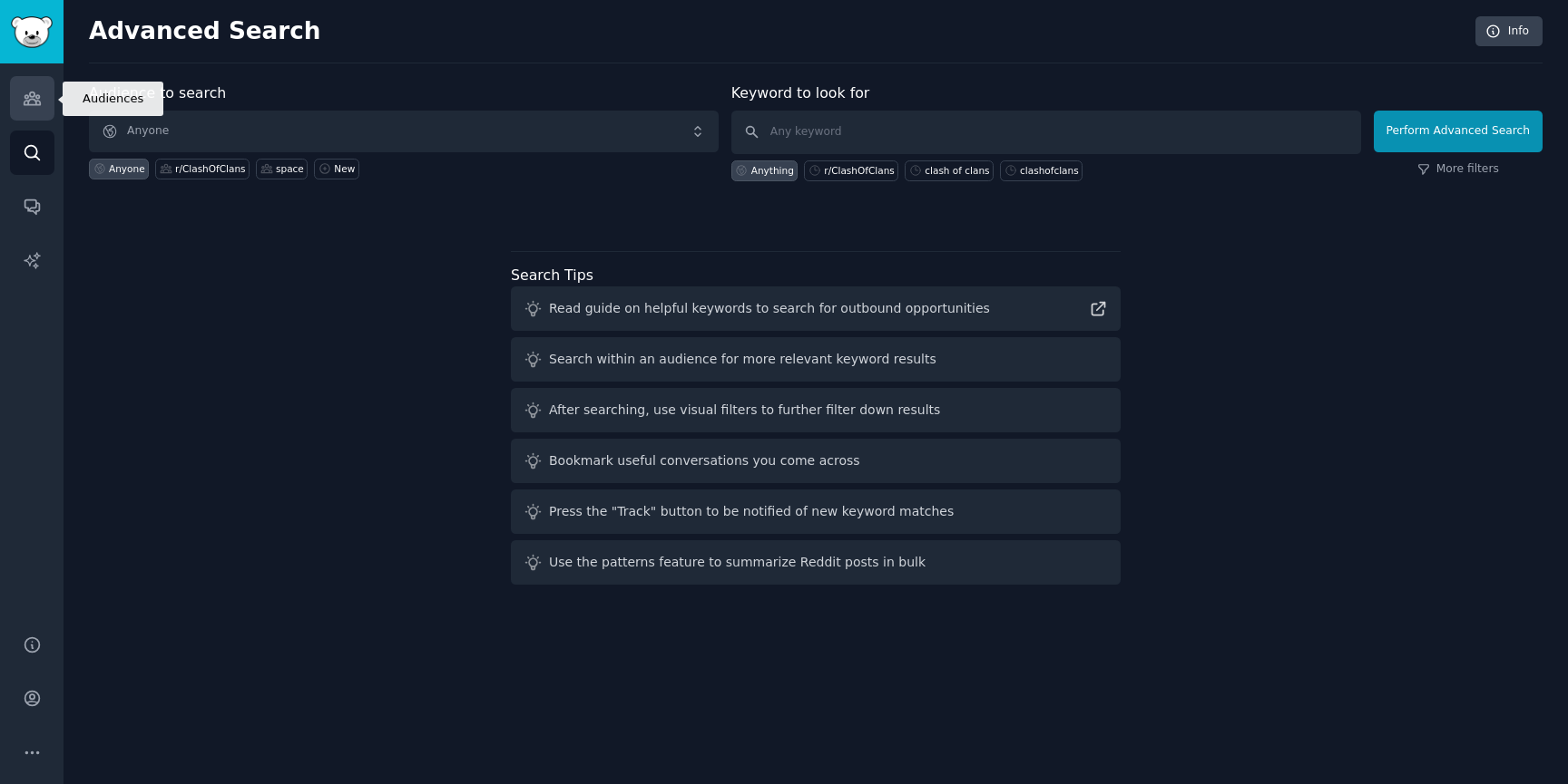
click at [37, 97] on icon "Sidebar" at bounding box center [33, 98] width 19 height 19
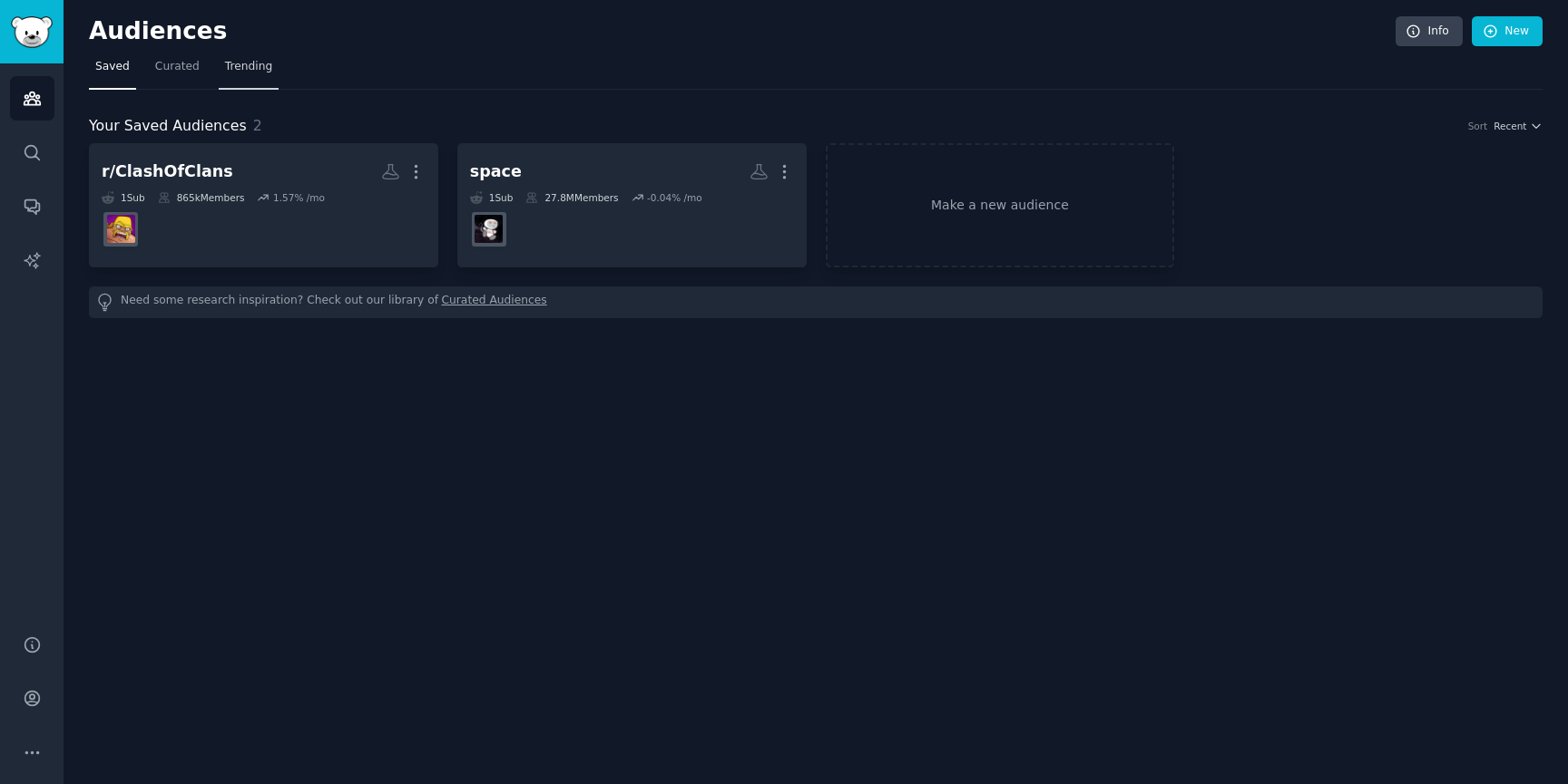
click at [248, 70] on span "Trending" at bounding box center [248, 66] width 47 height 16
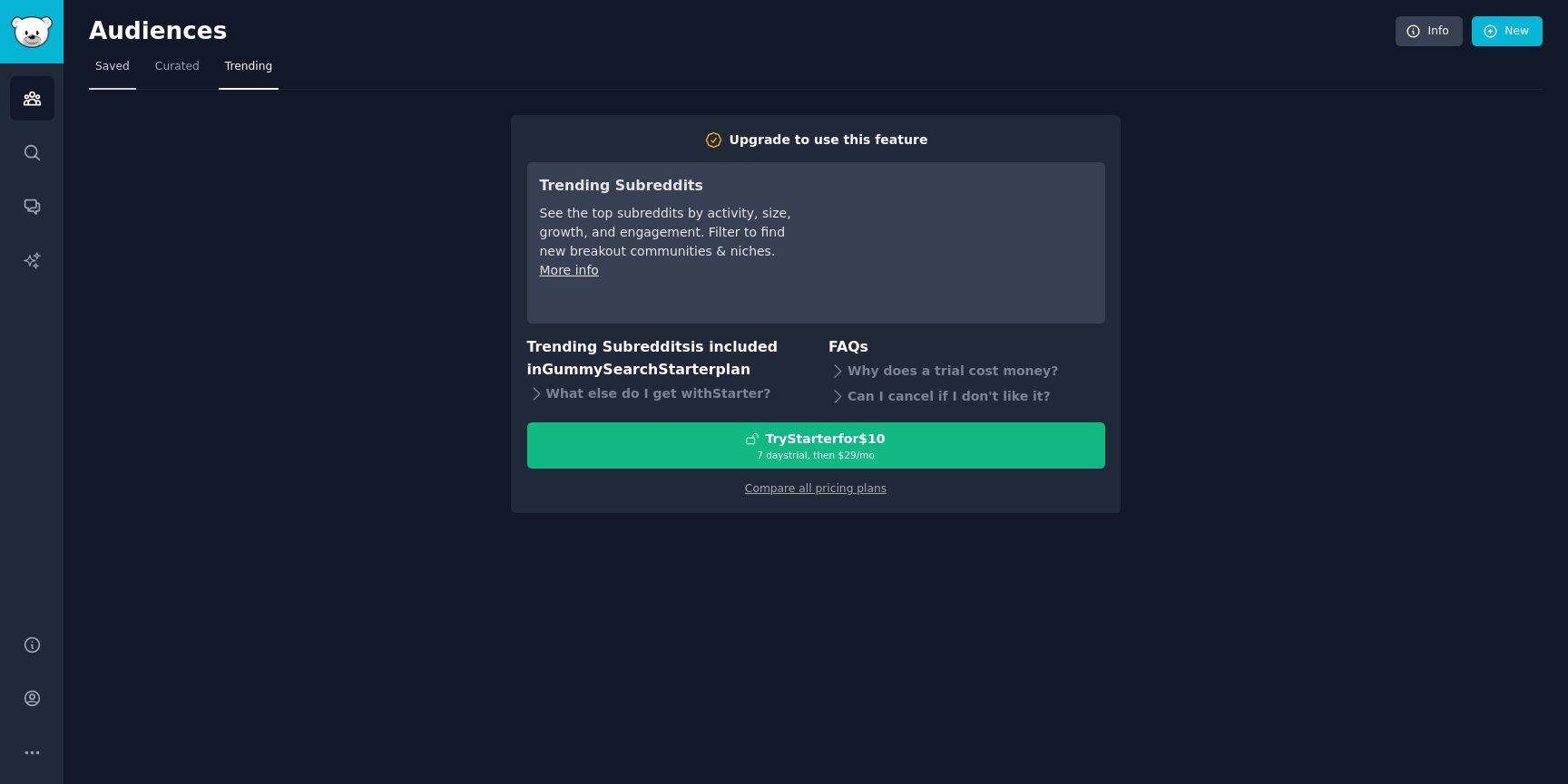
click at [131, 67] on link "Saved" at bounding box center [112, 71] width 47 height 38
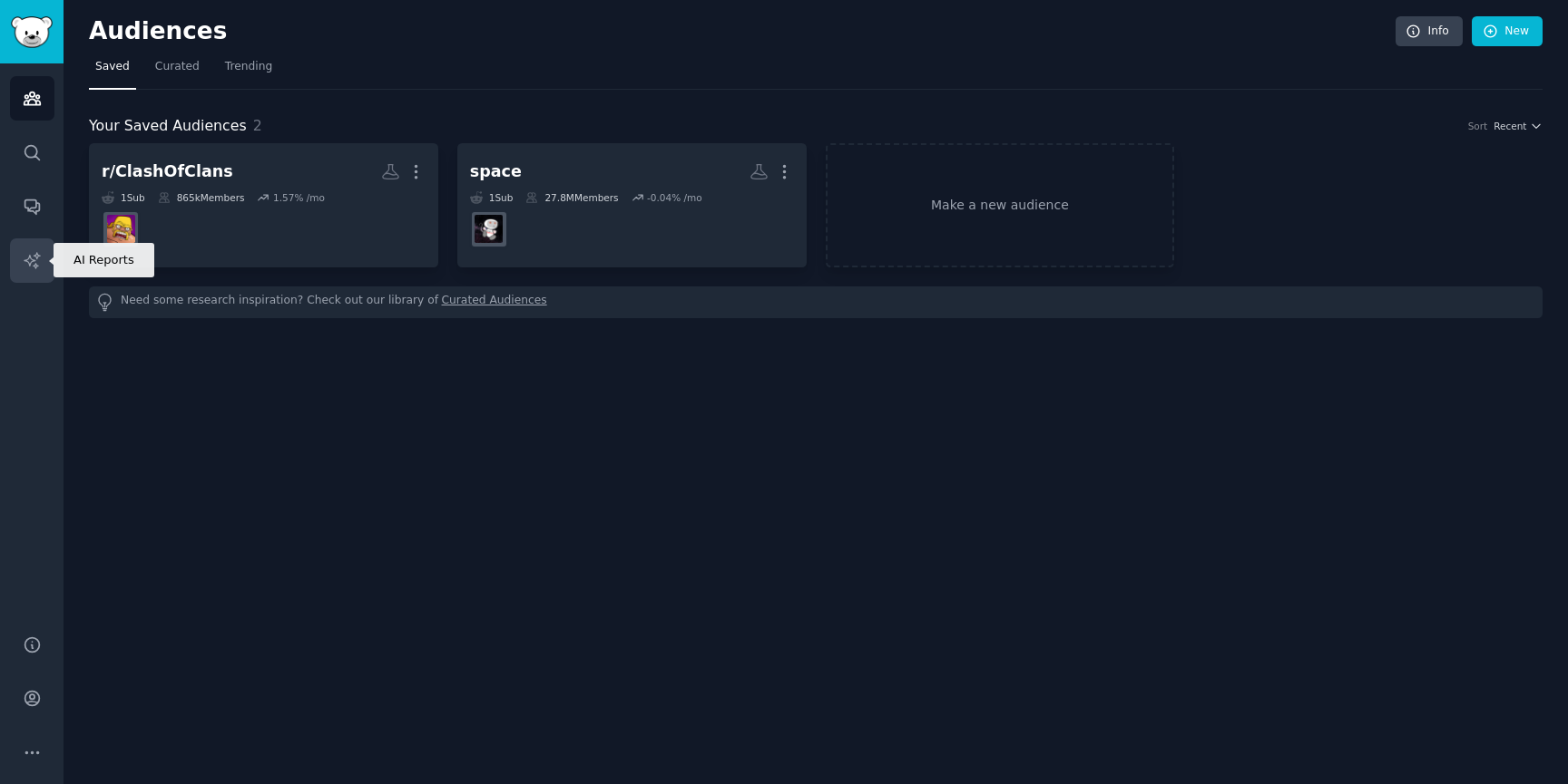
click at [39, 262] on icon "Sidebar" at bounding box center [33, 261] width 19 height 19
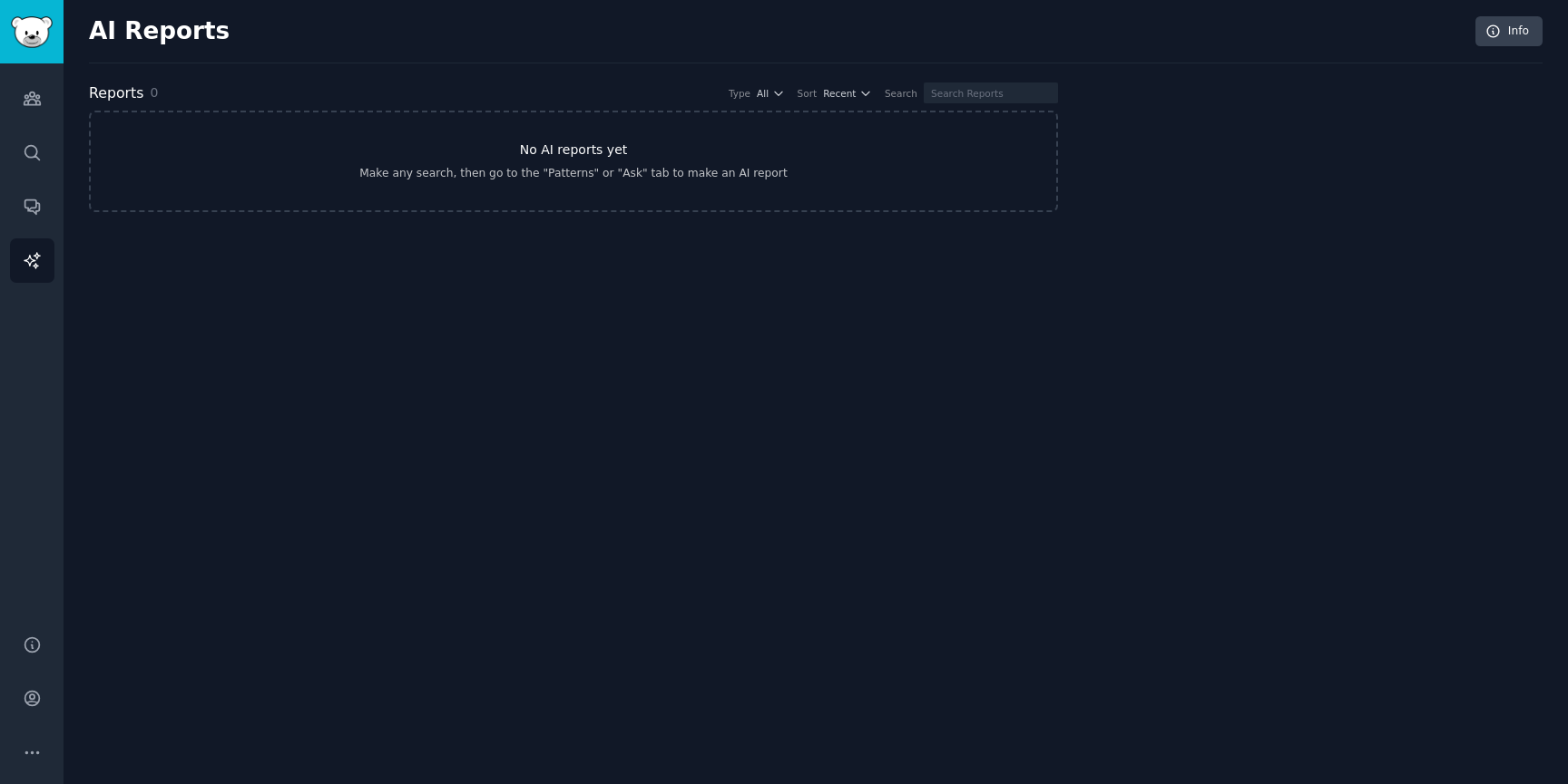
click at [434, 154] on link "No AI reports yet Make any search, then go to the "Patterns" or "Ask" tab to ma…" at bounding box center [572, 161] width 969 height 101
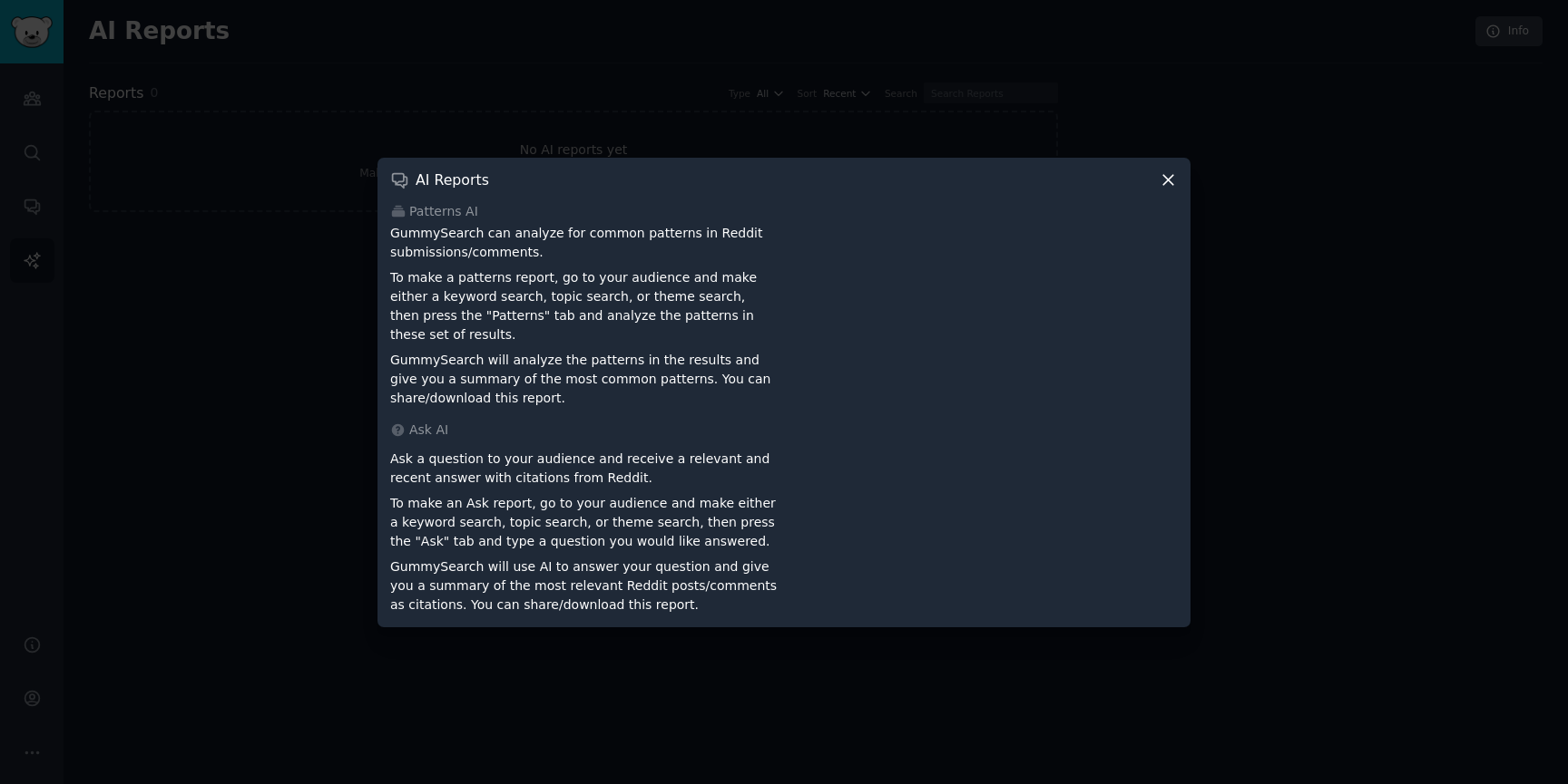
click at [605, 425] on div "Ask AI" at bounding box center [784, 431] width 787 height 19
click at [1172, 180] on icon at bounding box center [1168, 180] width 19 height 19
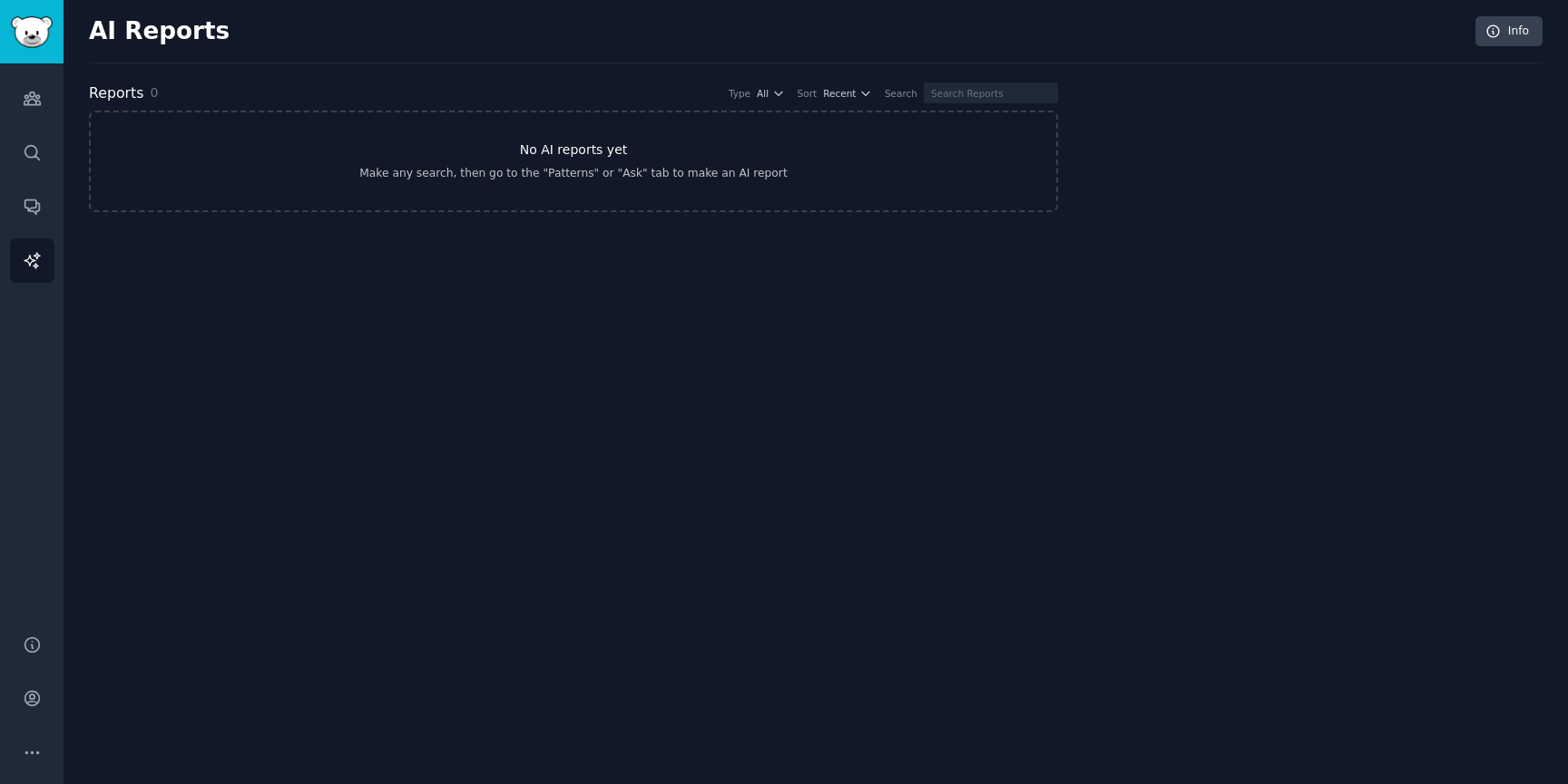
click at [664, 133] on link "No AI reports yet Make any search, then go to the "Patterns" or "Ask" tab to ma…" at bounding box center [572, 161] width 969 height 101
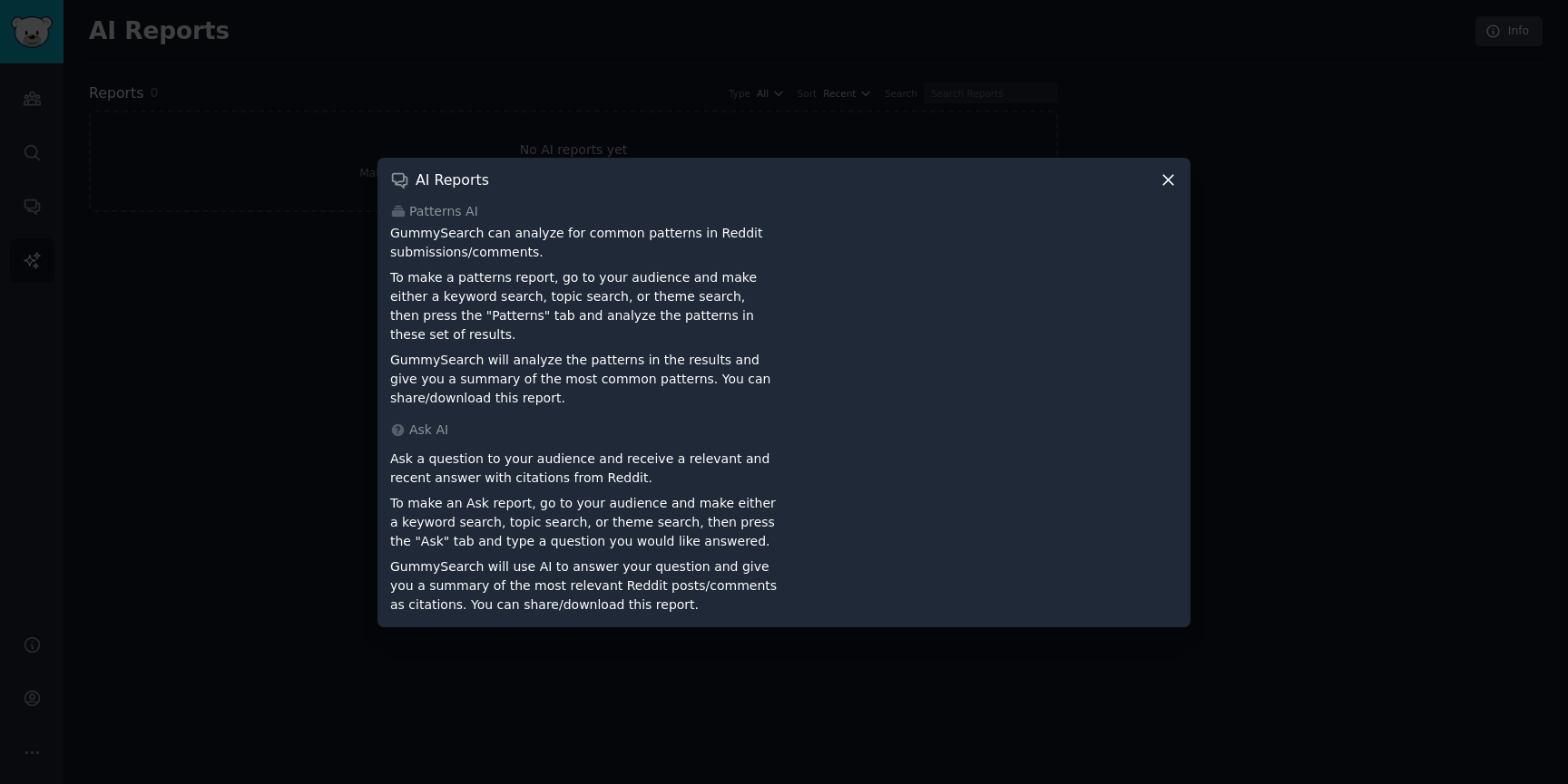
click at [970, 123] on div at bounding box center [784, 392] width 1568 height 784
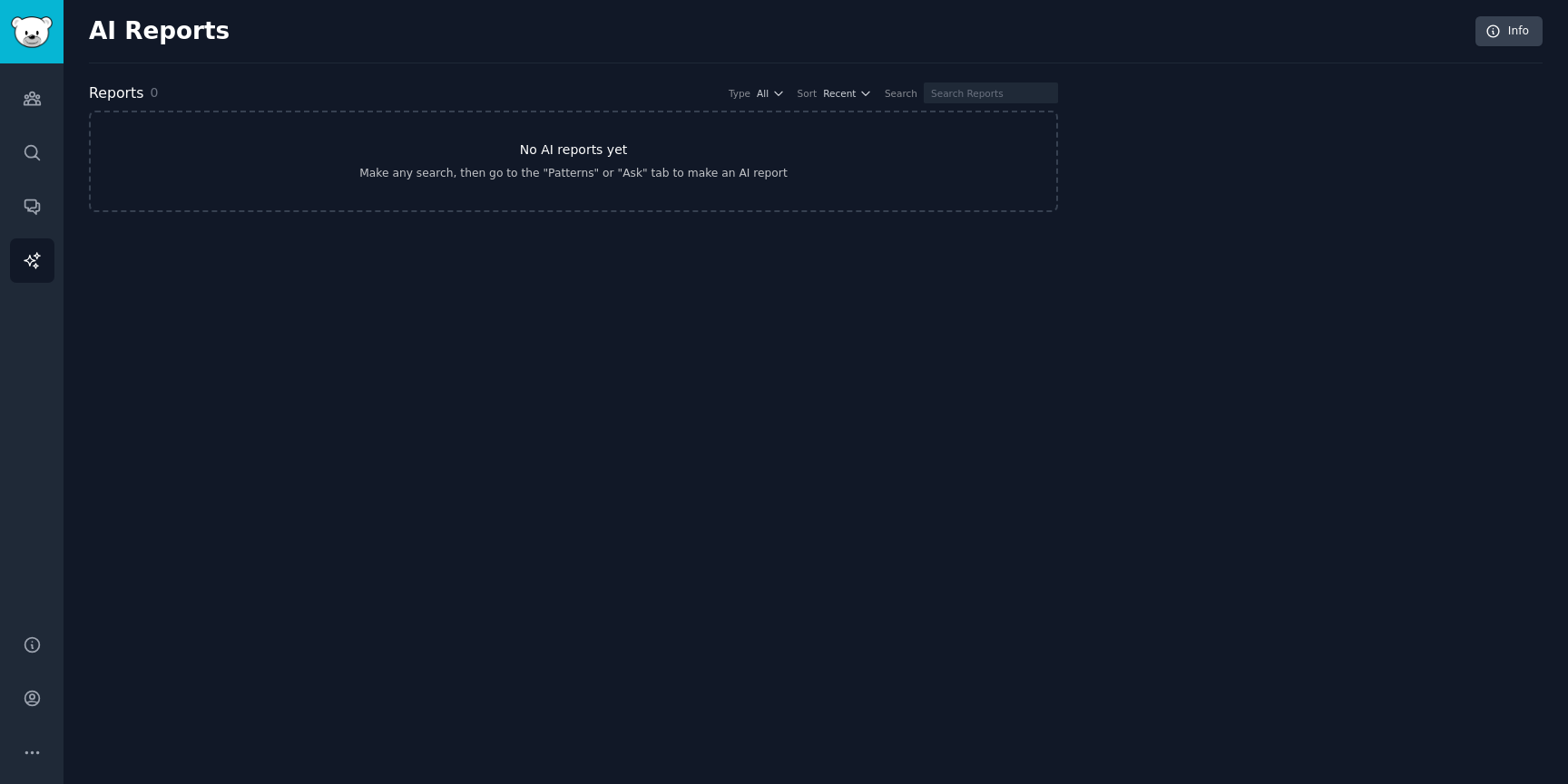
click at [776, 129] on link "No AI reports yet Make any search, then go to the "Patterns" or "Ask" tab to ma…" at bounding box center [572, 161] width 969 height 101
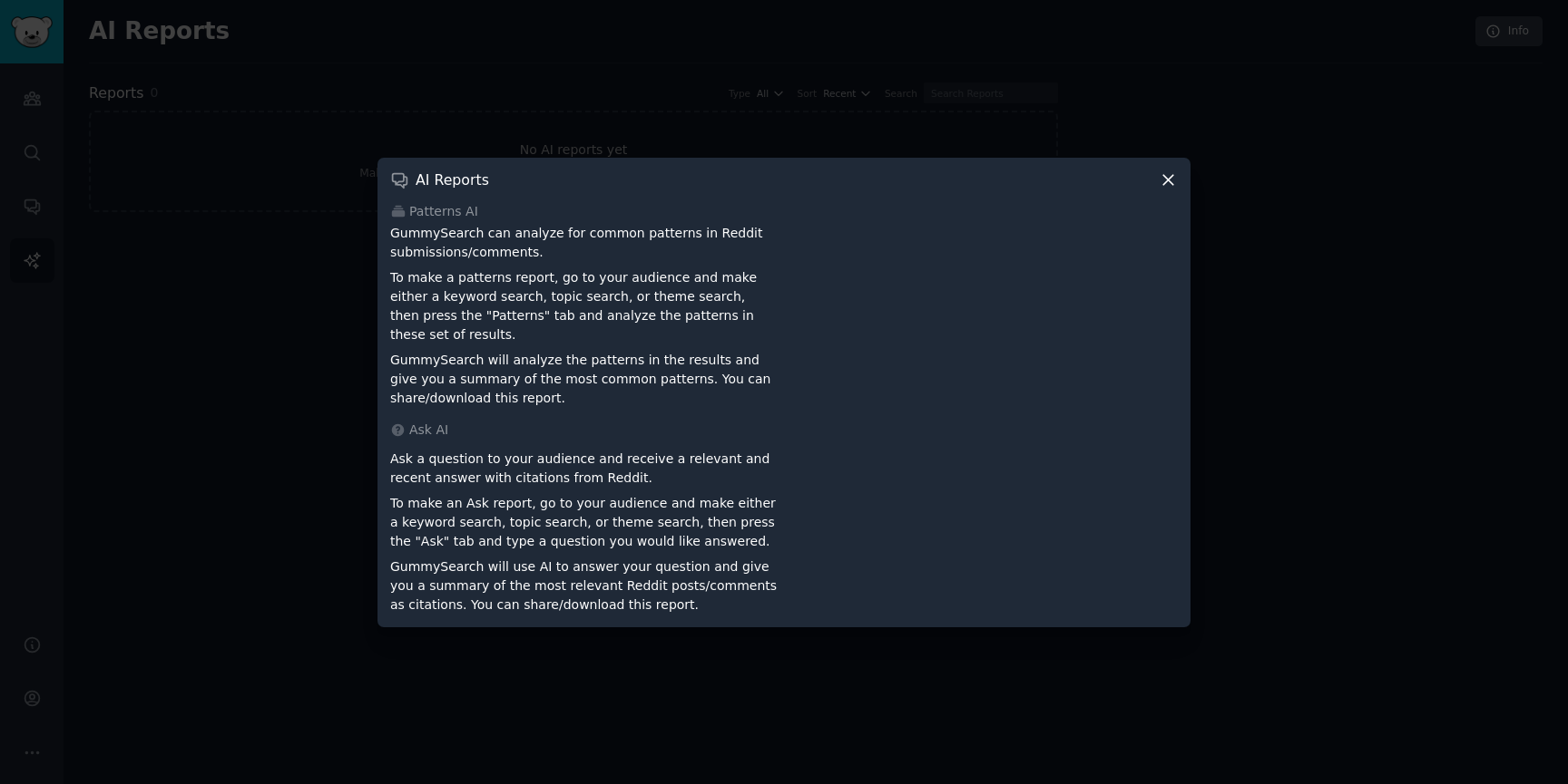
click at [225, 528] on div at bounding box center [784, 392] width 1568 height 784
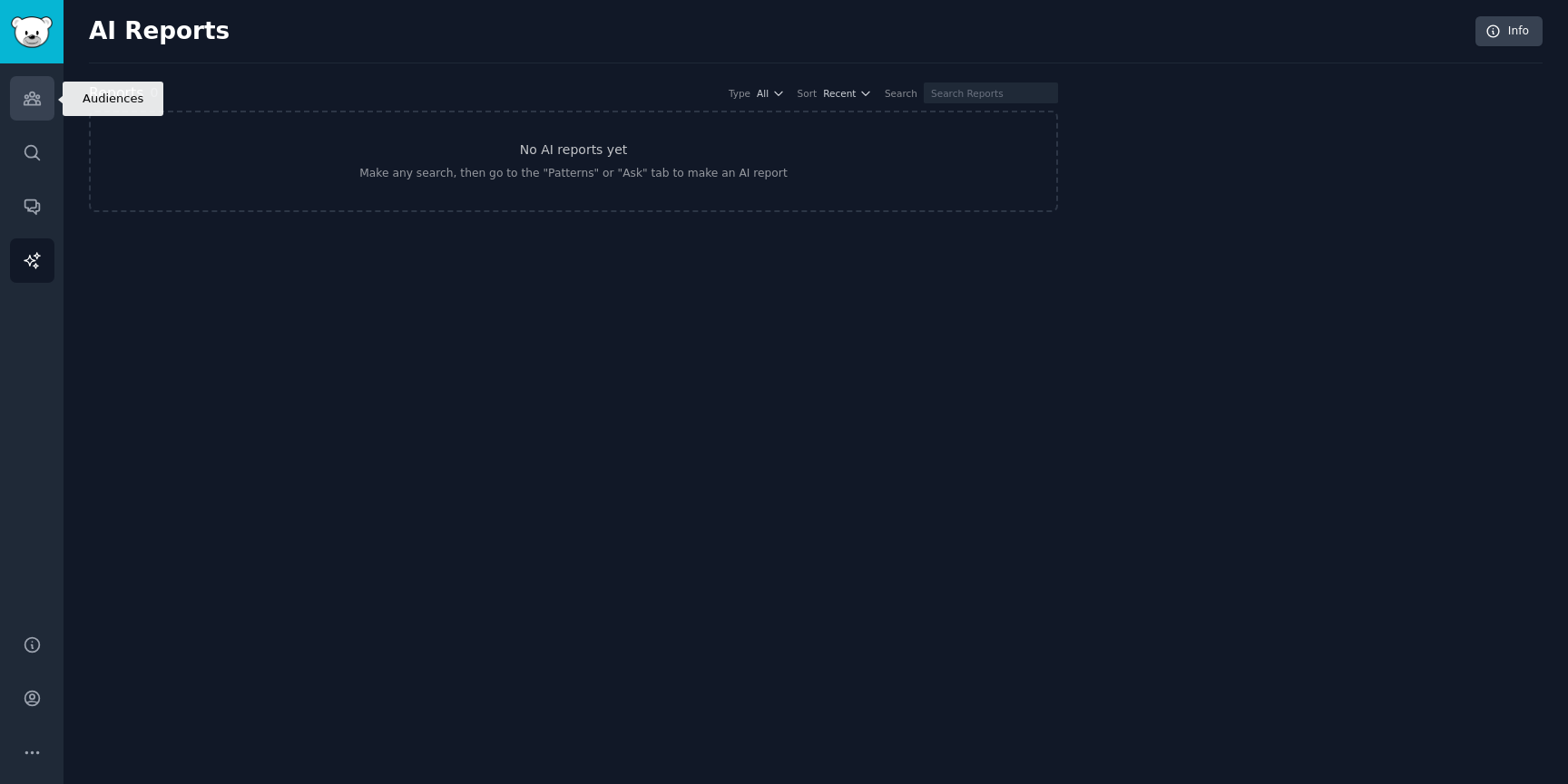
click at [23, 94] on icon "Sidebar" at bounding box center [33, 98] width 19 height 19
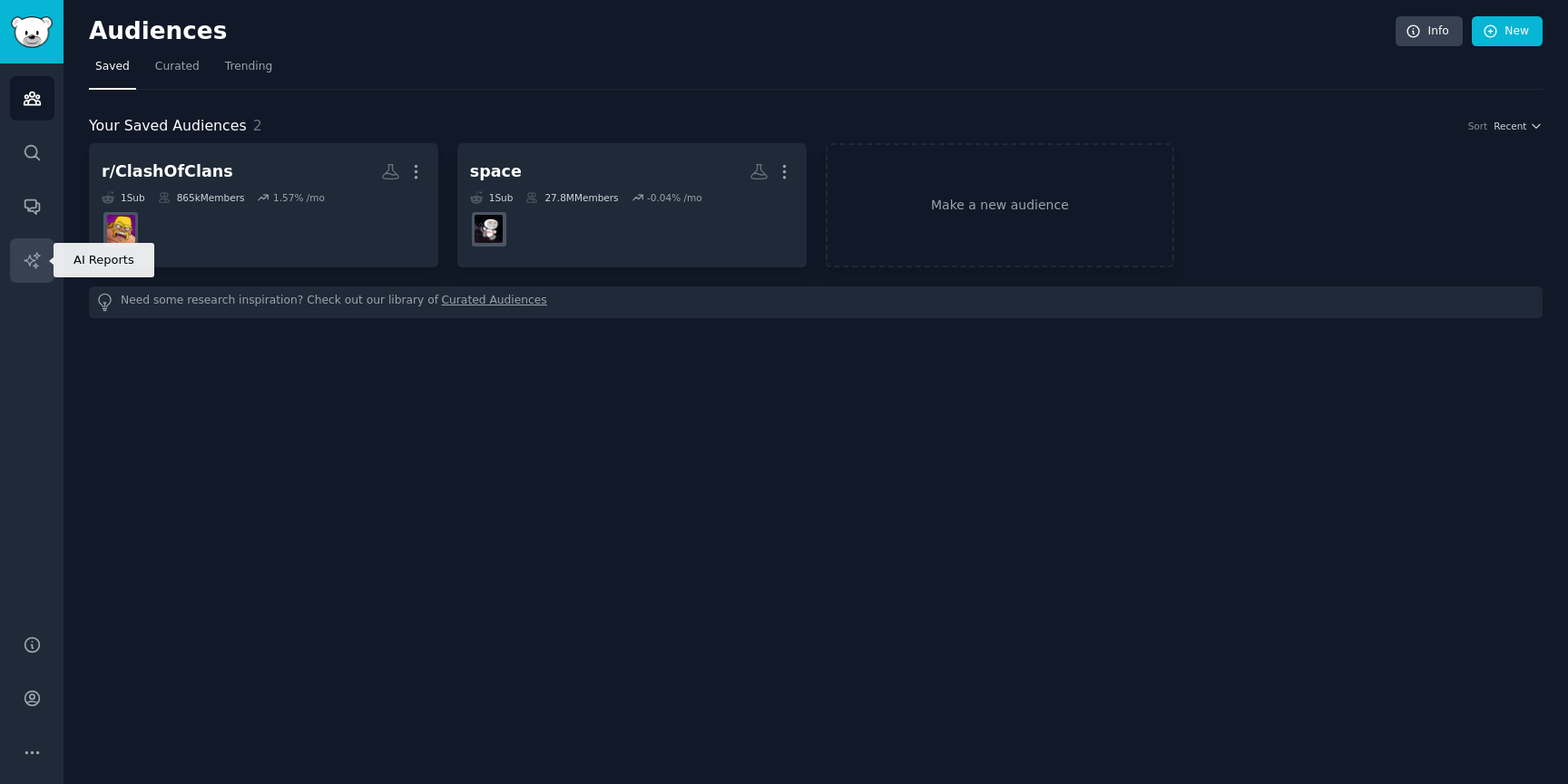
click at [16, 264] on link "AI Reports" at bounding box center [32, 261] width 44 height 44
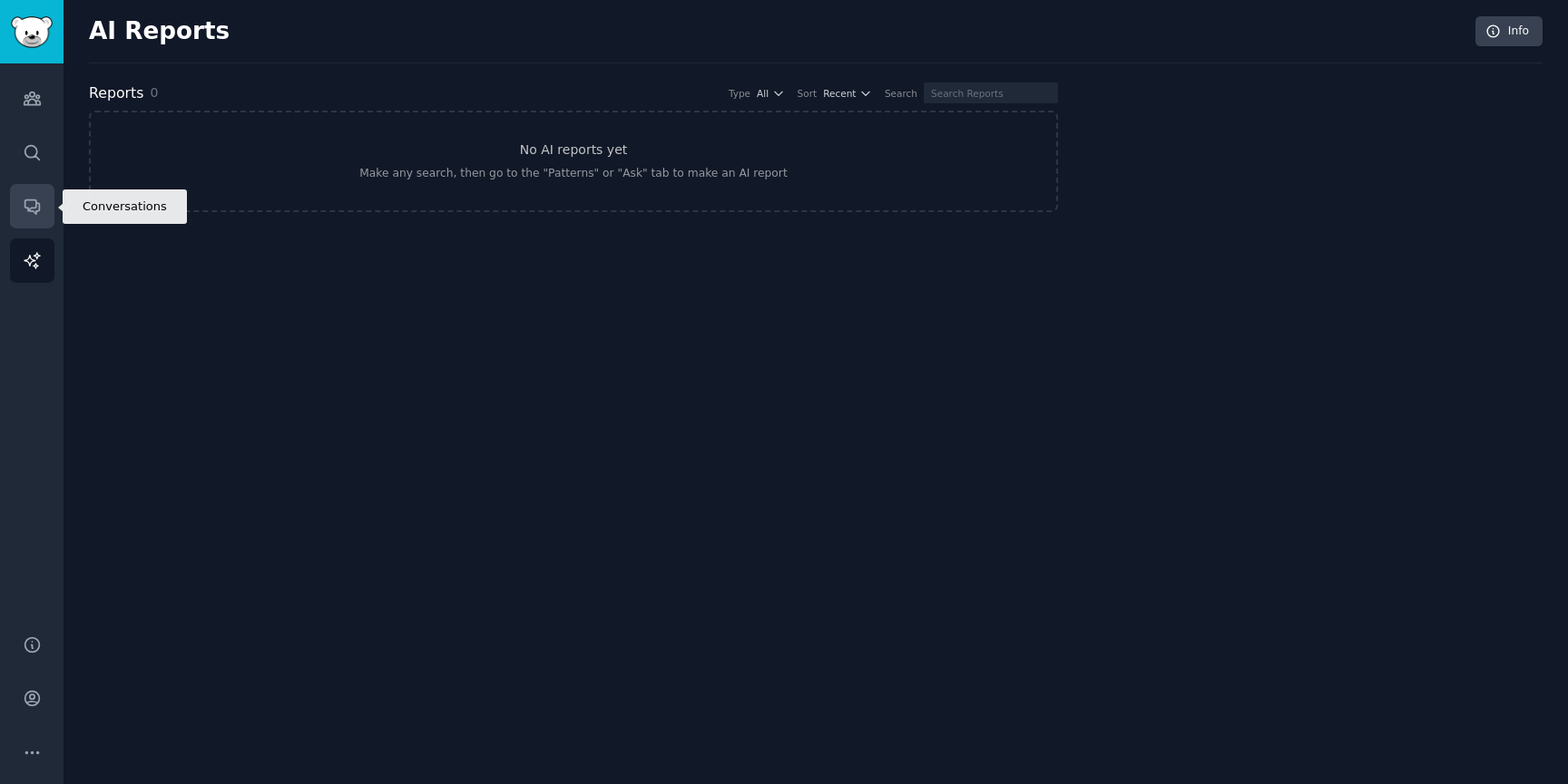
click at [19, 197] on link "Conversations" at bounding box center [32, 206] width 44 height 44
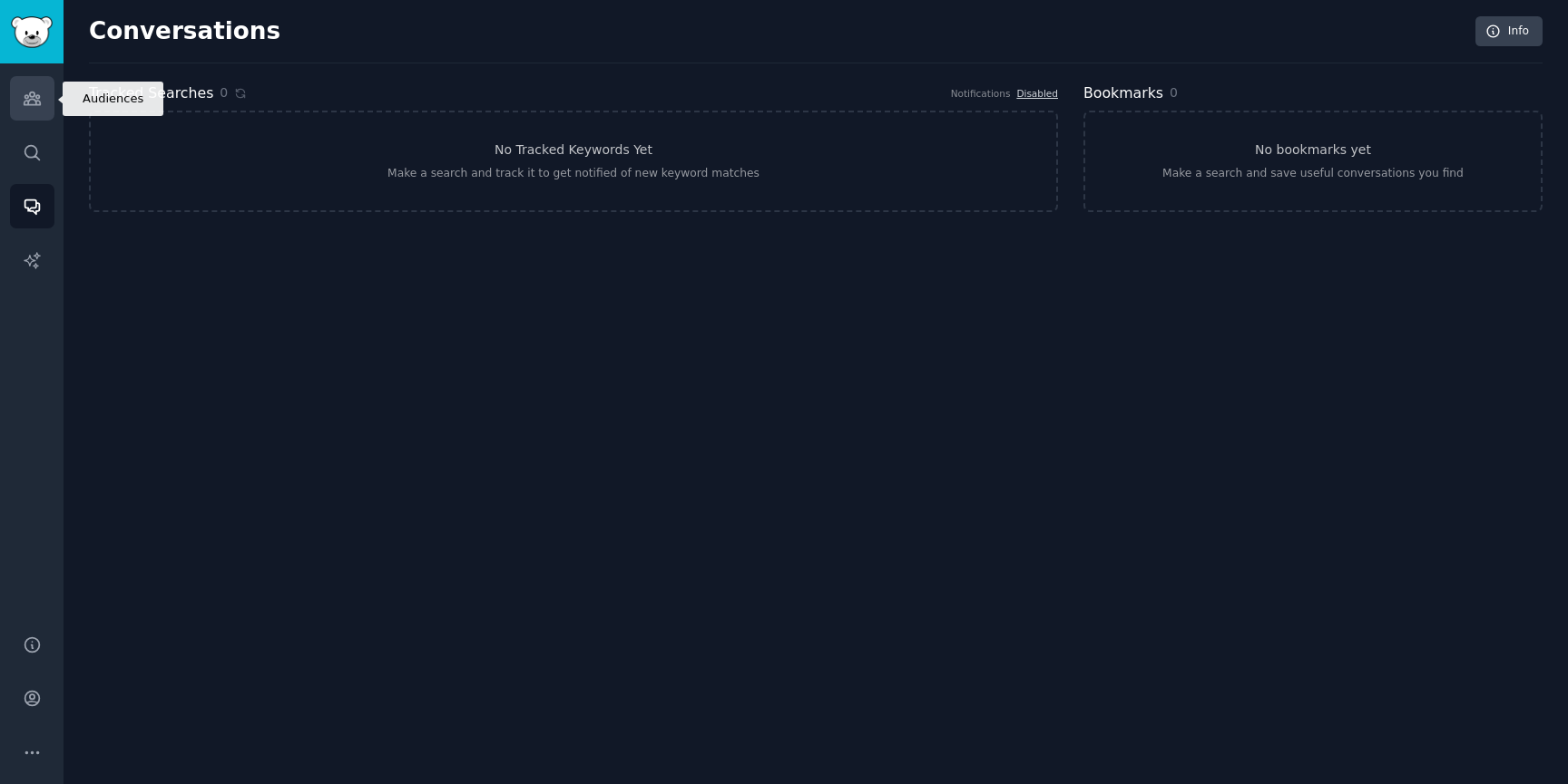
click at [40, 95] on icon "Sidebar" at bounding box center [33, 98] width 19 height 19
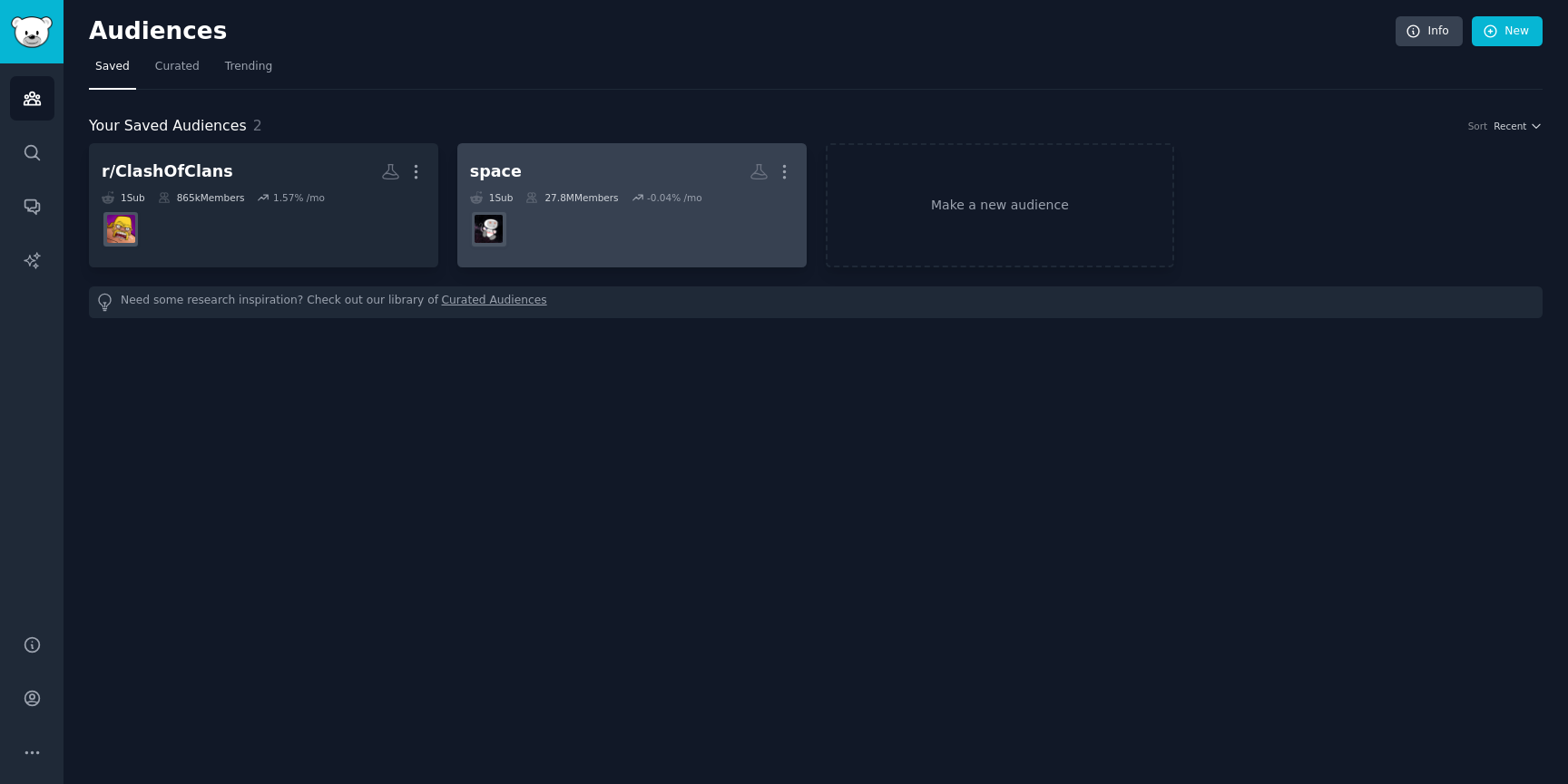
click at [631, 234] on dd at bounding box center [632, 229] width 324 height 51
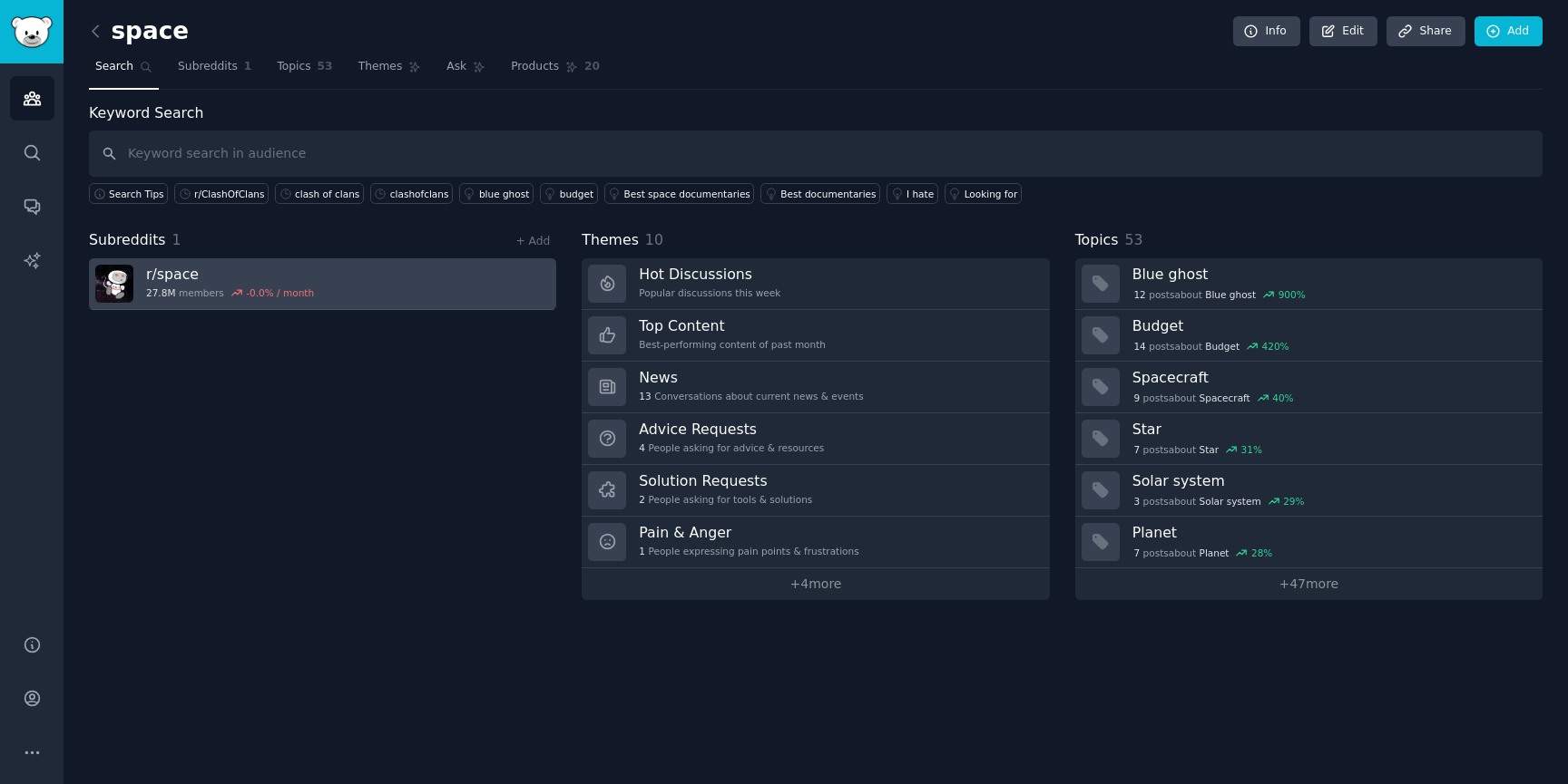
click at [462, 271] on link "r/ space 27.8M members -0.0 % / month" at bounding box center [322, 284] width 467 height 52
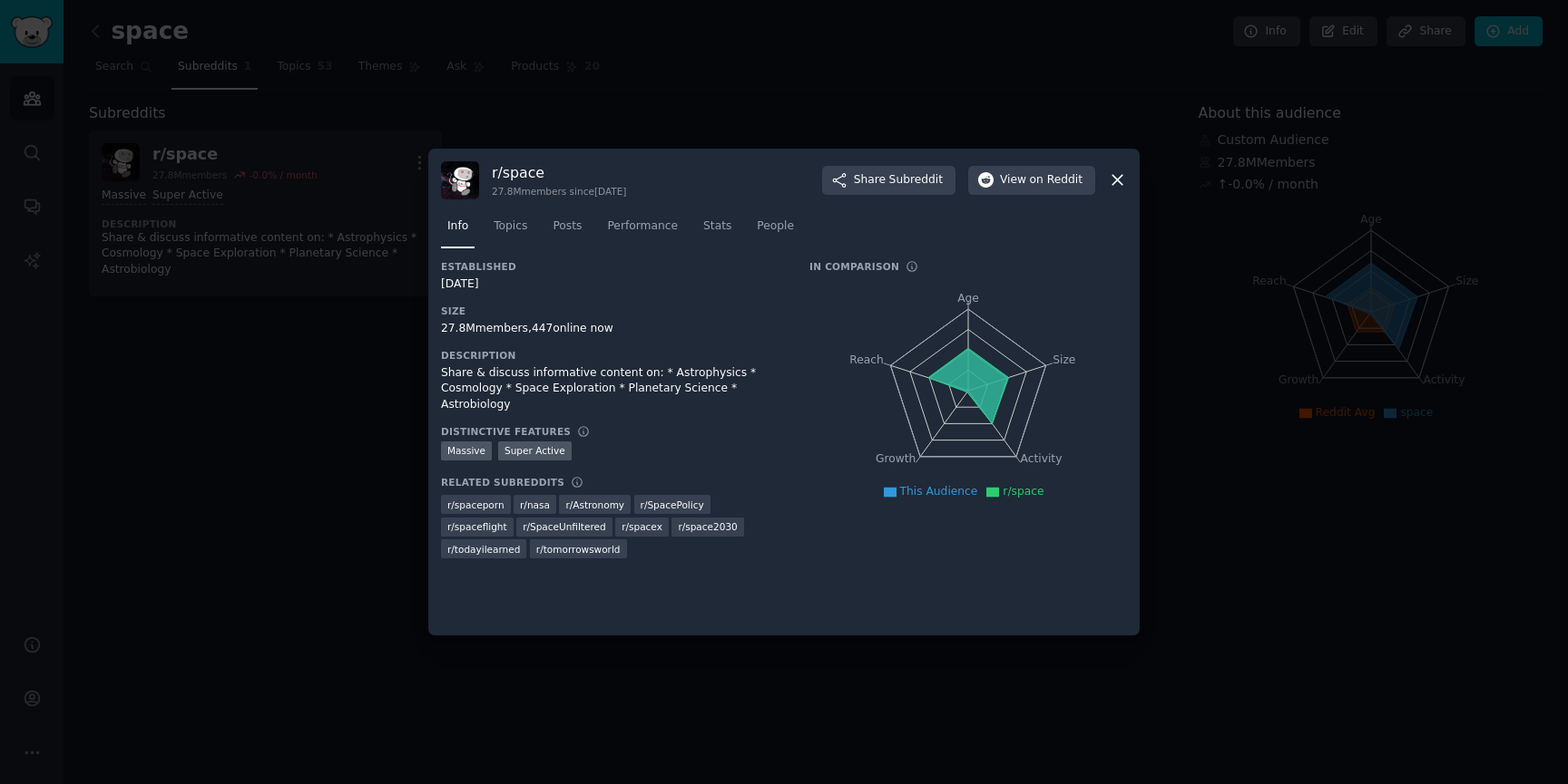
click at [674, 56] on div at bounding box center [784, 392] width 1568 height 784
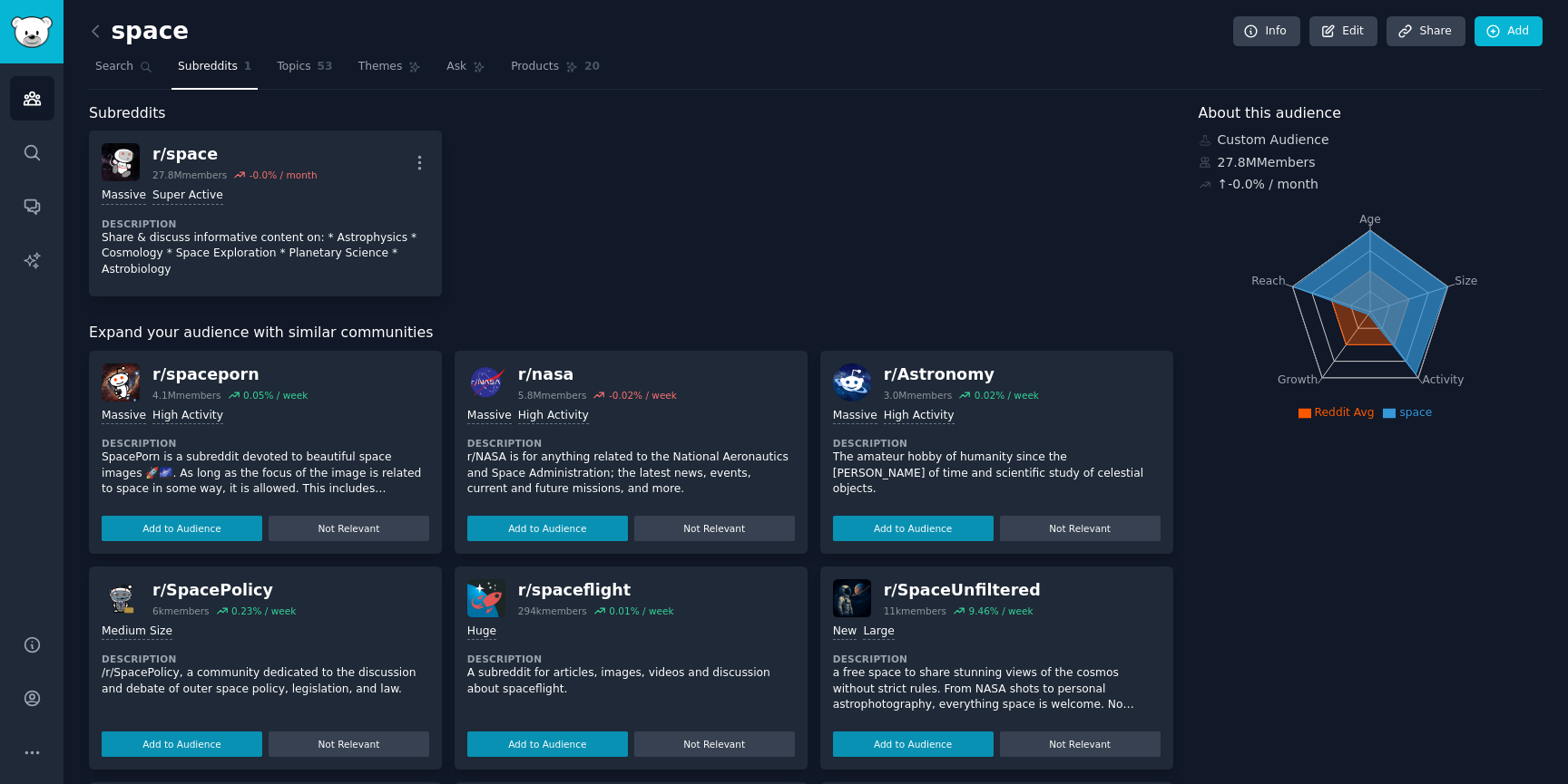
click at [116, 46] on div "space Info Edit Share Add" at bounding box center [815, 35] width 1453 height 38
click at [93, 34] on icon at bounding box center [95, 30] width 6 height 11
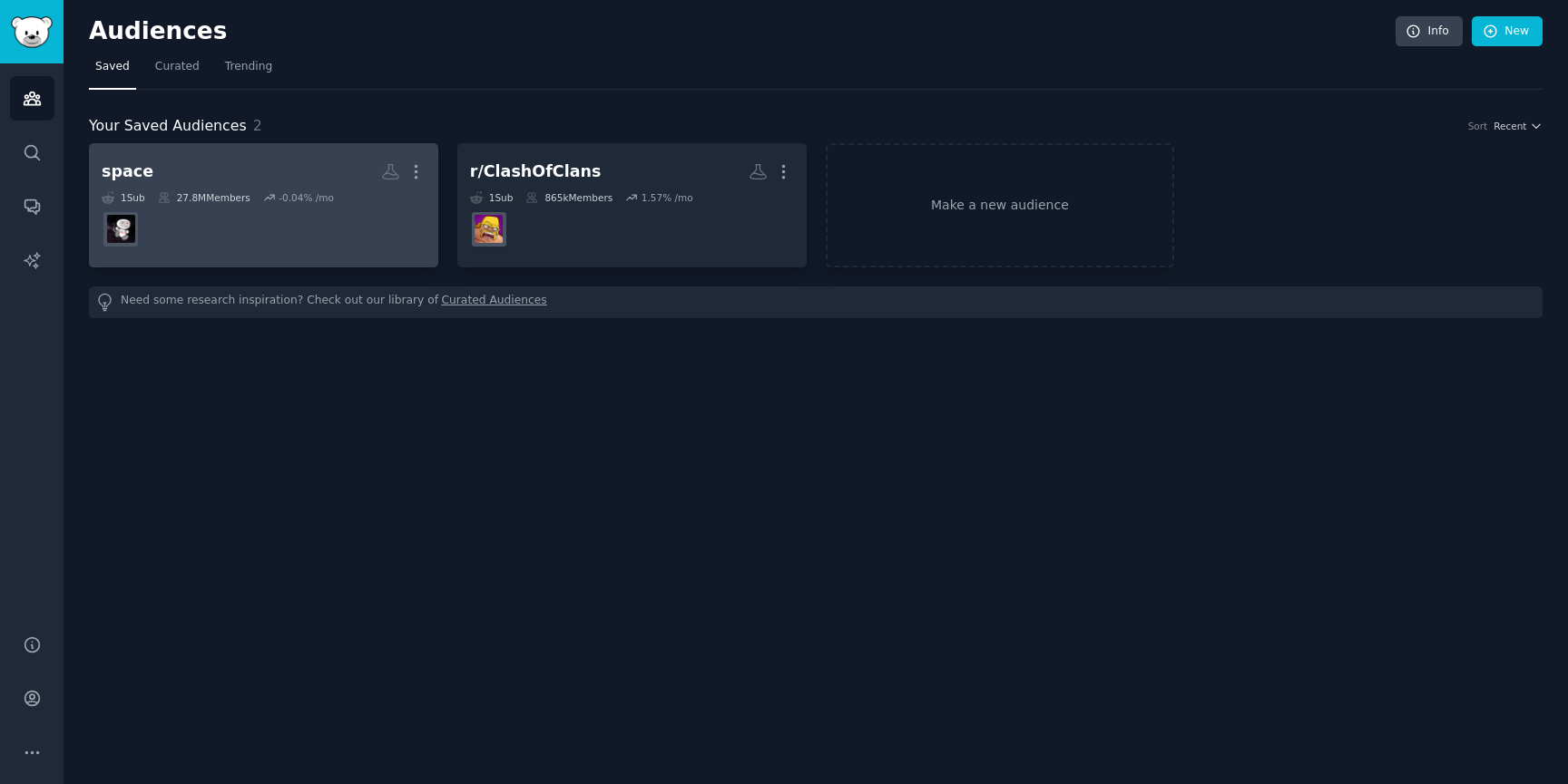
click at [296, 229] on dd at bounding box center [263, 229] width 324 height 51
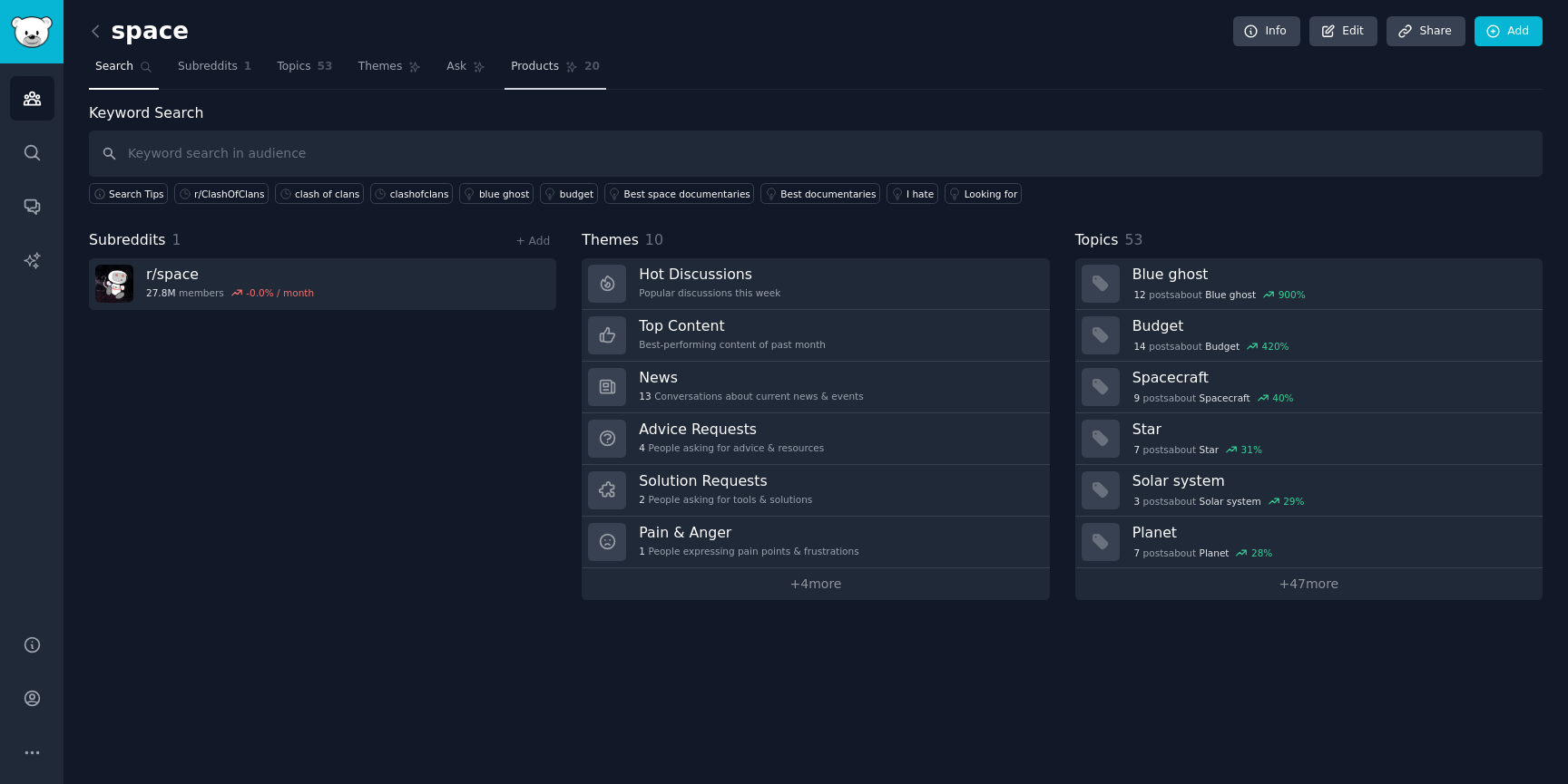
click at [521, 74] on span "Products" at bounding box center [535, 66] width 48 height 16
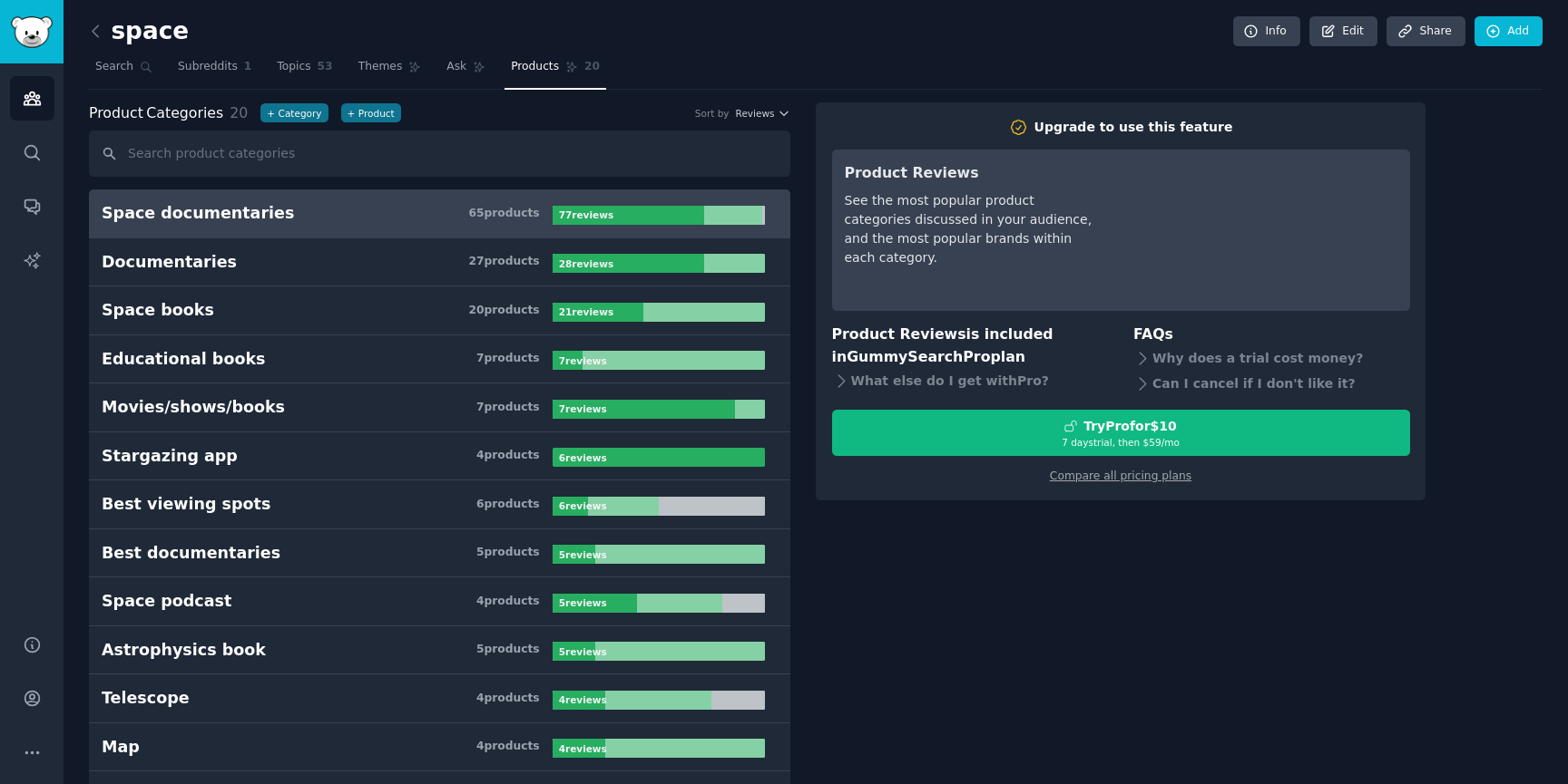
click at [371, 155] on input "text" at bounding box center [439, 154] width 702 height 46
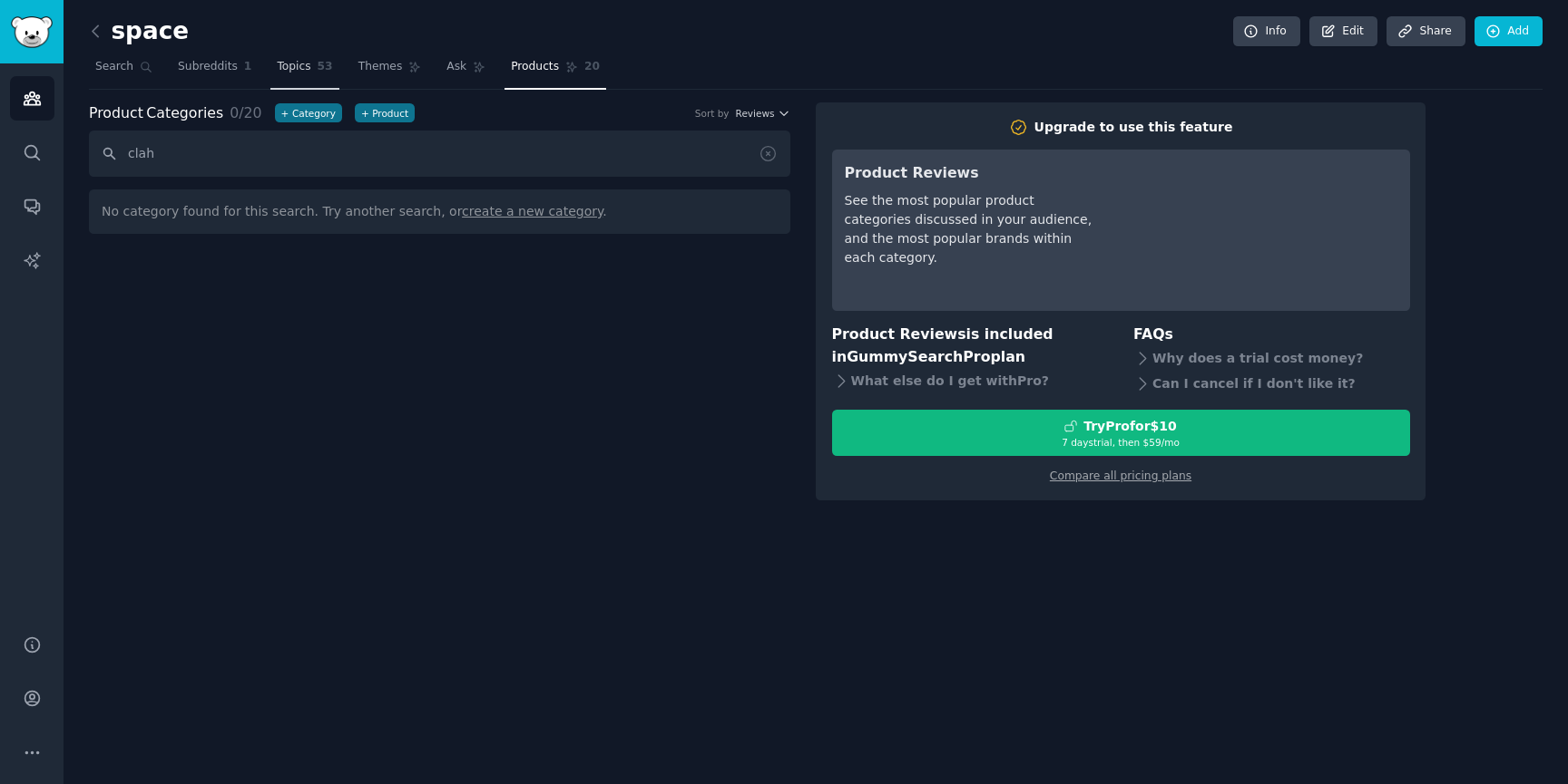
type input "clah"
click at [311, 60] on link "Topics 53" at bounding box center [305, 71] width 68 height 38
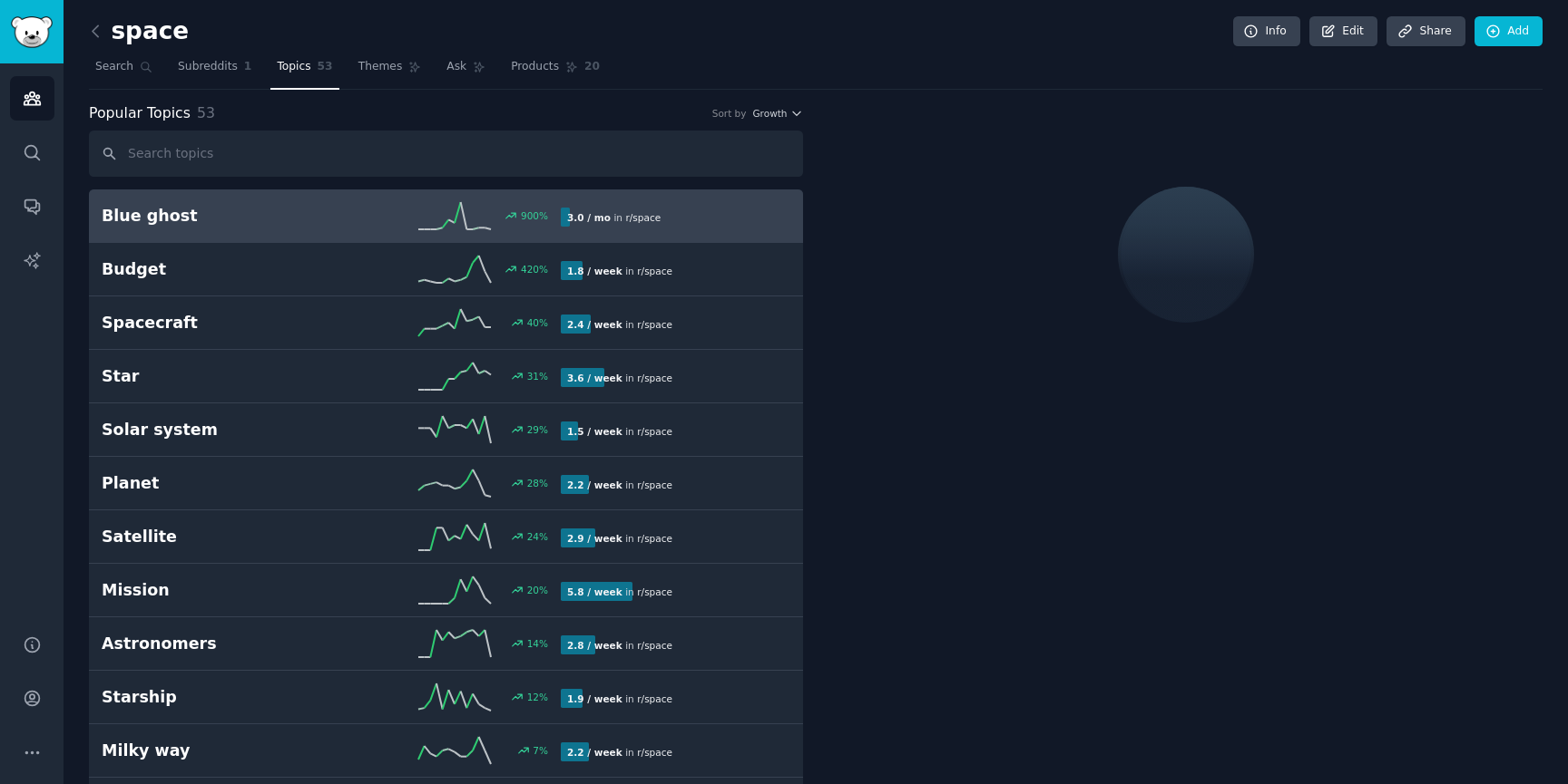
click at [249, 148] on input "text" at bounding box center [445, 154] width 714 height 46
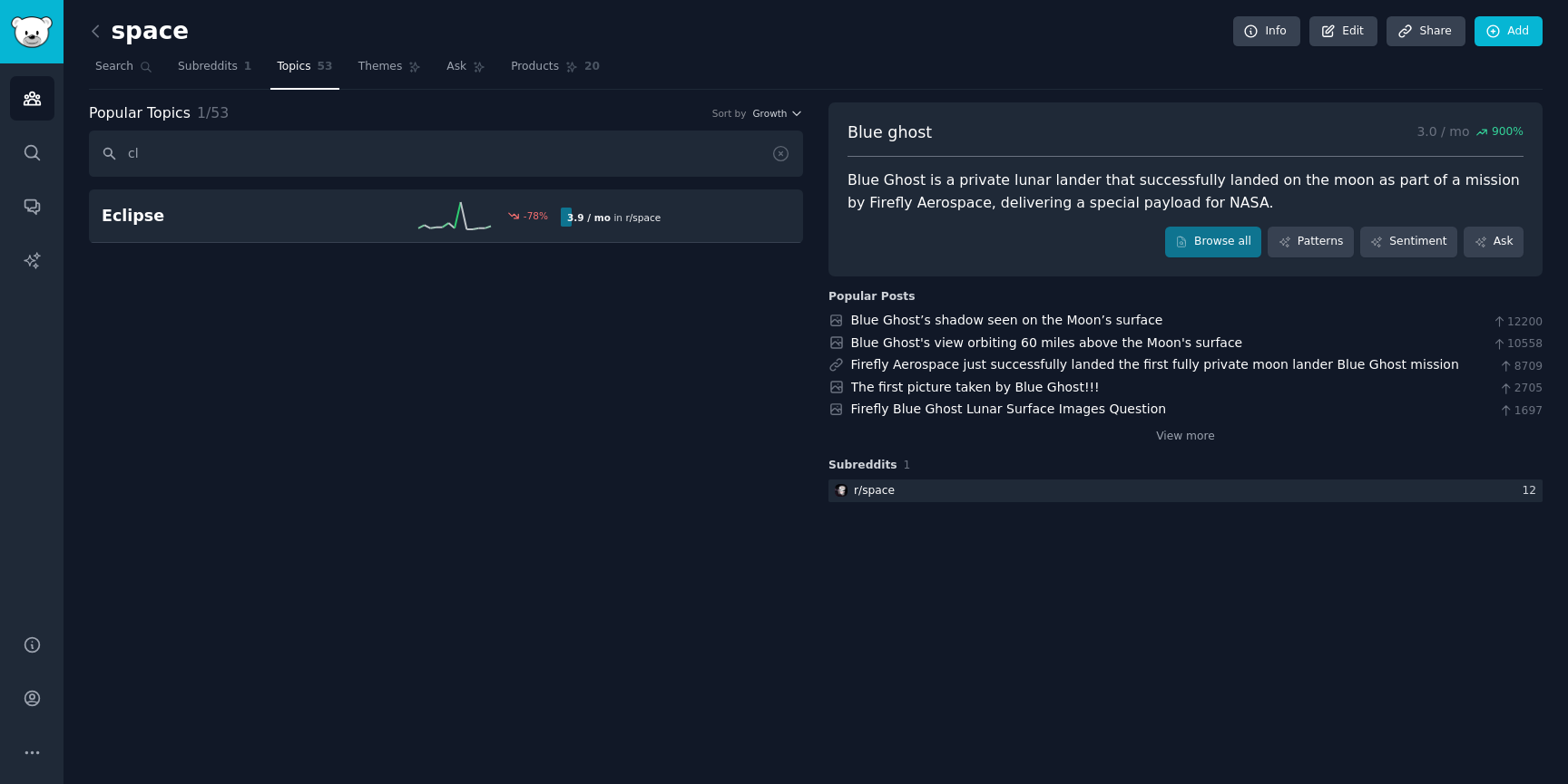
type input "c"
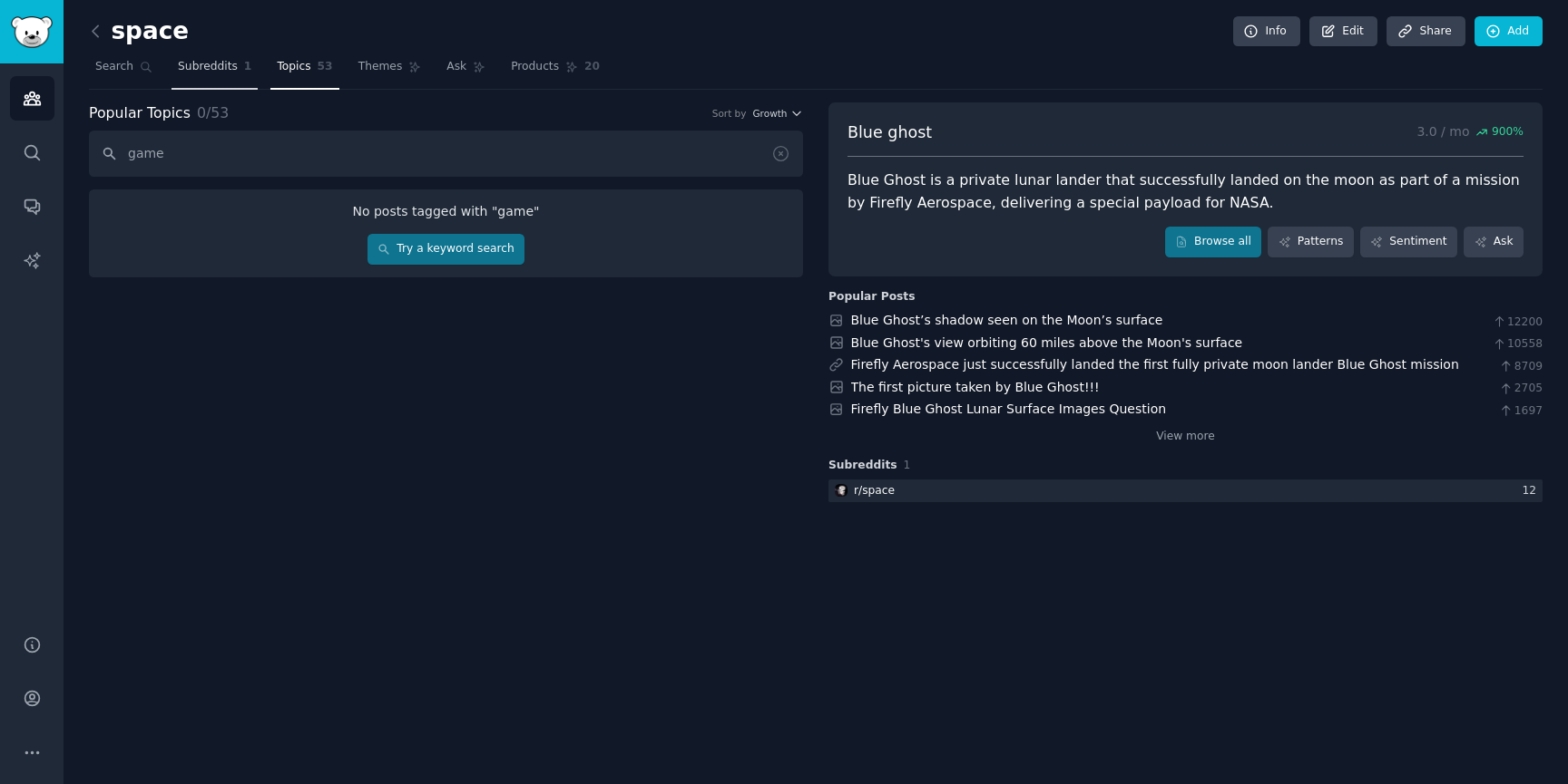
type input "game"
click at [212, 71] on span "Subreddits" at bounding box center [208, 66] width 60 height 16
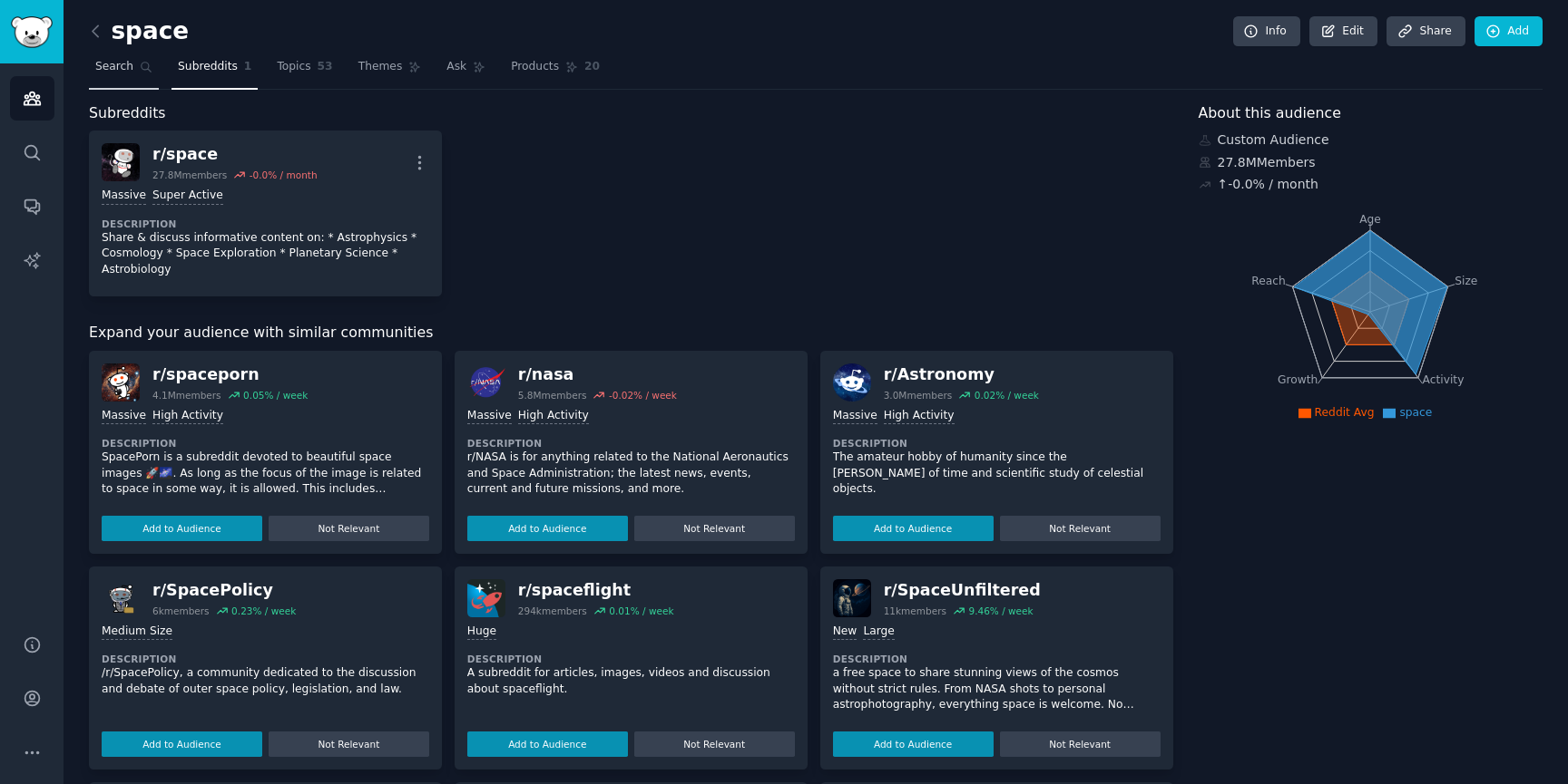
click at [146, 72] on icon at bounding box center [146, 66] width 13 height 13
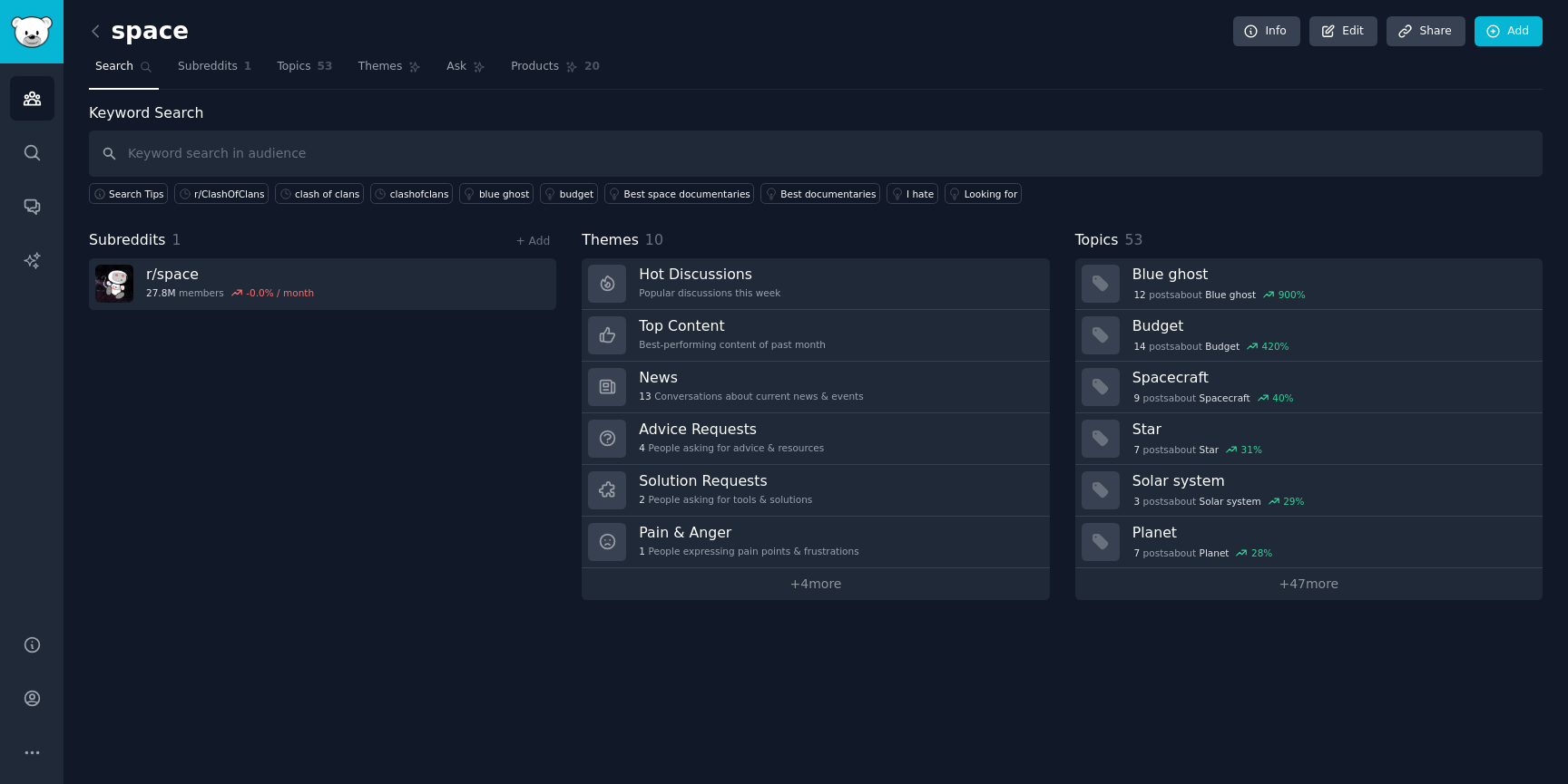
click at [304, 162] on input "text" at bounding box center [815, 154] width 1453 height 46
type input "game"
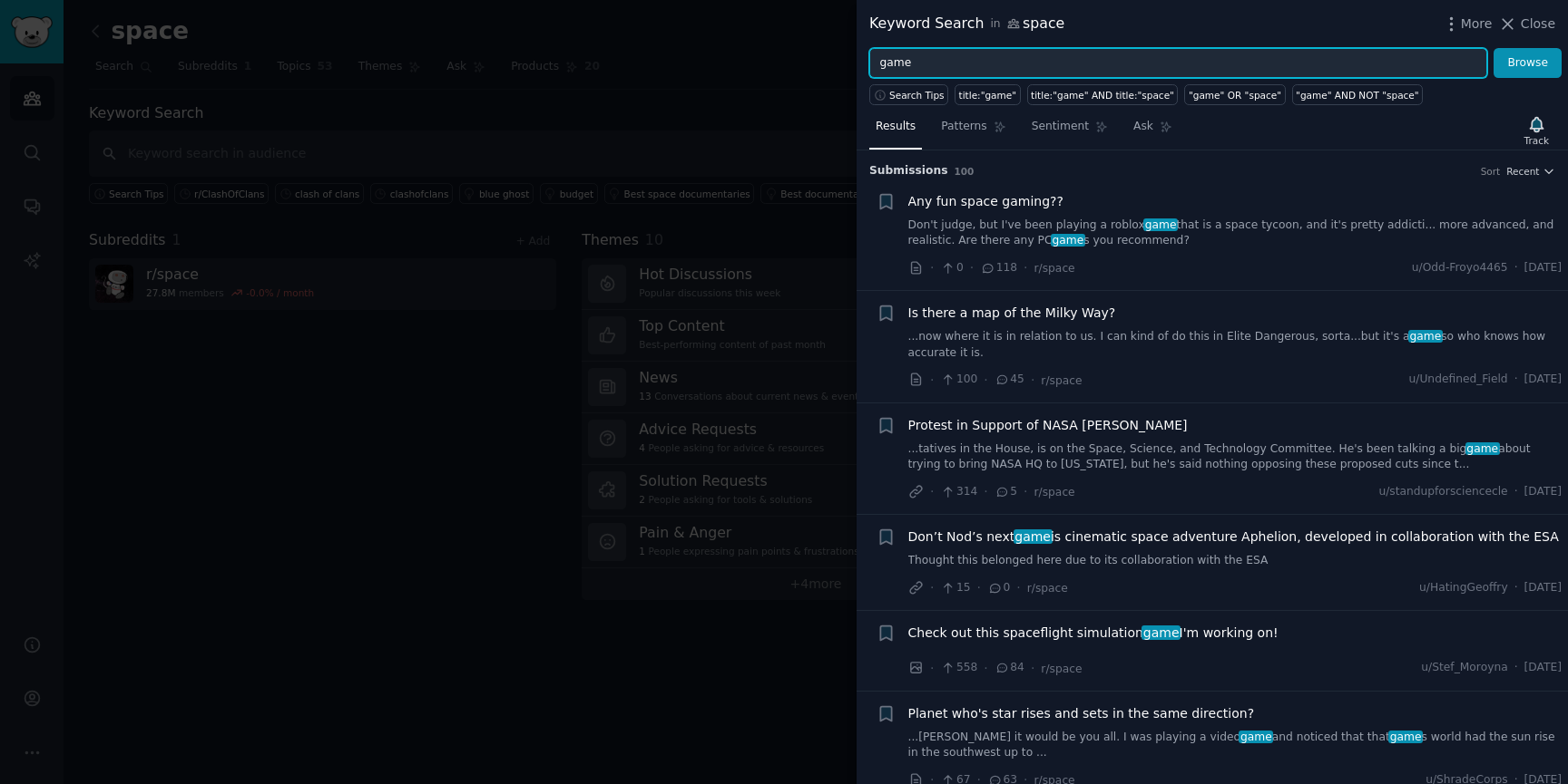
drag, startPoint x: 936, startPoint y: 65, endPoint x: 724, endPoint y: 64, distance: 212.0
click at [724, 64] on div "Keyword Search in space More Close game Browse Search Tips title:"game" title:"…" at bounding box center [784, 392] width 1568 height 784
click at [1494, 48] on button "Browse" at bounding box center [1528, 64] width 68 height 31
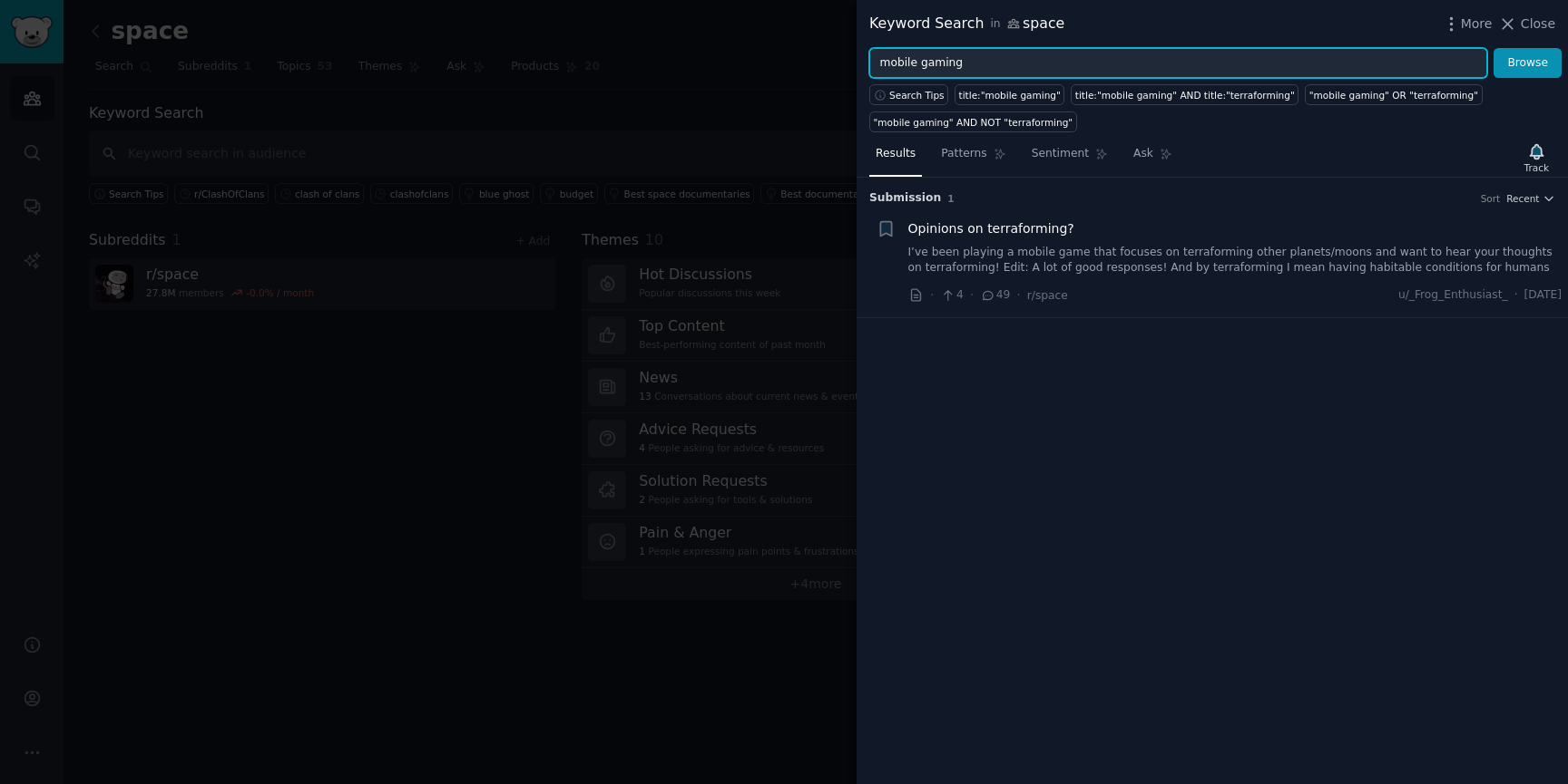
click at [915, 65] on input "mobile gaming" at bounding box center [1178, 64] width 618 height 31
type input "gaming"
click at [1494, 48] on button "Browse" at bounding box center [1528, 64] width 68 height 31
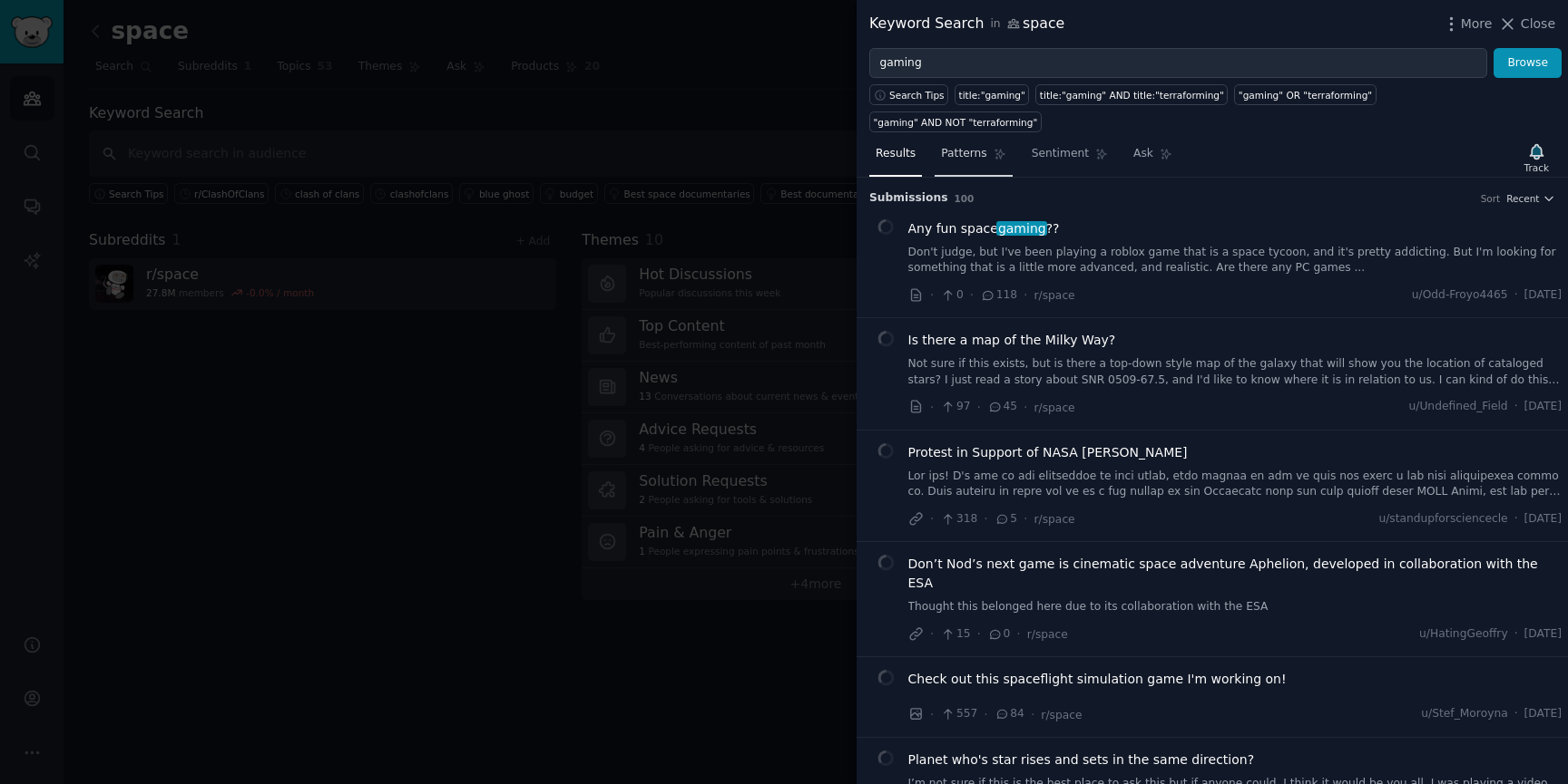
click at [975, 142] on link "Patterns" at bounding box center [973, 158] width 77 height 38
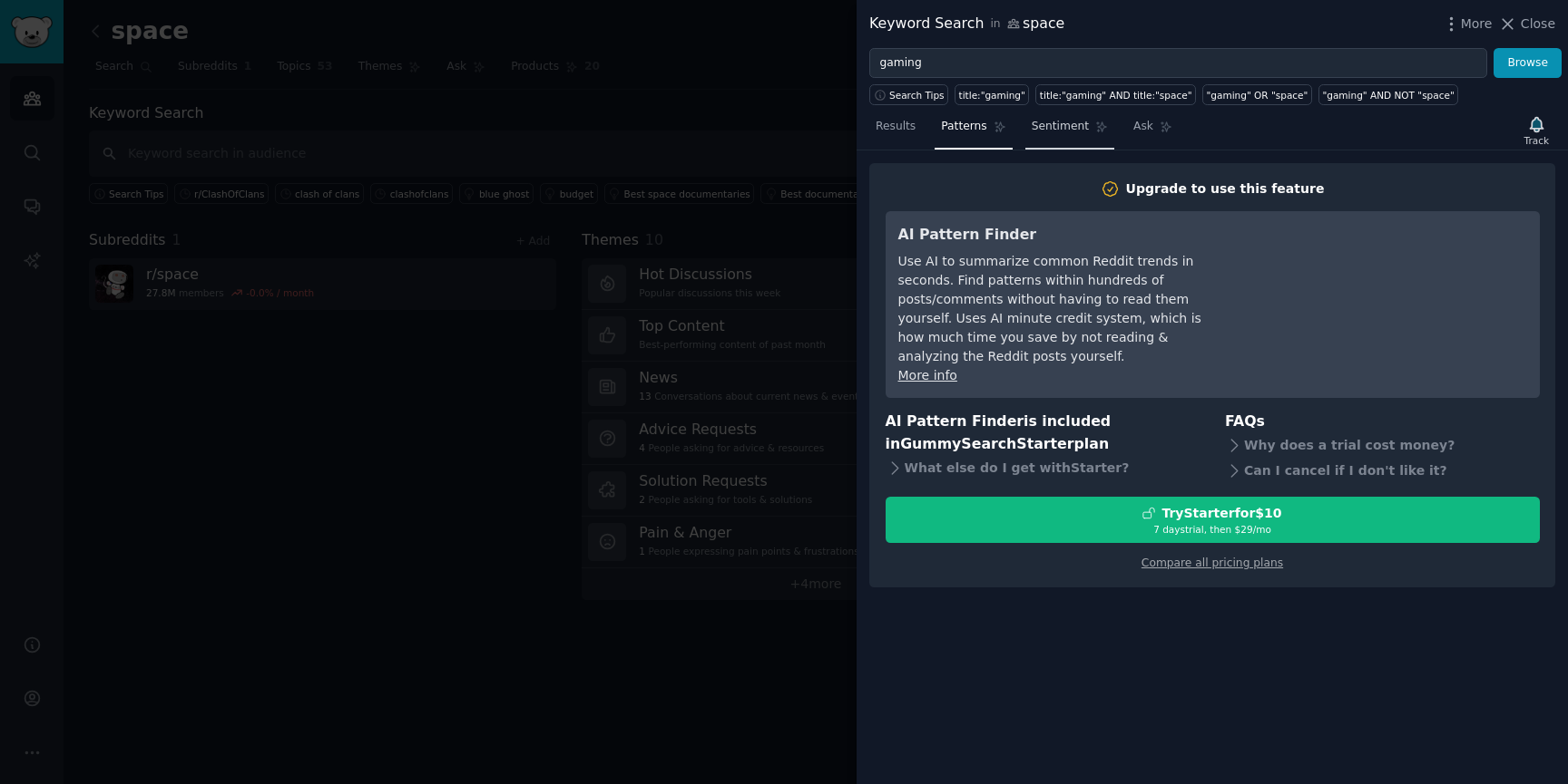
click at [1071, 141] on link "Sentiment" at bounding box center [1070, 131] width 89 height 38
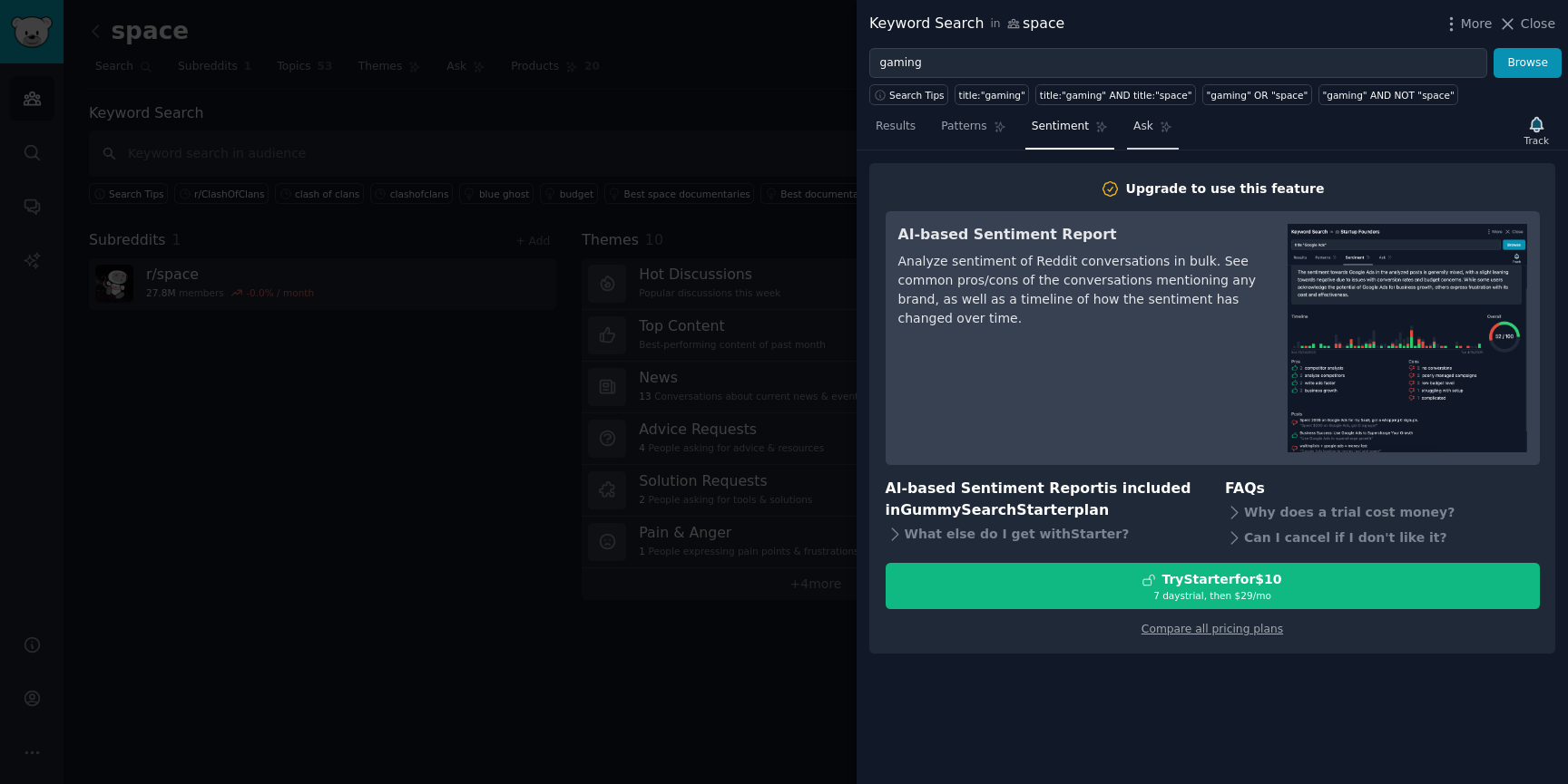
click at [1145, 139] on link "Ask" at bounding box center [1153, 131] width 52 height 38
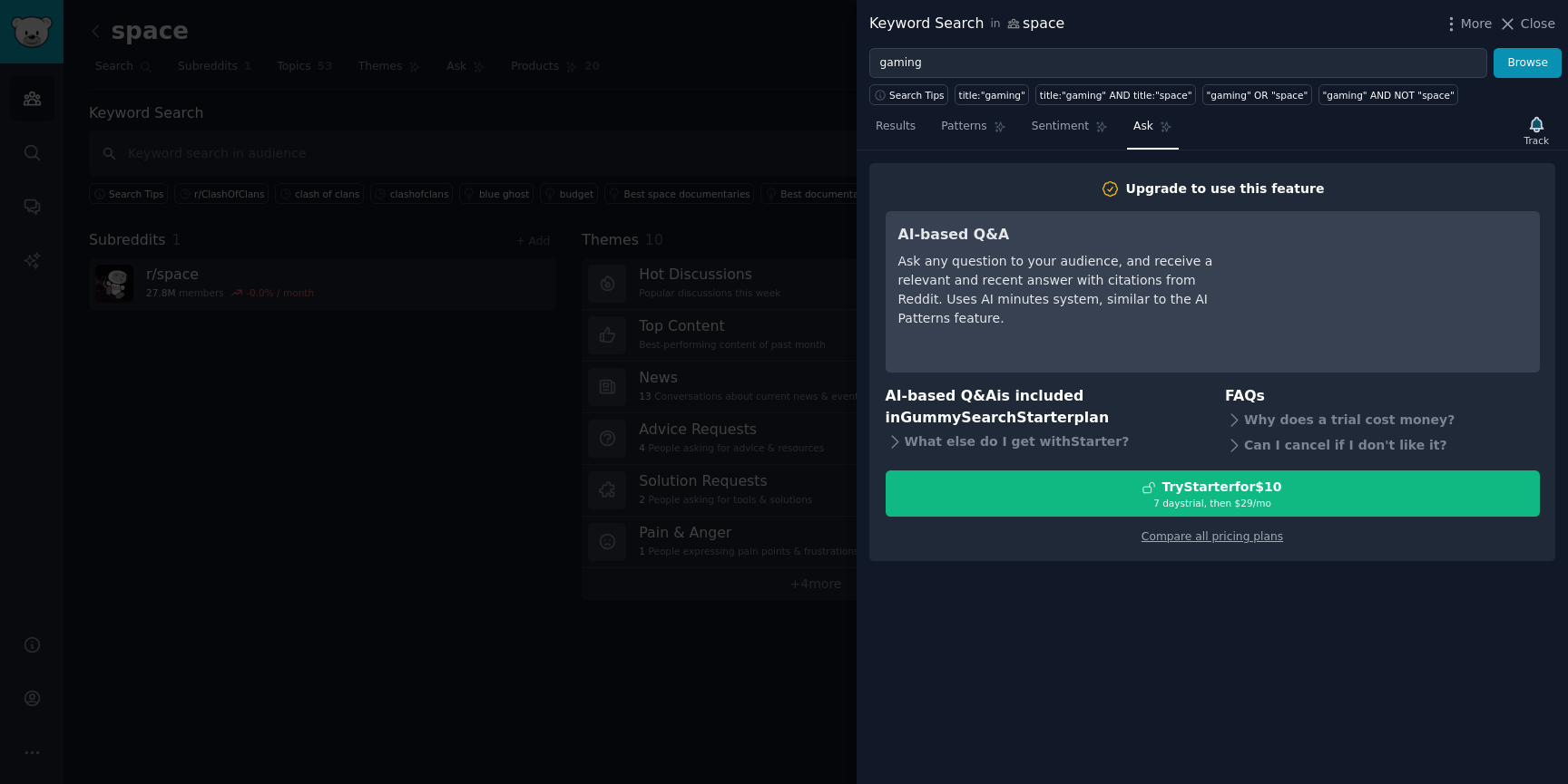
click at [926, 109] on div "Results Patterns Sentiment Ask Track Upgrade to use this feature AI-based Q&A A…" at bounding box center [1212, 444] width 711 height 679
click at [903, 126] on span "Results" at bounding box center [894, 126] width 40 height 16
